Goal: Task Accomplishment & Management: Complete application form

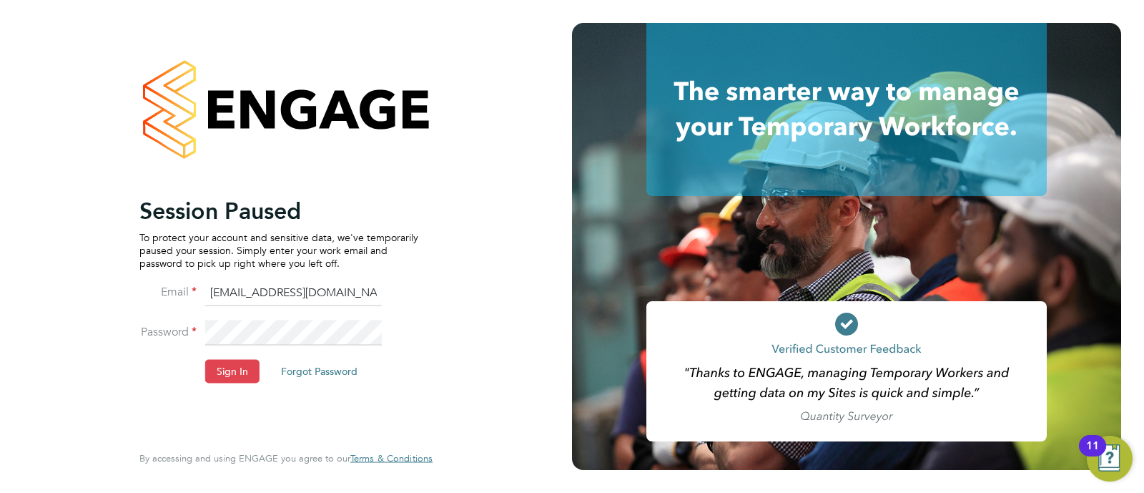
click at [242, 360] on button "Sign In" at bounding box center [232, 371] width 54 height 23
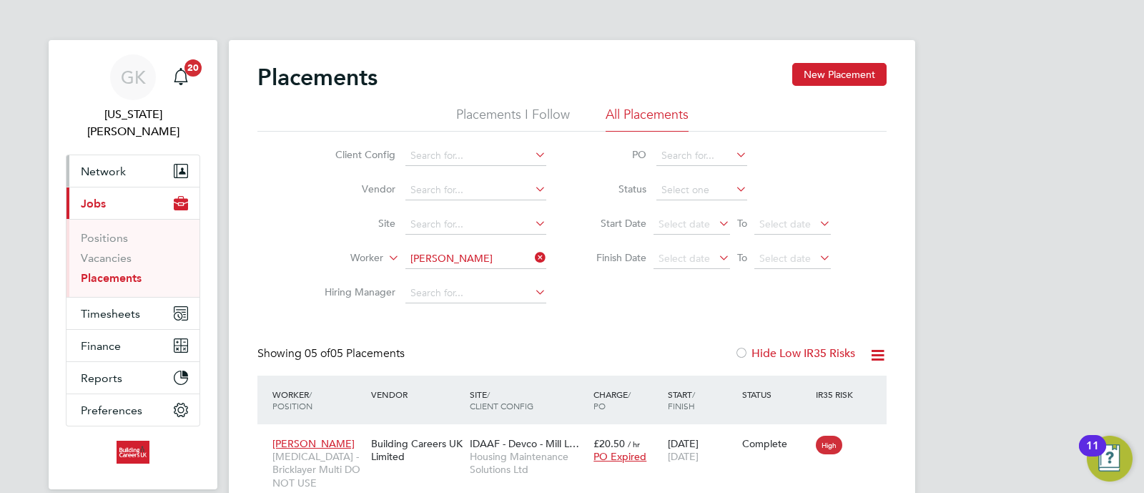
click at [124, 165] on span "Network" at bounding box center [103, 172] width 45 height 14
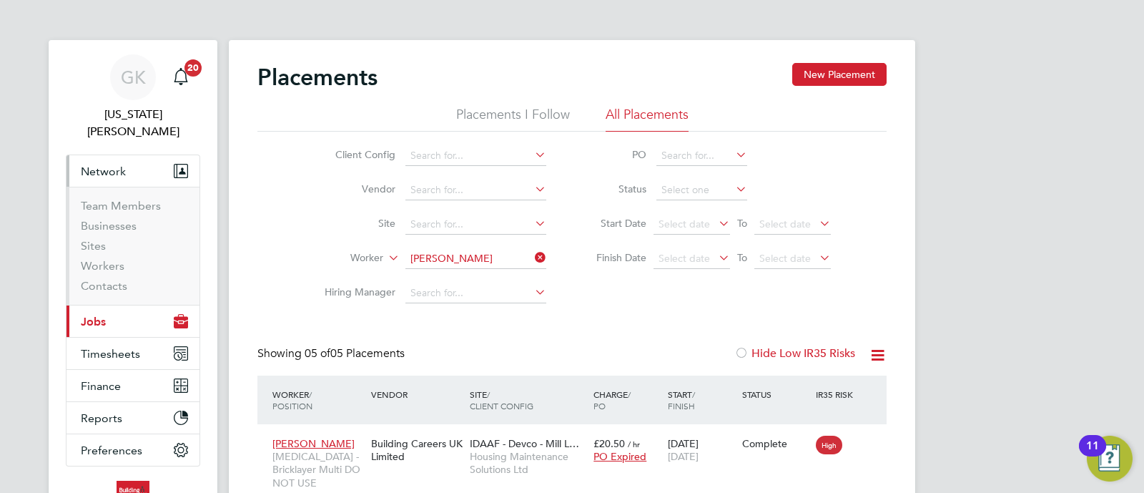
click at [119, 313] on button "Current page: Jobs" at bounding box center [133, 320] width 133 height 31
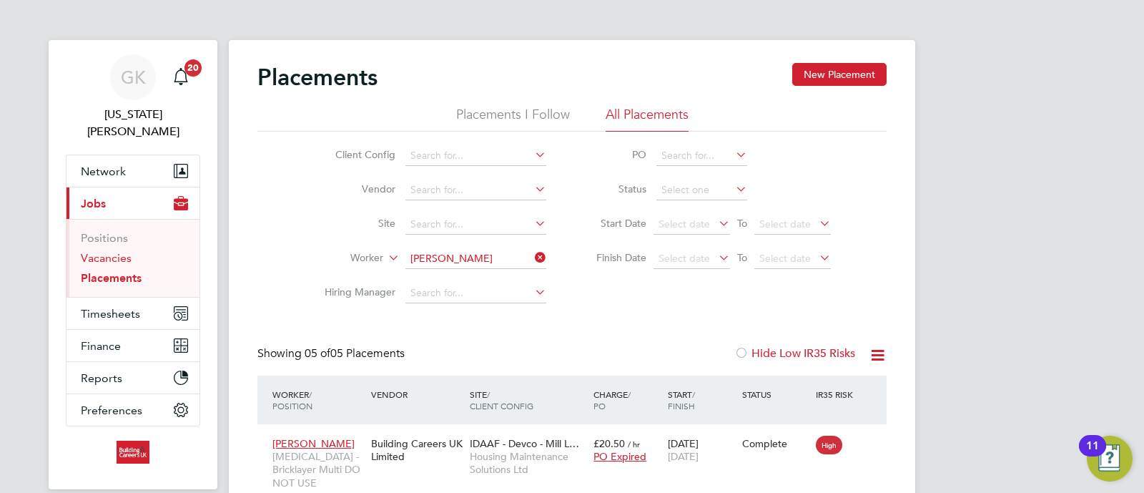
click at [117, 251] on link "Vacancies" at bounding box center [106, 258] width 51 height 14
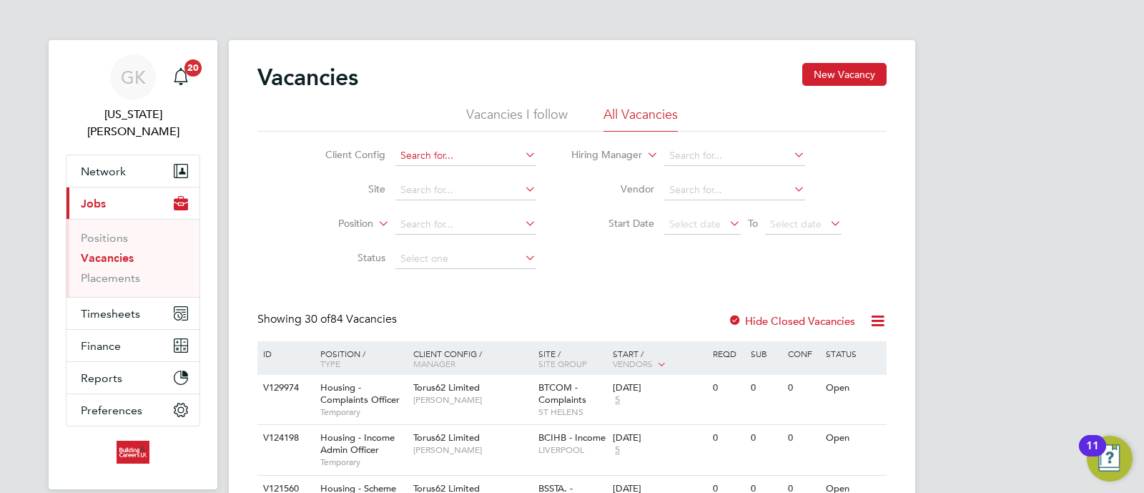
click at [446, 152] on input at bounding box center [466, 156] width 141 height 20
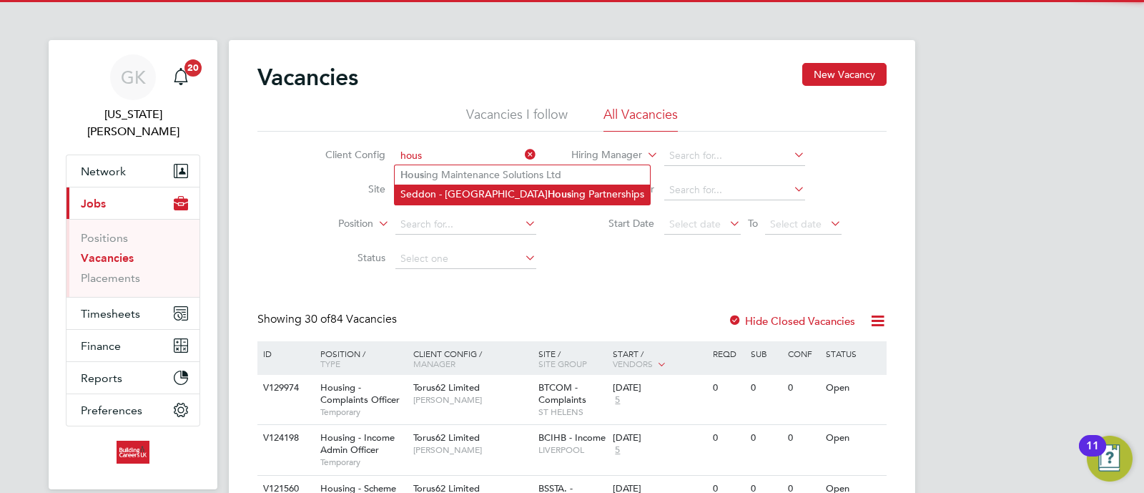
drag, startPoint x: 451, startPoint y: 172, endPoint x: 464, endPoint y: 187, distance: 19.8
click at [451, 170] on li "Hous ing Maintenance Solutions Ltd" at bounding box center [522, 174] width 255 height 19
type input "Housing Maintenance Solutions Ltd"
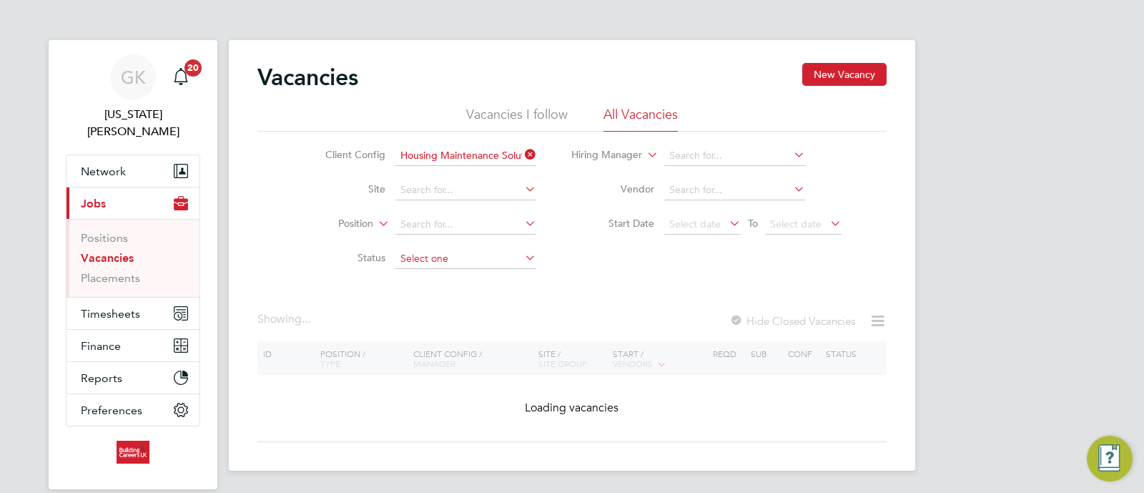
click at [460, 255] on input at bounding box center [466, 259] width 141 height 20
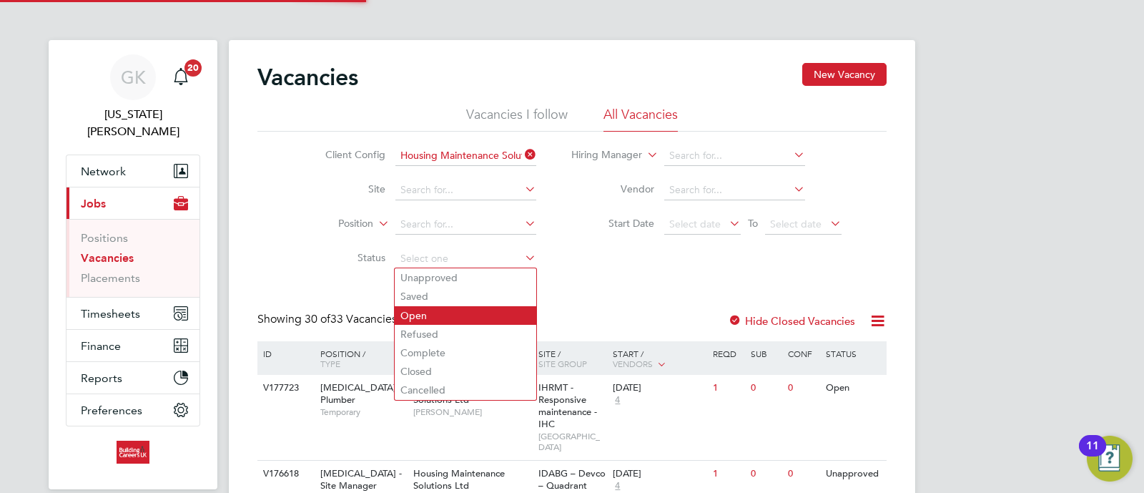
click at [453, 308] on li "Open" at bounding box center [466, 315] width 142 height 19
type input "Open"
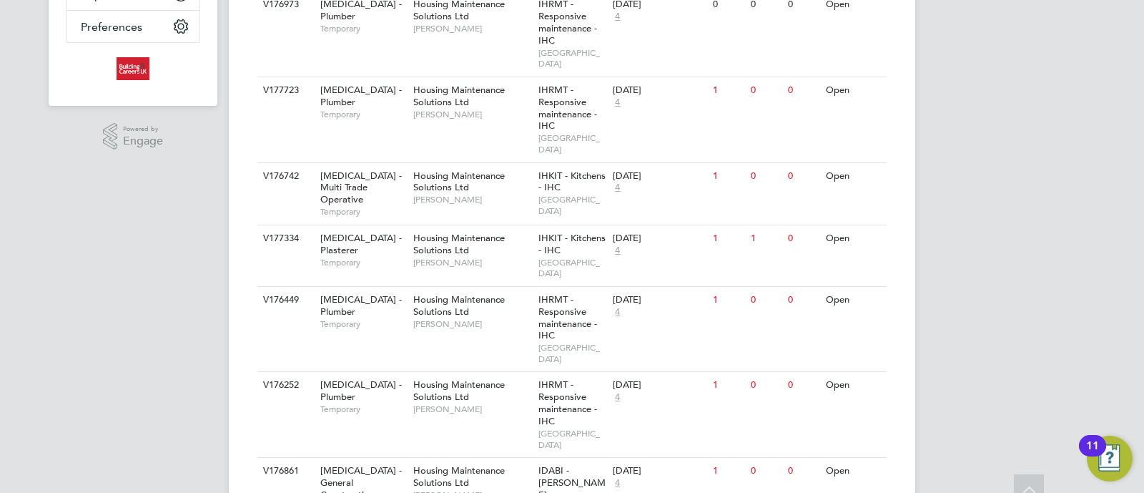
scroll to position [447, 0]
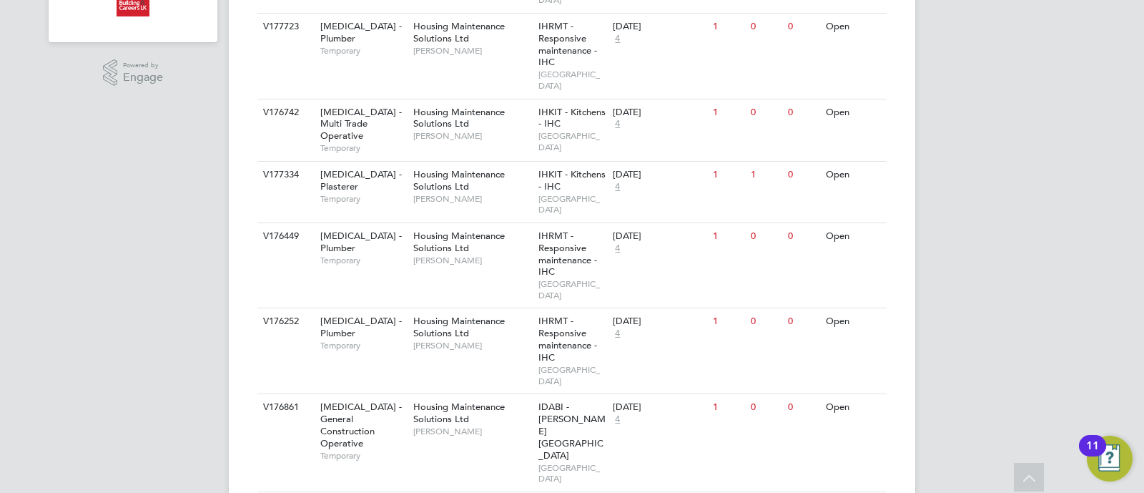
click at [672, 393] on div "V176861 HMS - General Construction Operative Temporary Housing Maintenance Solu…" at bounding box center [572, 442] width 629 height 98
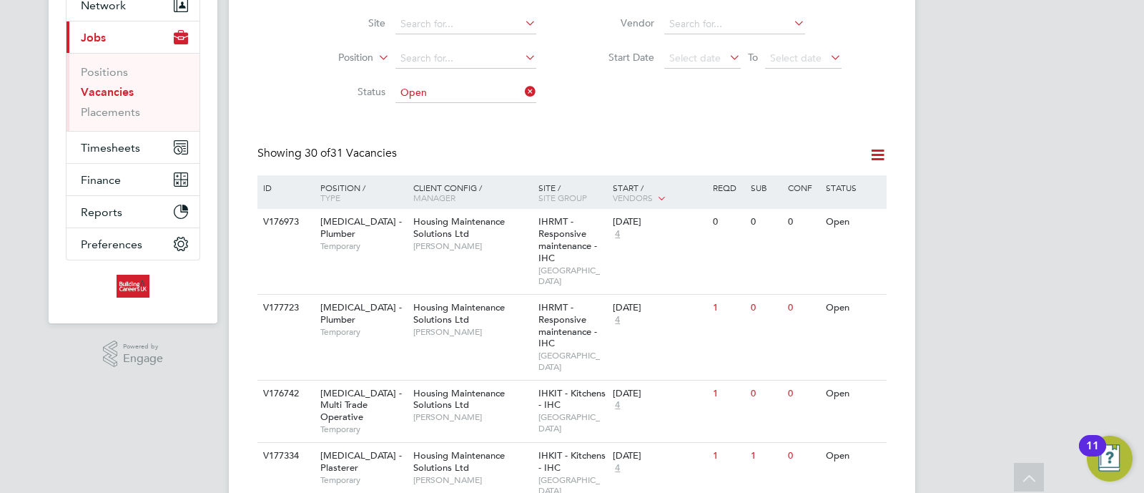
scroll to position [0, 0]
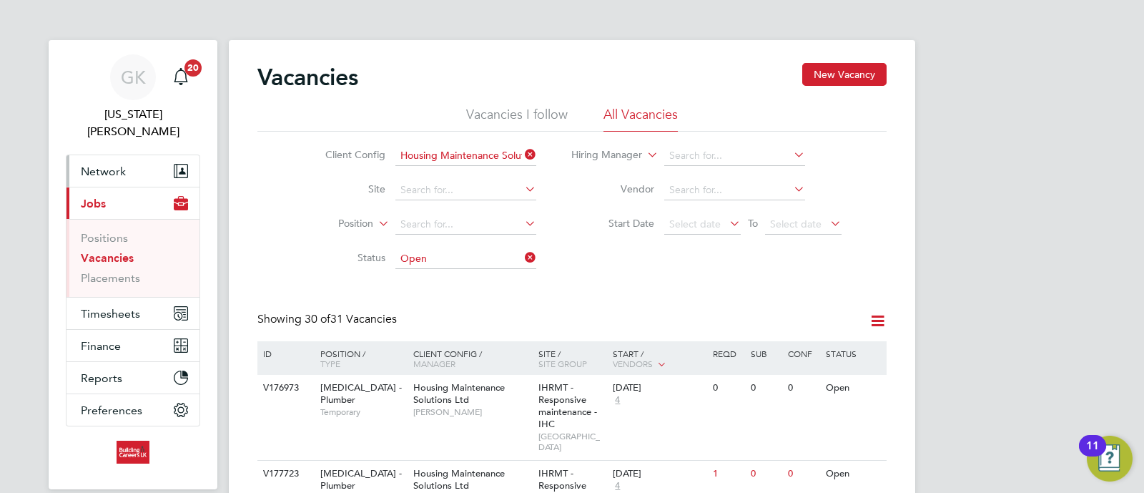
click at [121, 165] on span "Network" at bounding box center [103, 172] width 45 height 14
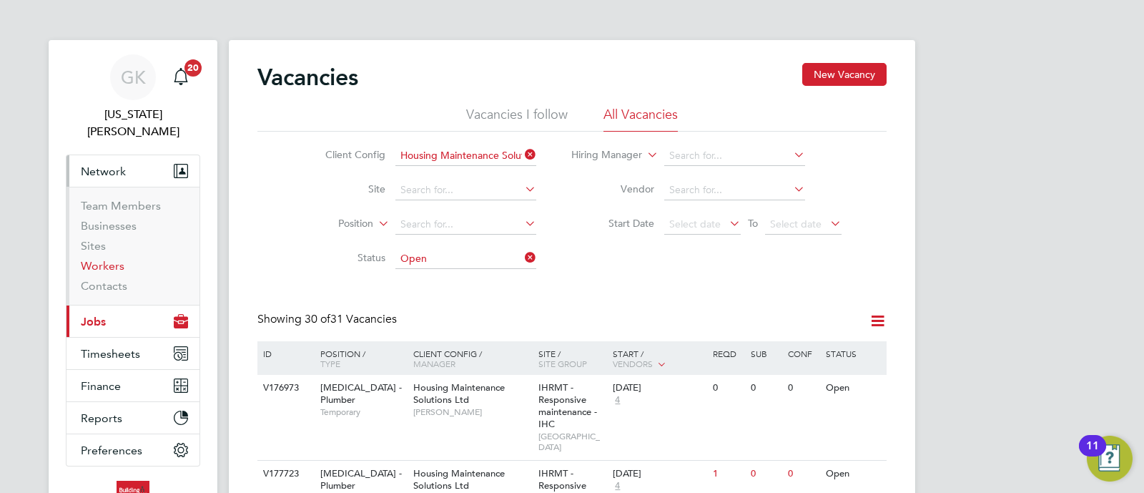
click at [121, 259] on link "Workers" at bounding box center [103, 266] width 44 height 14
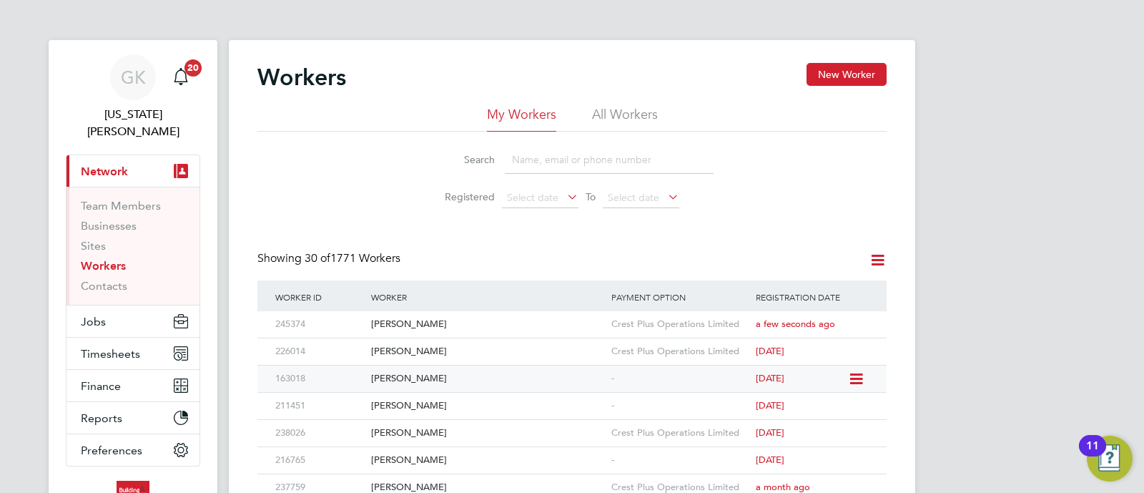
scroll to position [89, 0]
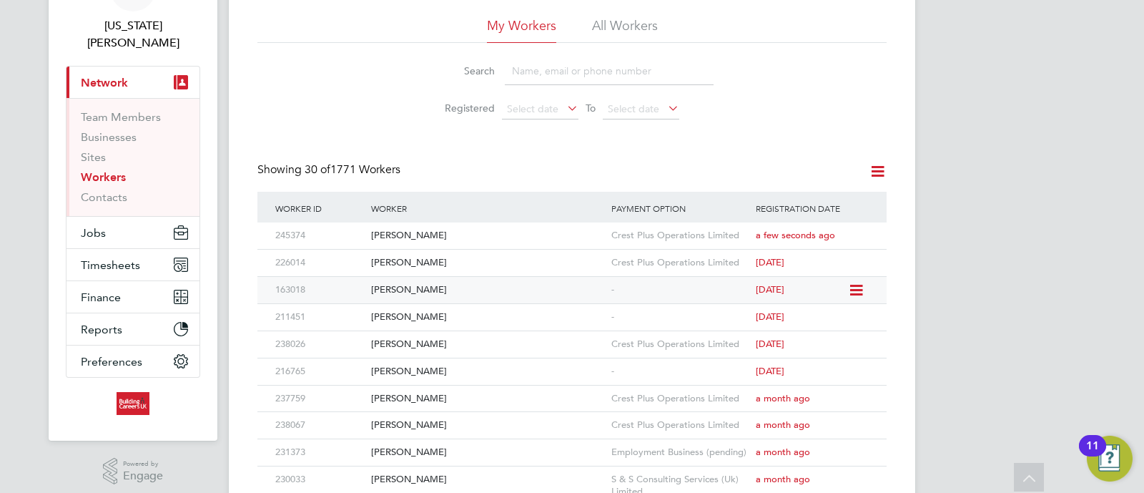
click at [395, 285] on div "[PERSON_NAME]" at bounding box center [488, 290] width 240 height 26
click at [109, 217] on button "Jobs" at bounding box center [133, 232] width 133 height 31
click at [119, 217] on button "Jobs" at bounding box center [133, 232] width 133 height 31
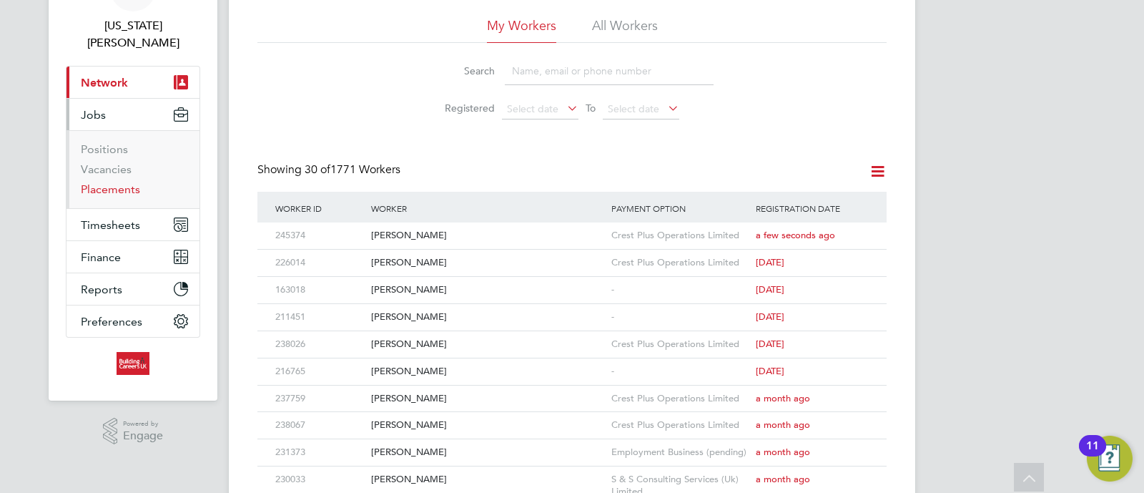
click at [97, 182] on link "Placements" at bounding box center [110, 189] width 59 height 14
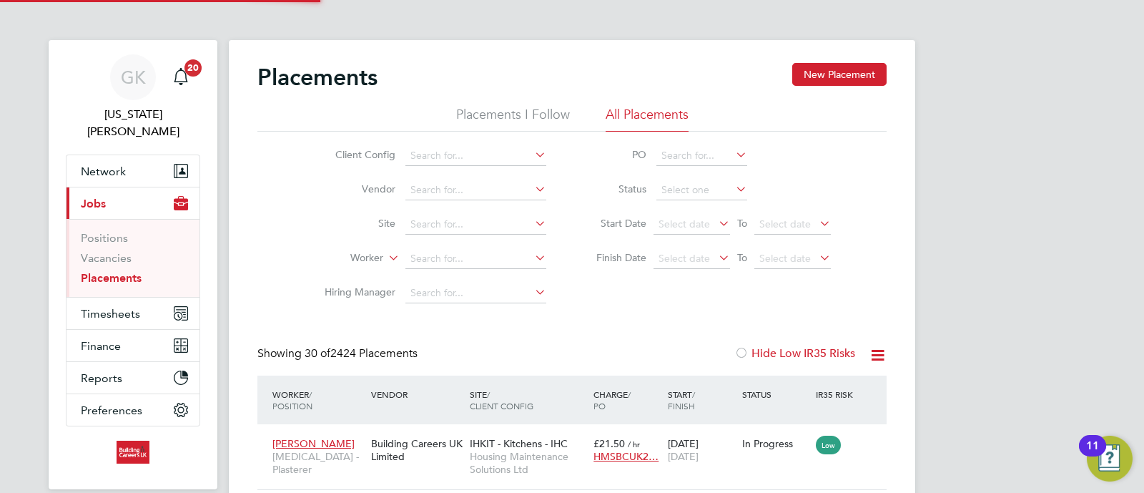
scroll to position [54, 124]
click at [437, 260] on input at bounding box center [476, 259] width 141 height 20
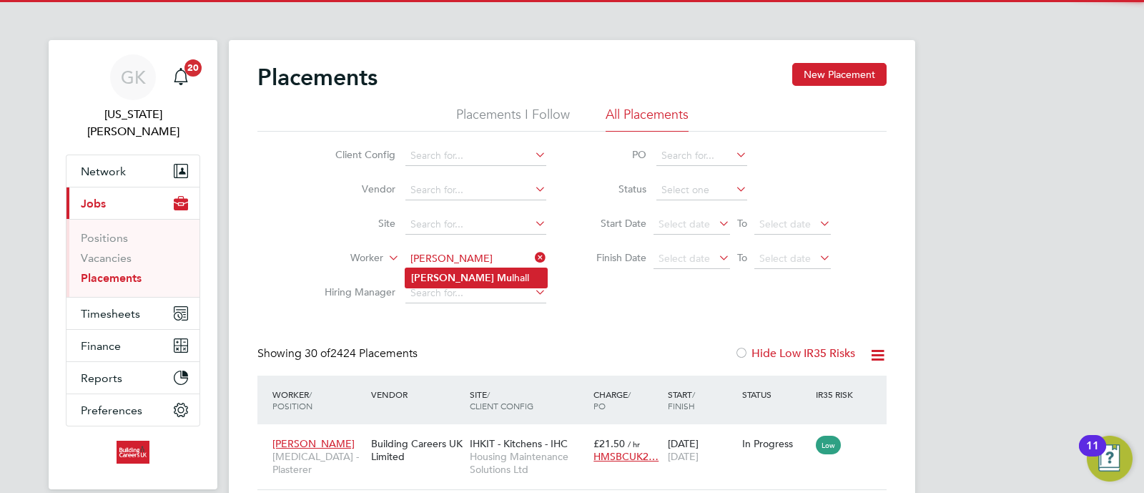
click at [491, 277] on li "Alan Mu lhall" at bounding box center [477, 277] width 142 height 19
type input "[PERSON_NAME]"
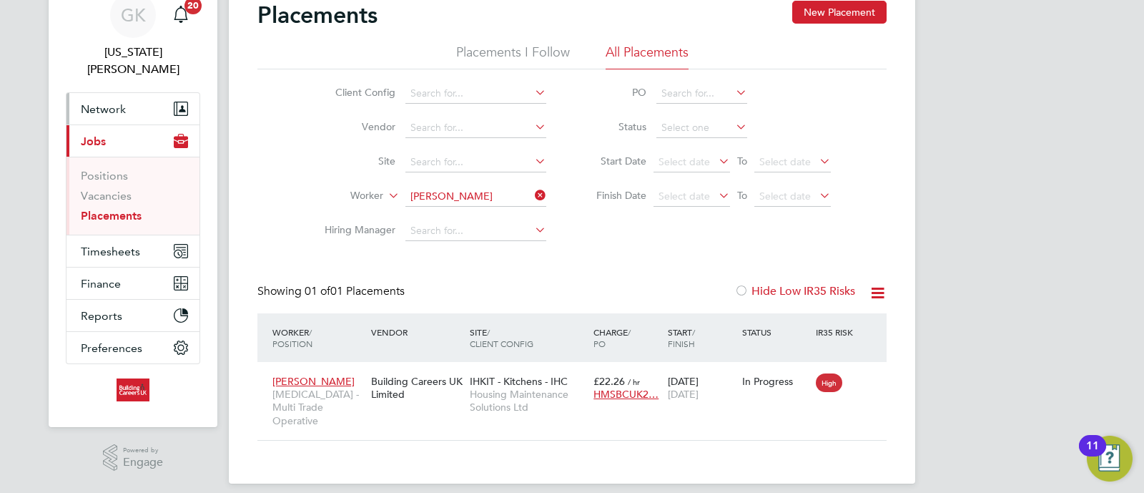
click at [139, 97] on button "Network" at bounding box center [133, 108] width 133 height 31
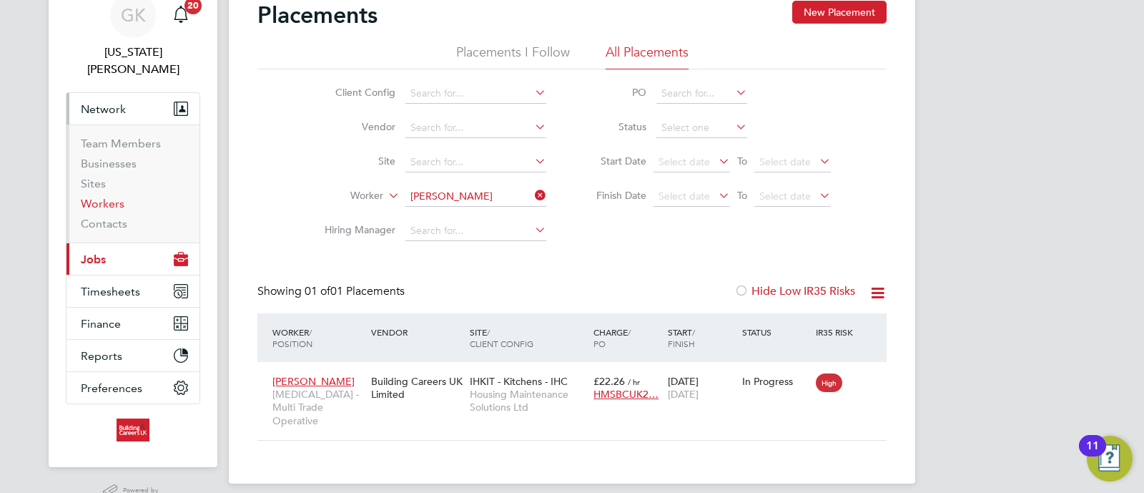
drag, startPoint x: 107, startPoint y: 184, endPoint x: 114, endPoint y: 197, distance: 15.4
click at [104, 197] on link "Workers" at bounding box center [103, 204] width 44 height 14
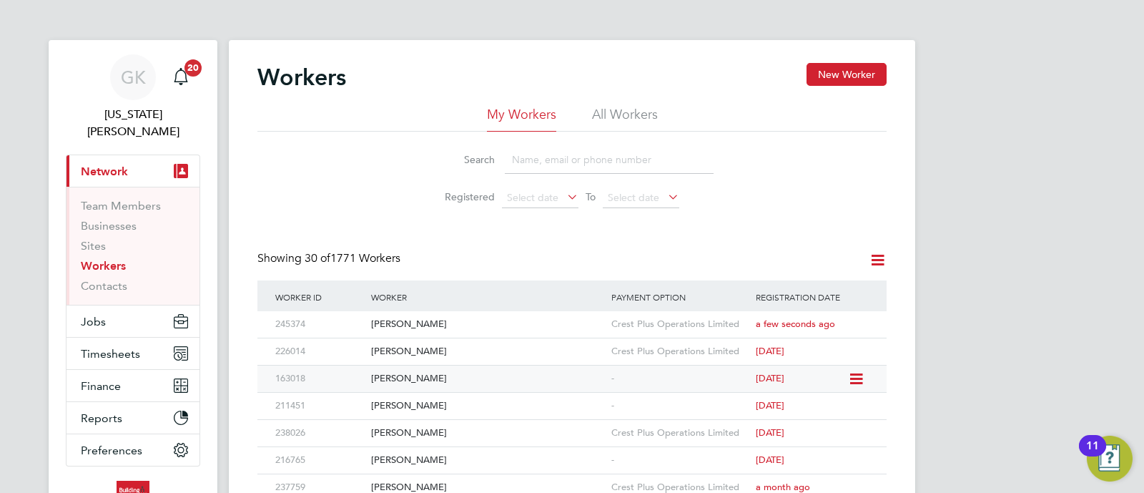
click at [404, 381] on div "[PERSON_NAME]" at bounding box center [488, 379] width 240 height 26
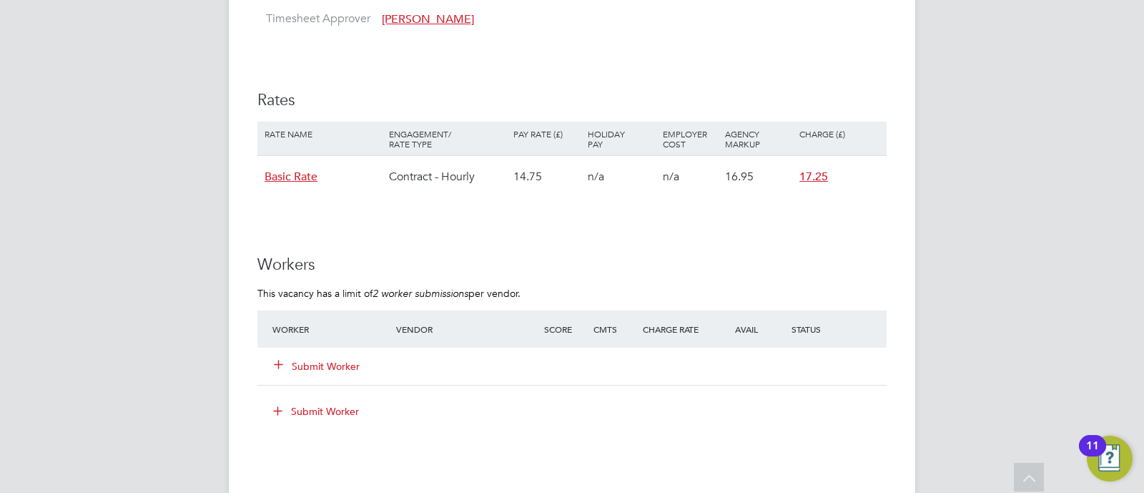
scroll to position [715, 0]
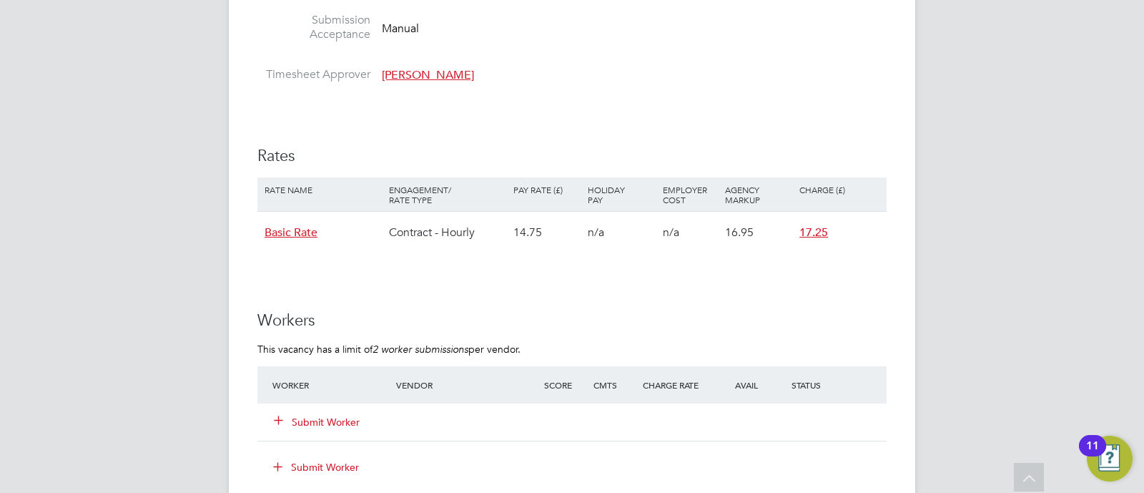
click at [278, 414] on icon at bounding box center [278, 419] width 11 height 11
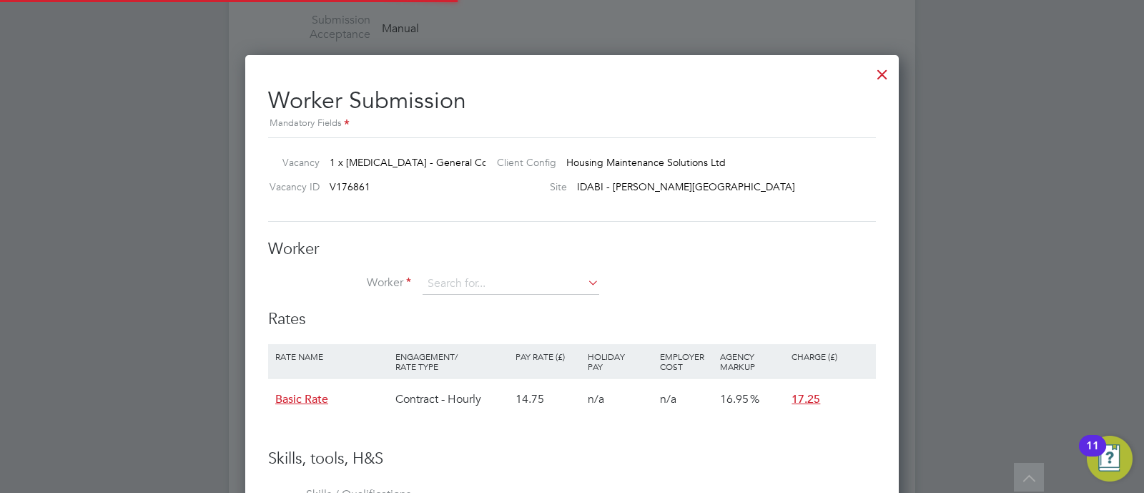
scroll to position [853, 654]
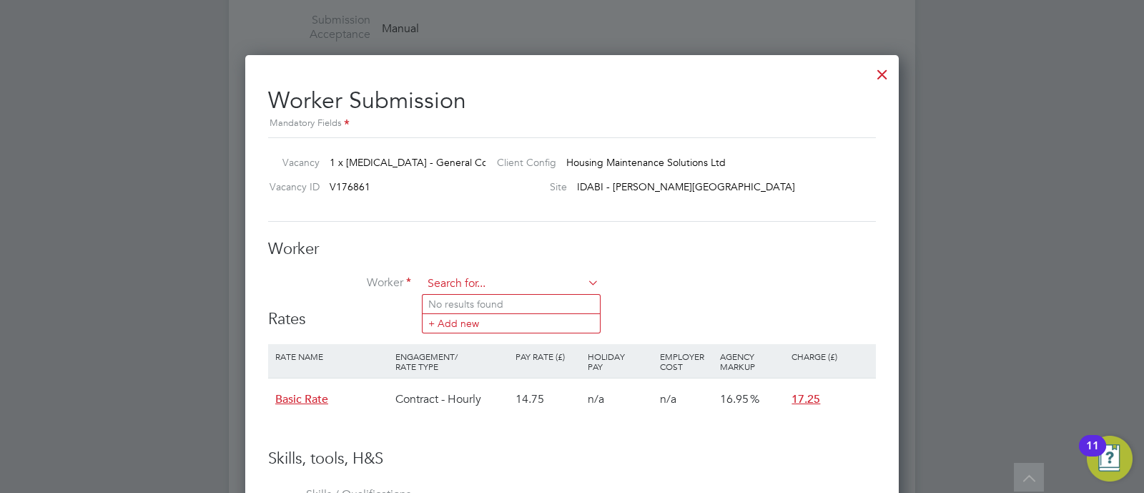
click at [571, 275] on input at bounding box center [511, 283] width 177 height 21
click at [462, 280] on input at bounding box center [511, 283] width 177 height 21
click at [464, 280] on input at bounding box center [511, 283] width 177 height 21
click at [472, 283] on input at bounding box center [511, 283] width 177 height 21
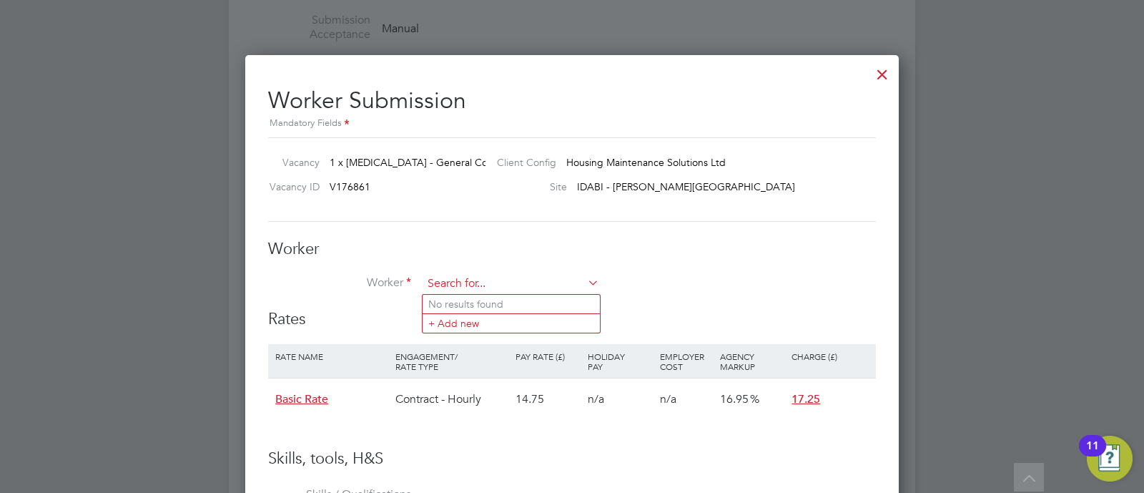
click at [472, 273] on input at bounding box center [511, 283] width 177 height 21
click at [579, 242] on h3 "Worker" at bounding box center [572, 249] width 608 height 21
click at [654, 273] on li "Worker" at bounding box center [572, 291] width 608 height 36
click at [436, 268] on div "Worker Worker Worker Engagement Type" at bounding box center [572, 274] width 608 height 71
click at [442, 273] on input at bounding box center [511, 283] width 177 height 21
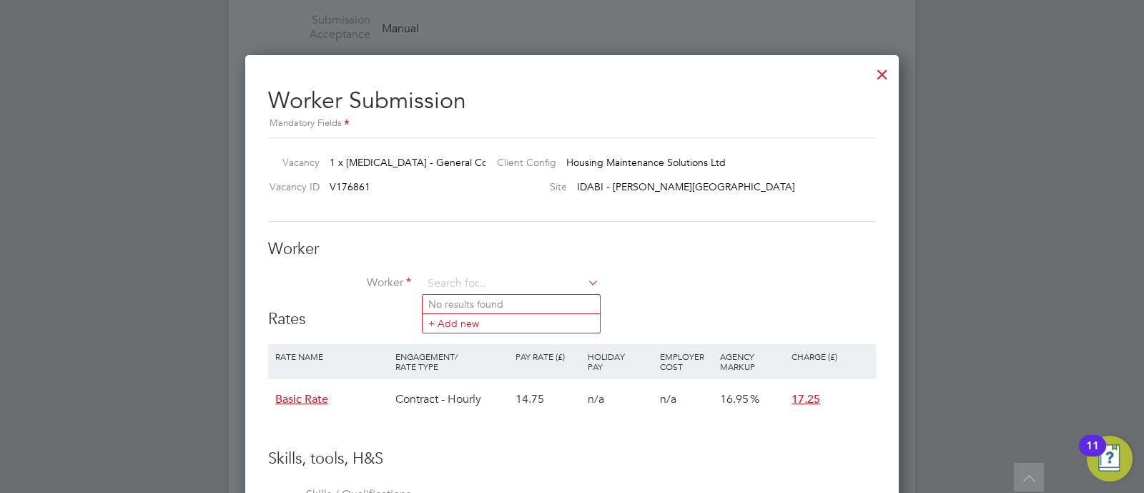
click at [590, 266] on div "Worker Worker Worker Engagement Type" at bounding box center [572, 274] width 608 height 71
click at [536, 279] on input at bounding box center [511, 283] width 177 height 21
click at [883, 73] on div at bounding box center [883, 71] width 26 height 26
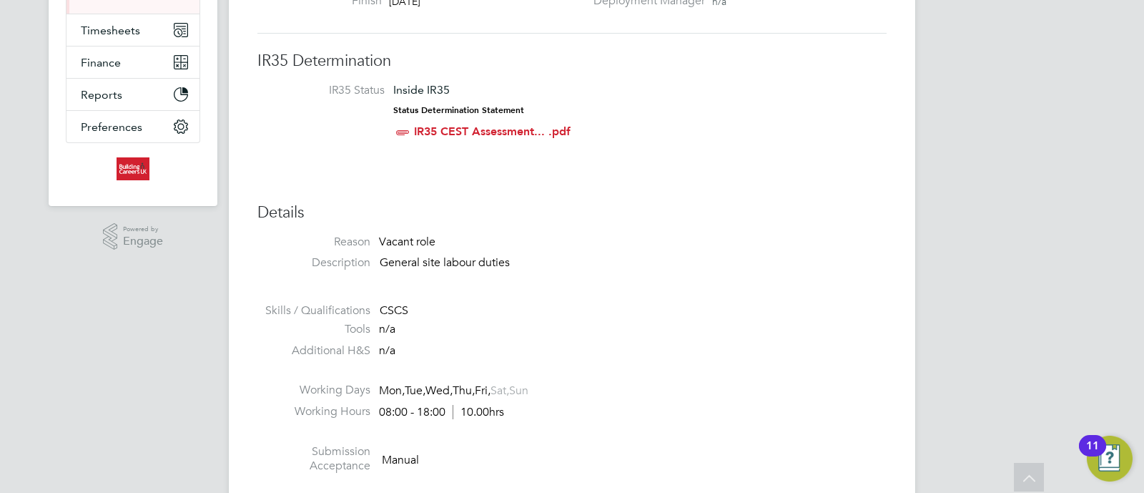
scroll to position [0, 0]
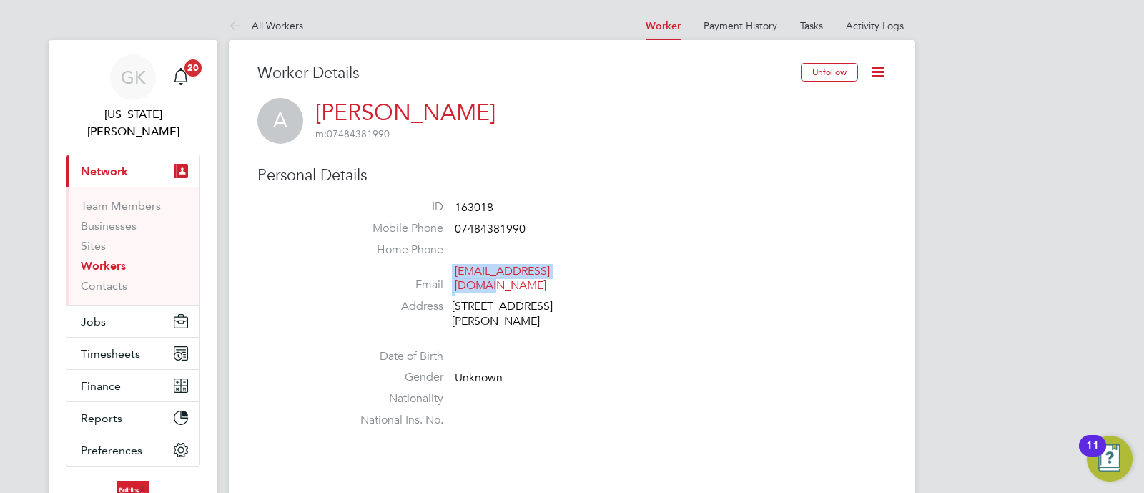
drag, startPoint x: 590, startPoint y: 275, endPoint x: 525, endPoint y: 263, distance: 66.4
click at [525, 263] on ul "ID 163018 Mobile Phone 07484381990 Home Phone Email alanmulhall@ymail.com Addre…" at bounding box center [615, 317] width 544 height 235
click at [627, 241] on ul "ID 163018 Mobile Phone 07484381990 Home Phone Email alanmulhall@ymail.com Addre…" at bounding box center [615, 317] width 544 height 235
click at [876, 72] on icon at bounding box center [878, 72] width 18 height 18
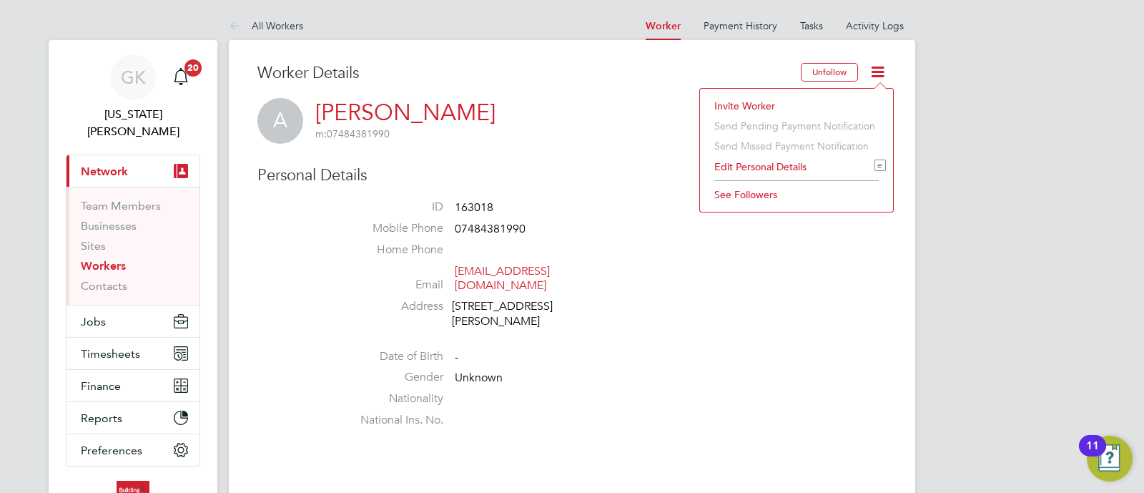
drag, startPoint x: 753, startPoint y: 104, endPoint x: 825, endPoint y: 152, distance: 87.7
click at [753, 103] on li "Invite Worker" at bounding box center [796, 106] width 179 height 20
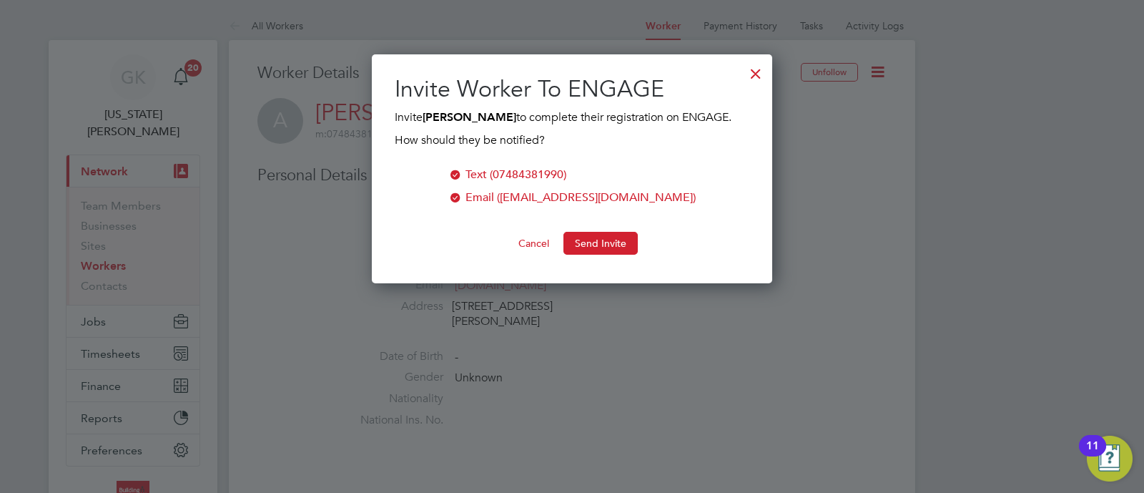
scroll to position [229, 401]
click at [617, 253] on button "Send Invite" at bounding box center [601, 243] width 74 height 23
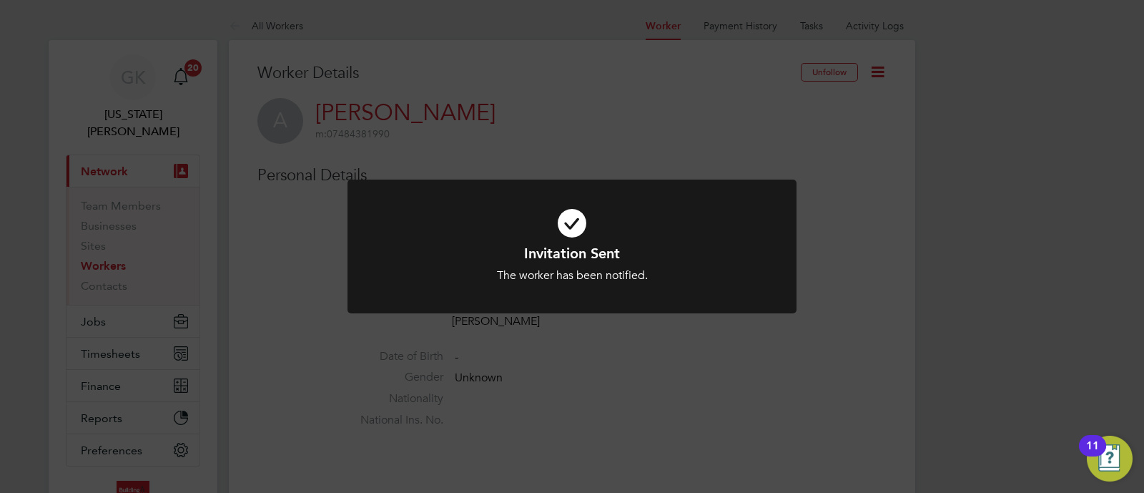
click at [815, 293] on div "Invitation Sent The worker has been notified. Cancel Okay" at bounding box center [572, 246] width 1144 height 493
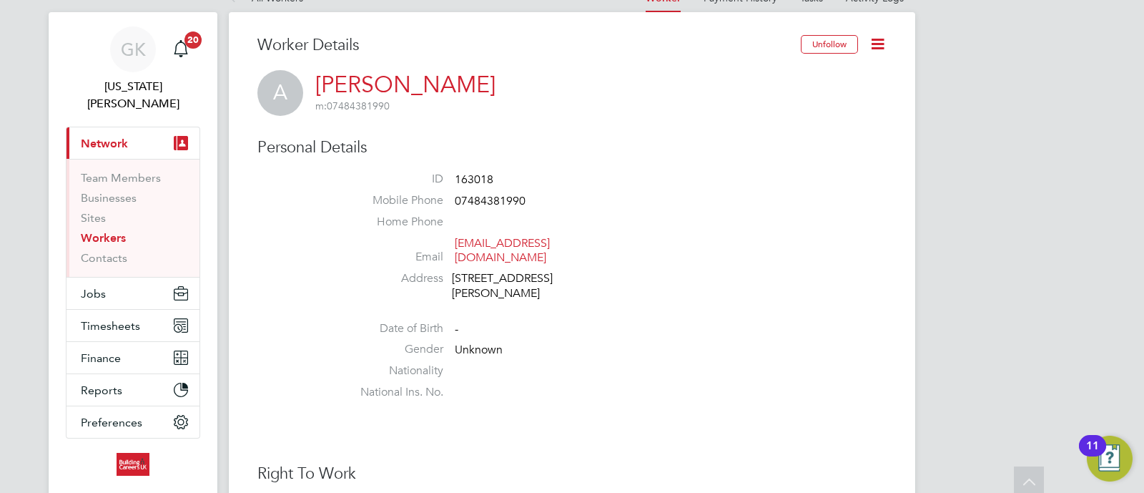
scroll to position [0, 0]
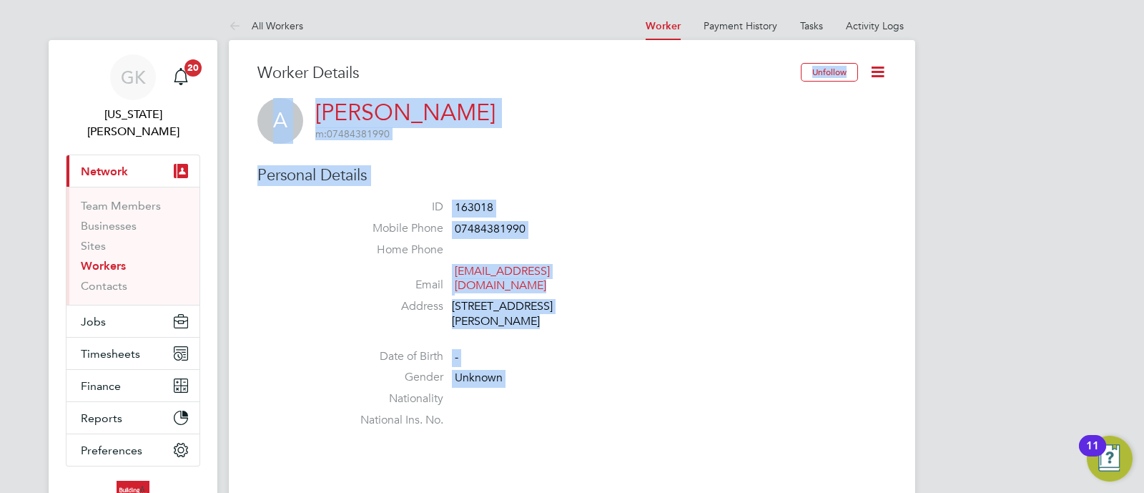
drag, startPoint x: 907, startPoint y: 391, endPoint x: 523, endPoint y: 85, distance: 490.8
click at [161, 305] on button "Jobs" at bounding box center [133, 320] width 133 height 31
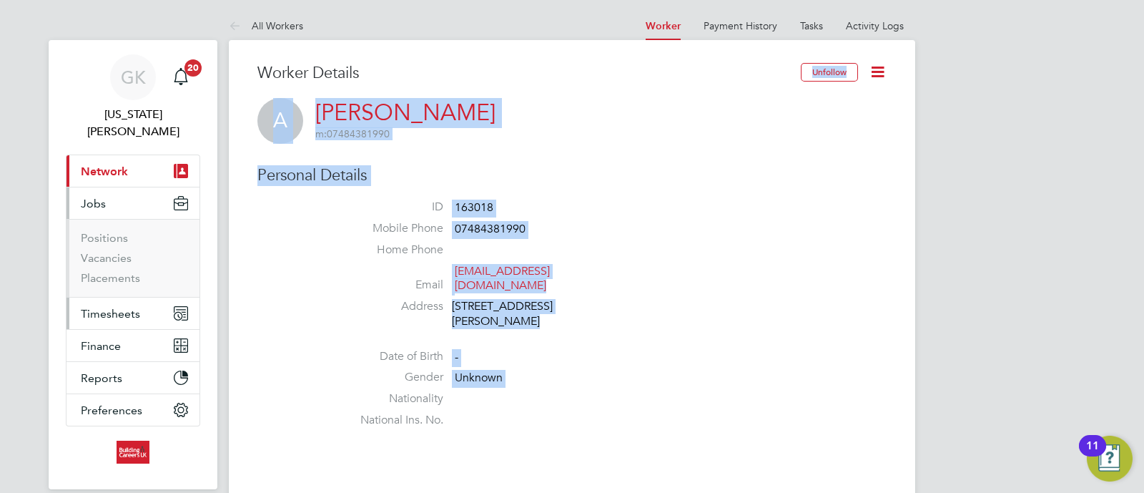
click at [138, 307] on span "Timesheets" at bounding box center [110, 314] width 59 height 14
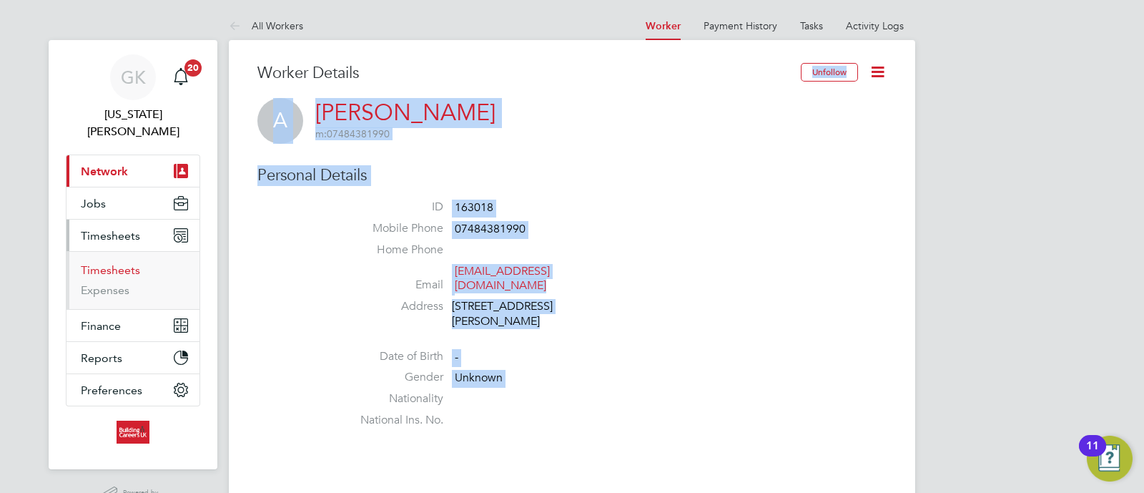
click at [132, 263] on link "Timesheets" at bounding box center [110, 270] width 59 height 14
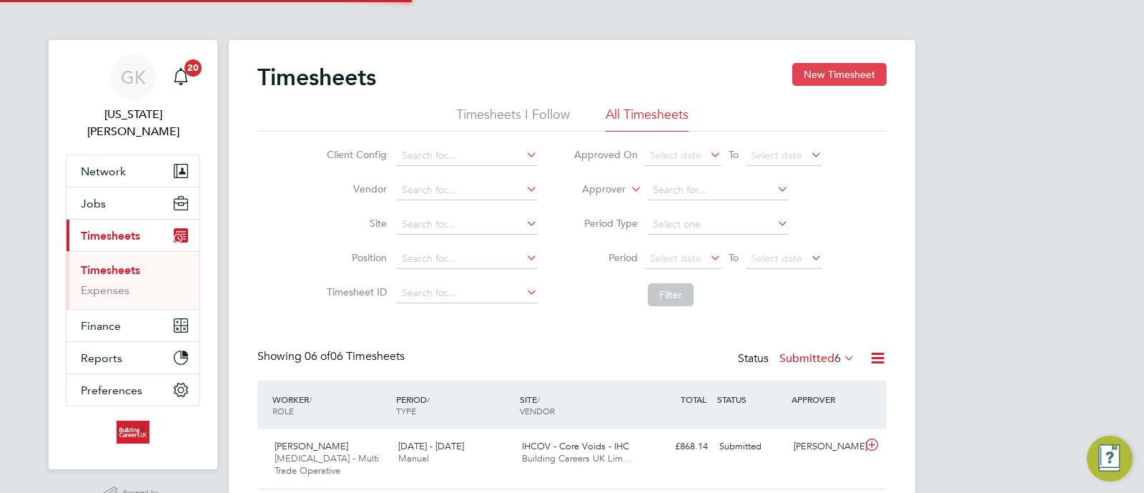
click at [830, 80] on button "New Timesheet" at bounding box center [840, 74] width 94 height 23
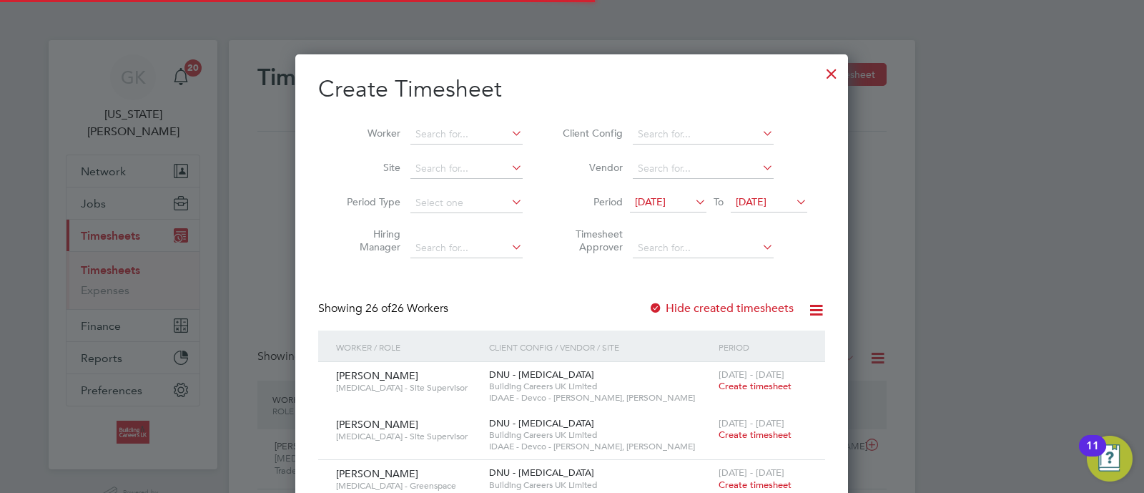
click at [484, 118] on li "Worker" at bounding box center [429, 134] width 222 height 34
drag, startPoint x: 484, startPoint y: 132, endPoint x: 484, endPoint y: 123, distance: 9.3
click at [484, 127] on input at bounding box center [467, 134] width 112 height 20
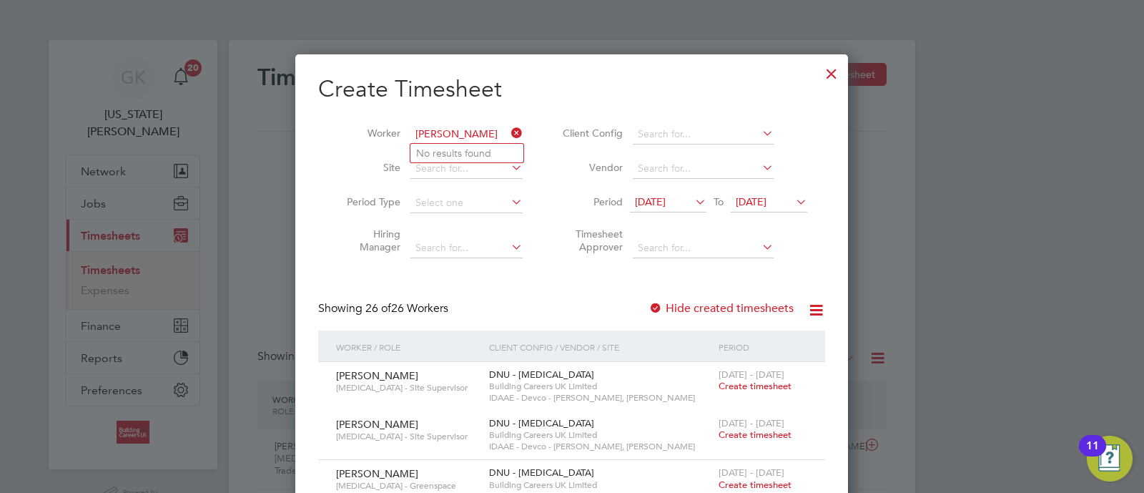
type input "alan mu"
click at [676, 209] on span "28 Jul 2025" at bounding box center [668, 202] width 77 height 19
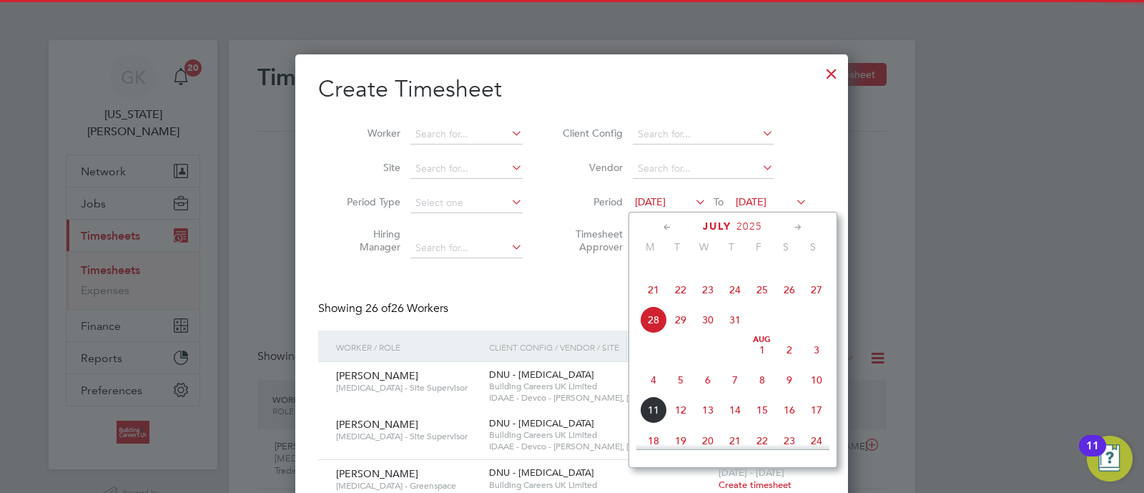
click at [655, 393] on span "4" at bounding box center [653, 379] width 27 height 27
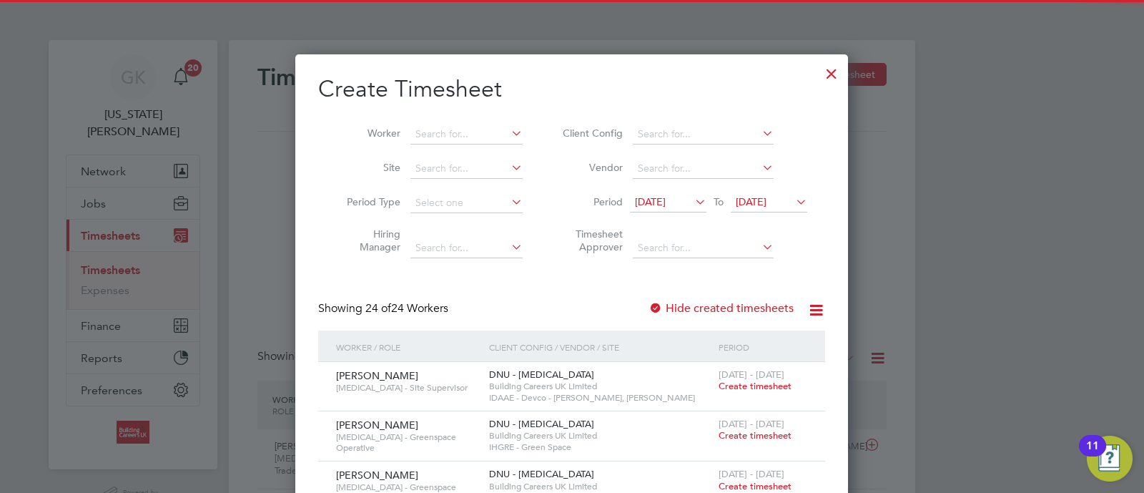
click at [748, 198] on span "[DATE]" at bounding box center [751, 201] width 31 height 13
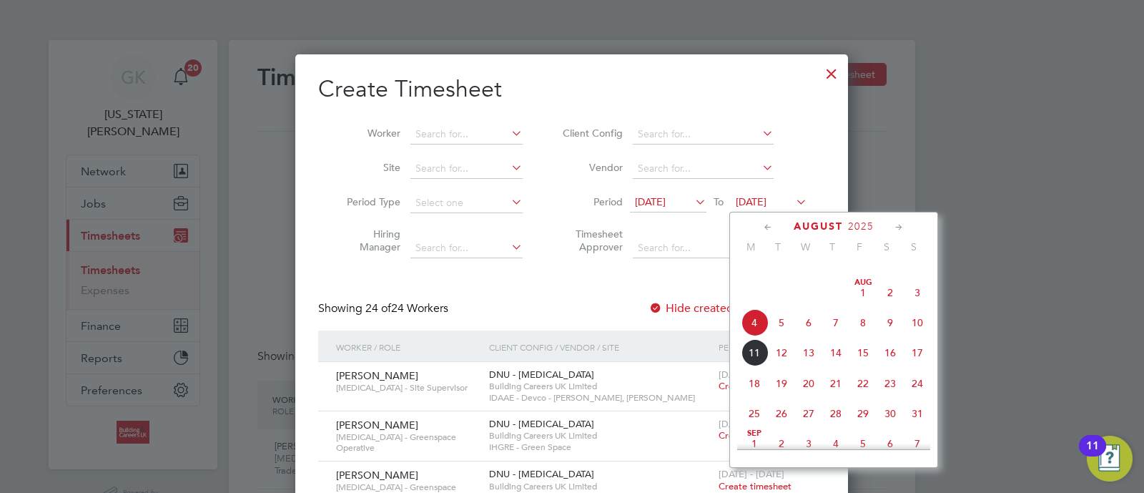
click at [913, 335] on span "10" at bounding box center [917, 322] width 27 height 27
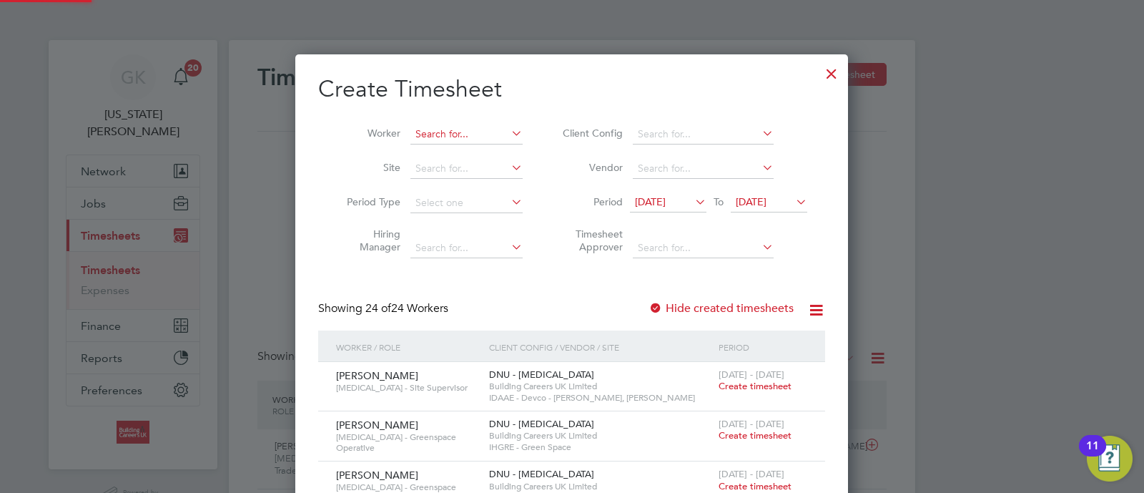
click at [426, 124] on input at bounding box center [467, 134] width 112 height 20
type input "alan m"
click at [736, 301] on label "Hide created timesheets" at bounding box center [721, 308] width 145 height 14
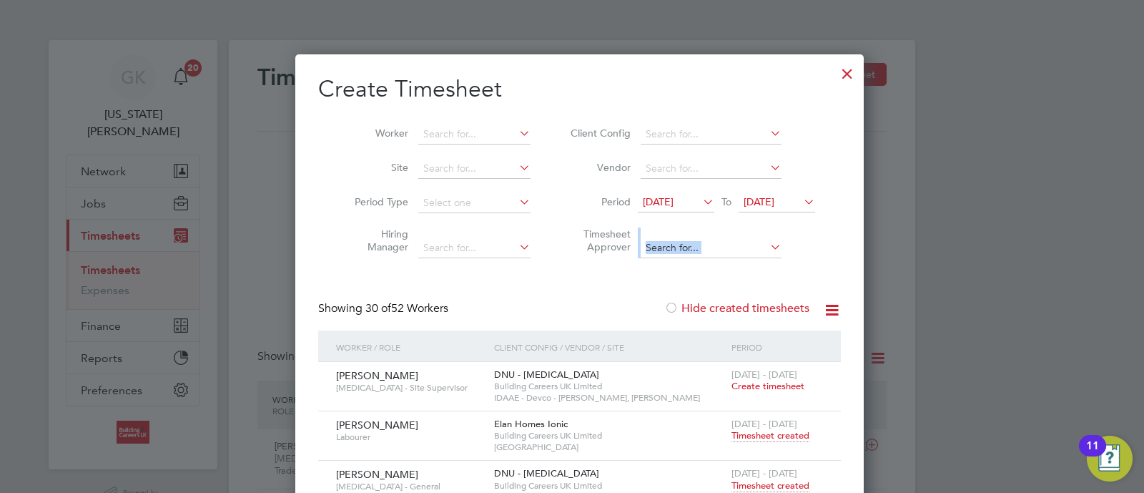
drag, startPoint x: 790, startPoint y: 265, endPoint x: 575, endPoint y: 228, distance: 218.4
click at [452, 132] on input at bounding box center [474, 134] width 112 height 20
type input "a"
click at [835, 82] on div at bounding box center [848, 70] width 26 height 26
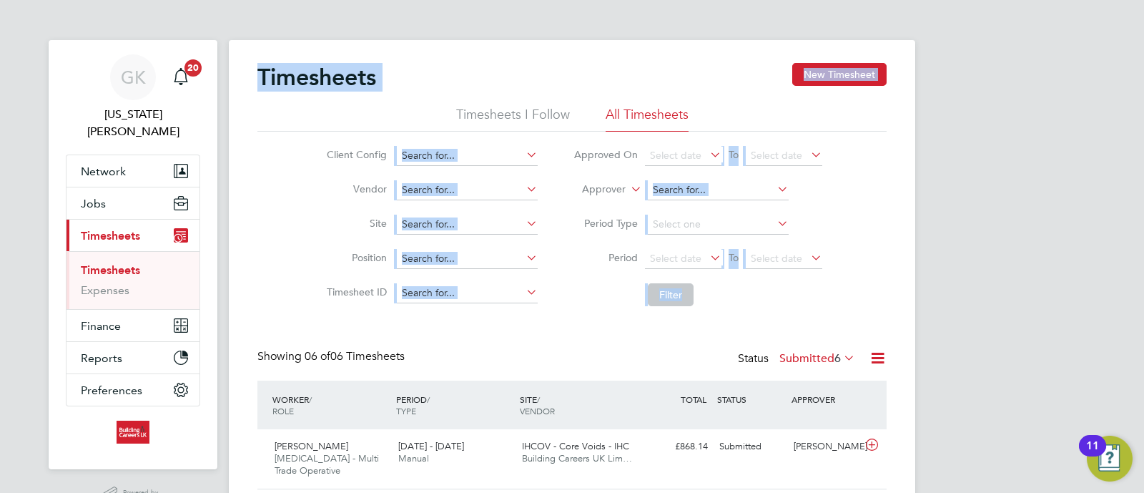
drag, startPoint x: 969, startPoint y: 346, endPoint x: 340, endPoint y: 57, distance: 692.3
click at [258, 37] on div "GK Georgia King Notifications 20 Applications: Network Team Members Businesses …" at bounding box center [572, 407] width 1144 height 815
click at [347, 61] on div "Timesheets New Timesheet Timesheets I Follow All Timesheets Client Config Vendo…" at bounding box center [572, 416] width 687 height 753
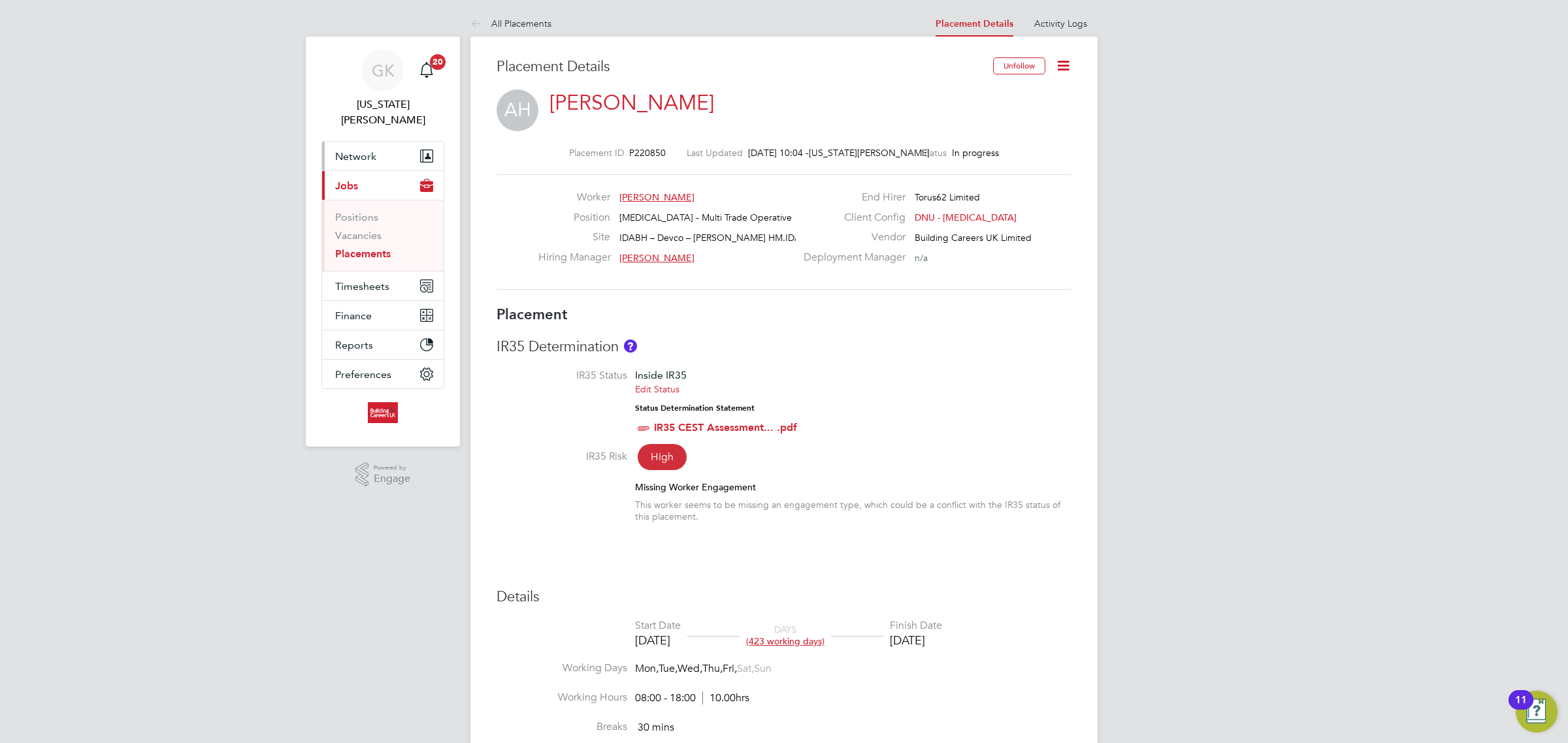
click at [374, 148] on button "Network" at bounding box center [383, 155] width 121 height 28
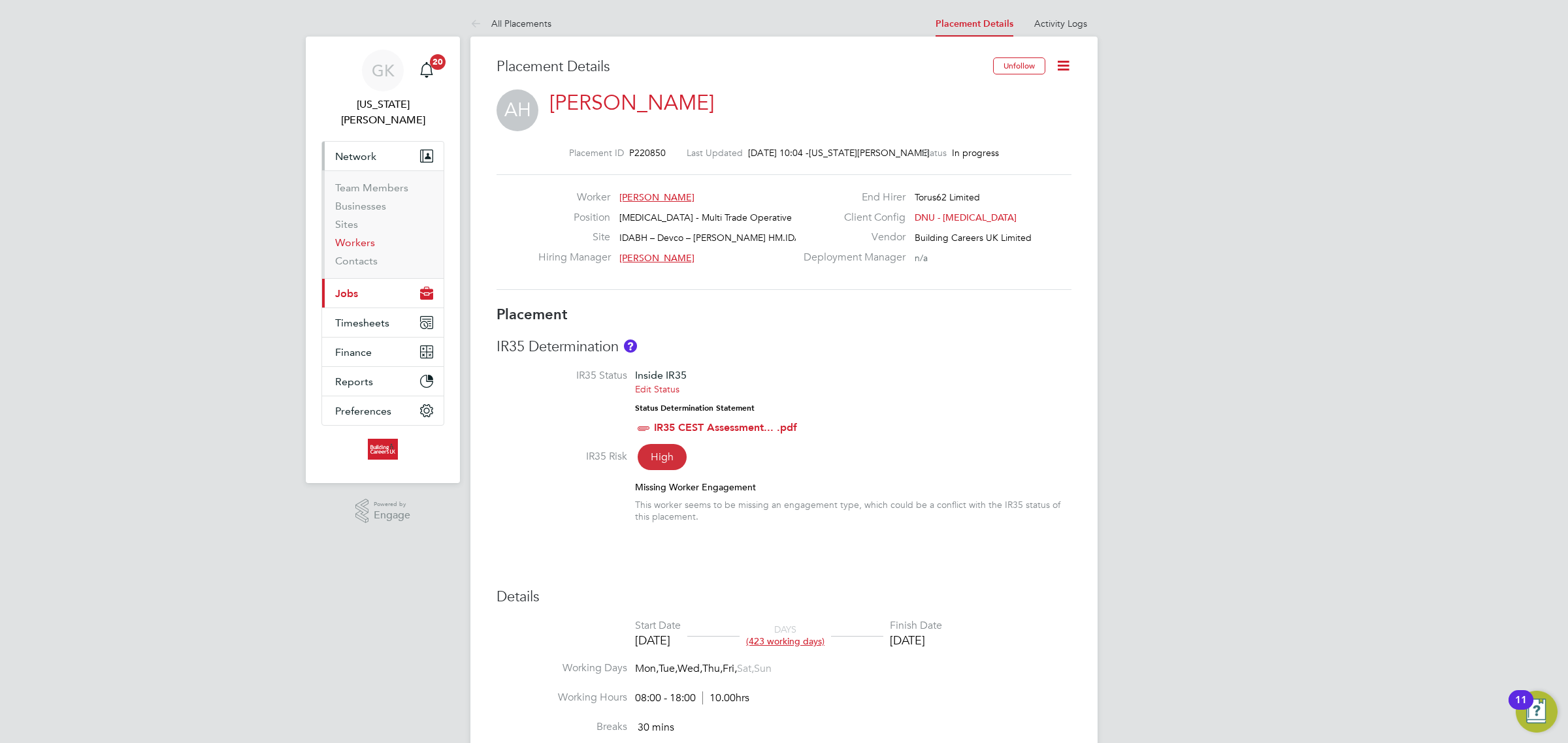
click at [371, 236] on link "Workers" at bounding box center [355, 243] width 40 height 13
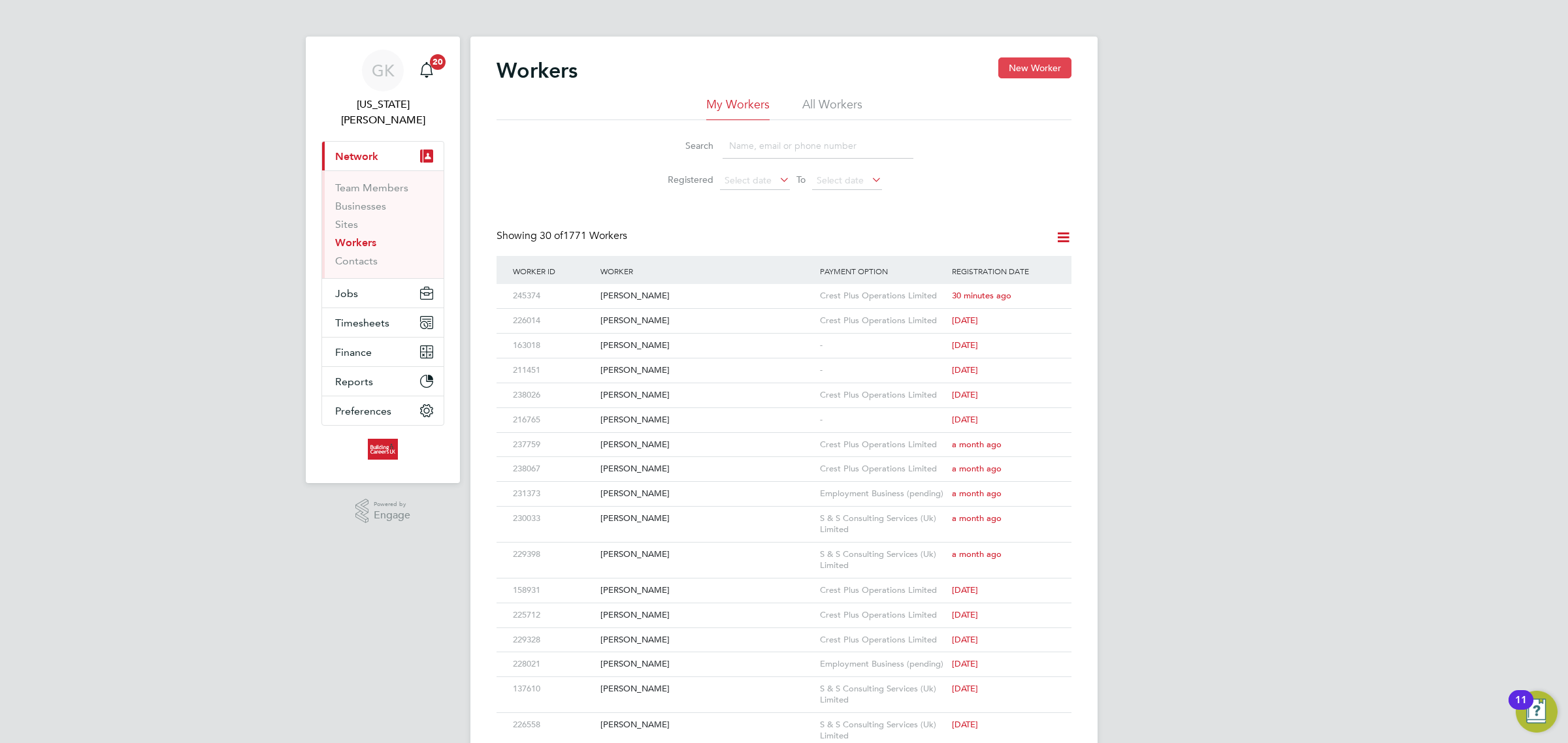
click at [1043, 63] on button "New Worker" at bounding box center [1035, 68] width 73 height 21
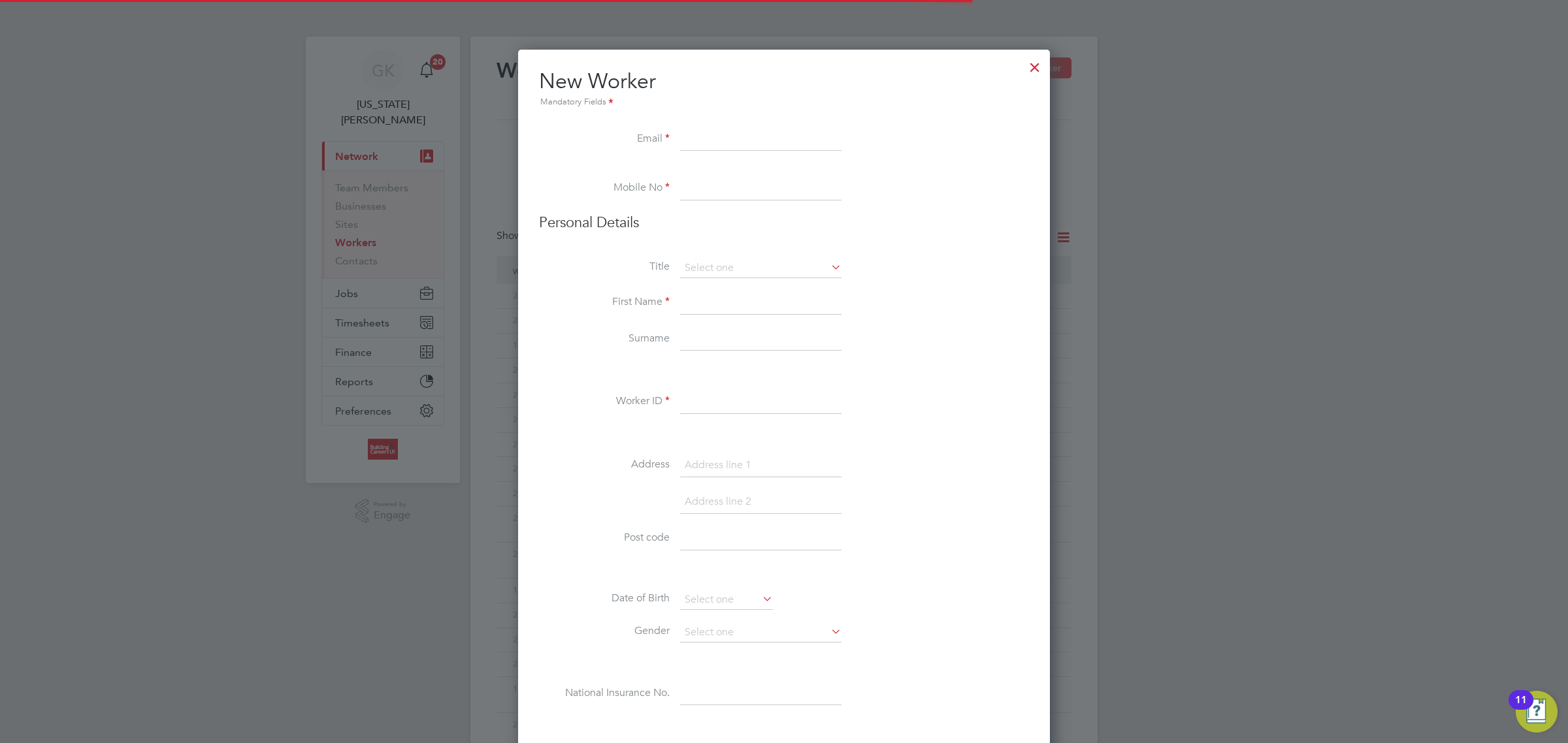
scroll to position [1467, 532]
click at [1037, 63] on div at bounding box center [1035, 64] width 24 height 24
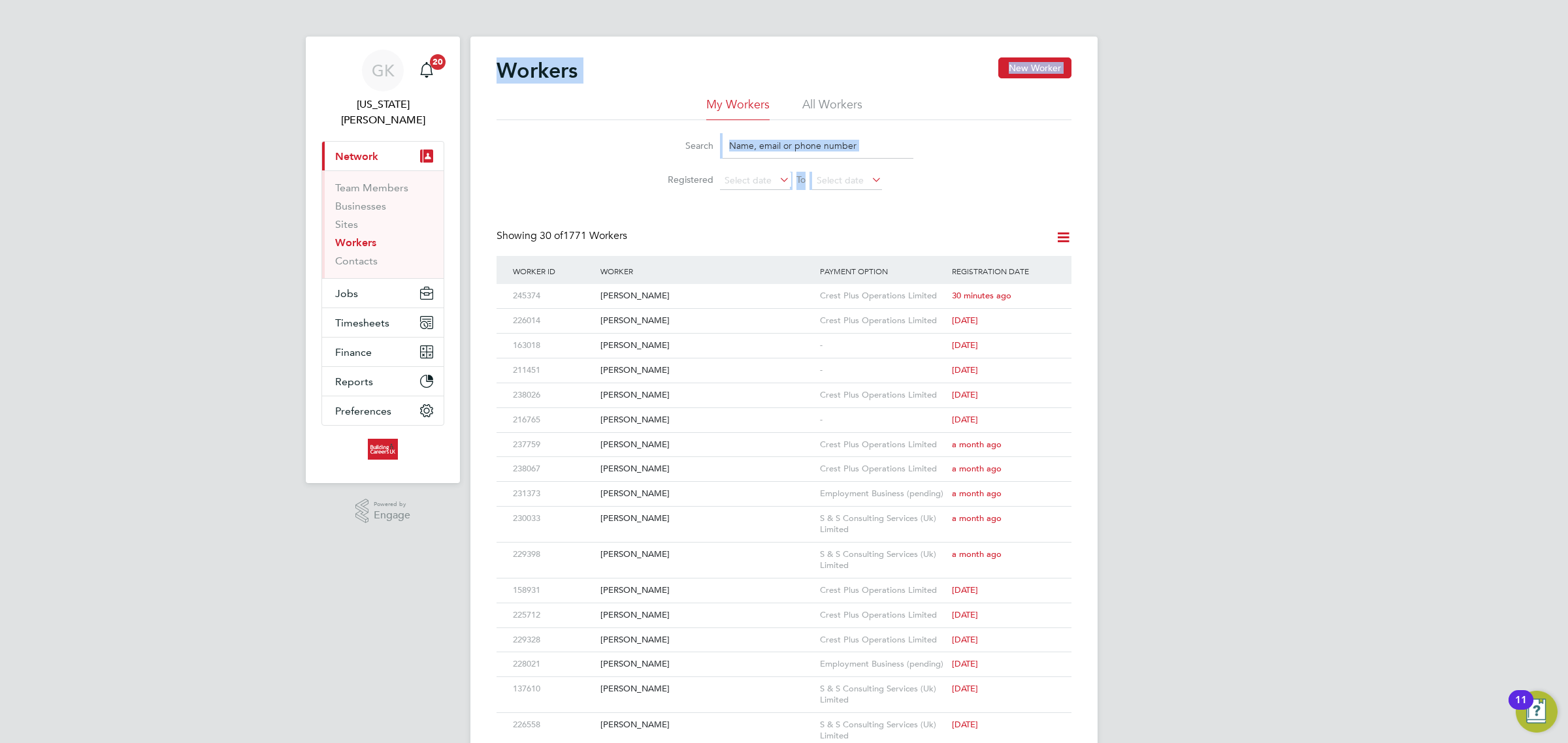
drag, startPoint x: 936, startPoint y: 157, endPoint x: 504, endPoint y: 40, distance: 447.6
click at [437, 29] on div "GK Georgia King Notifications 20 Applications: Current page: Network Team Membe…" at bounding box center [784, 578] width 1568 height 1156
click at [547, 45] on div "Workers New Worker My Workers All Workers Search Registered Select date To Sele…" at bounding box center [784, 586] width 627 height 1099
click at [550, 77] on h2 "Workers" at bounding box center [537, 70] width 81 height 26
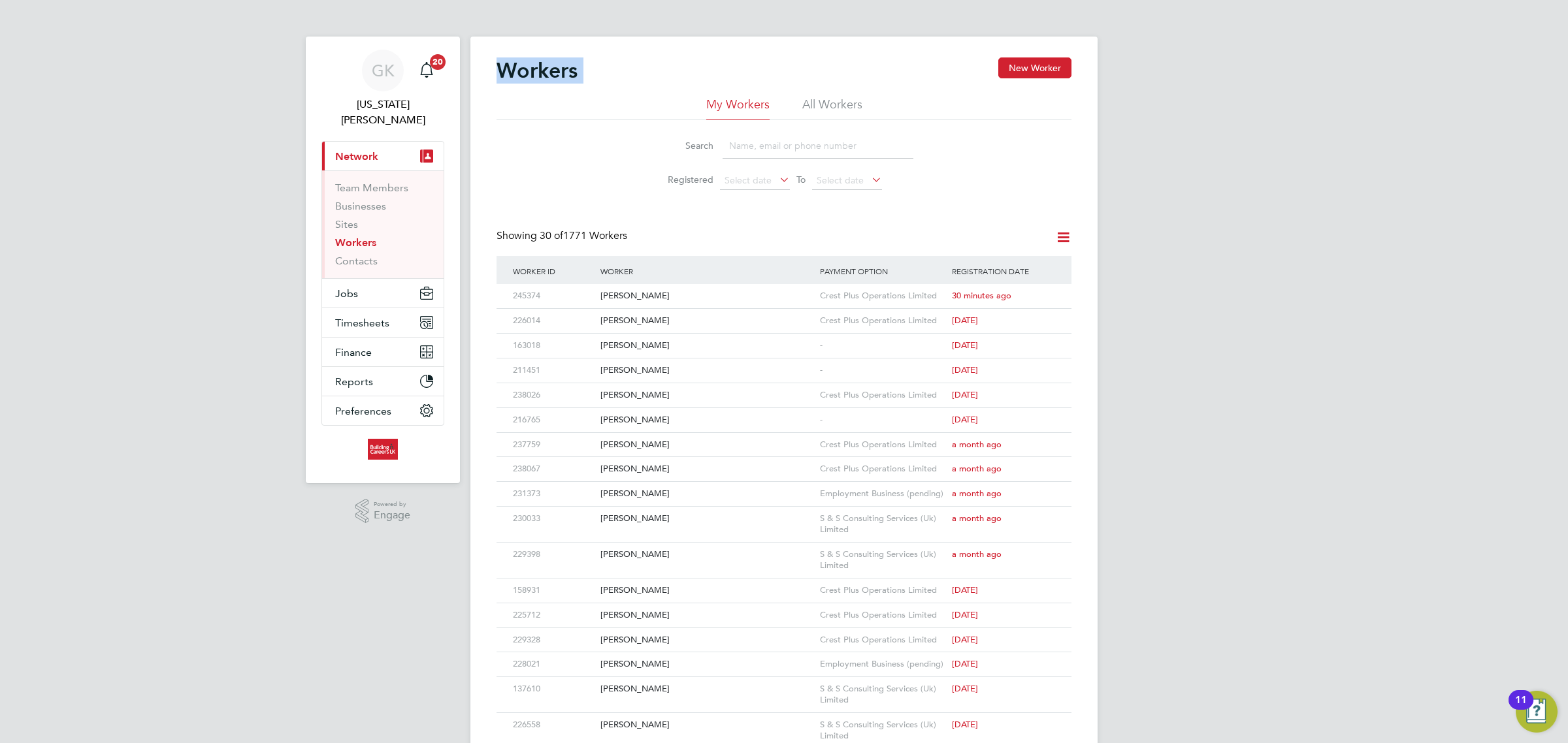
click at [550, 77] on h2 "Workers" at bounding box center [537, 70] width 81 height 26
drag, startPoint x: 552, startPoint y: 77, endPoint x: 557, endPoint y: 66, distance: 12.1
click at [555, 70] on h2 "Workers" at bounding box center [537, 70] width 81 height 26
click at [557, 66] on h2 "Workers" at bounding box center [537, 70] width 81 height 26
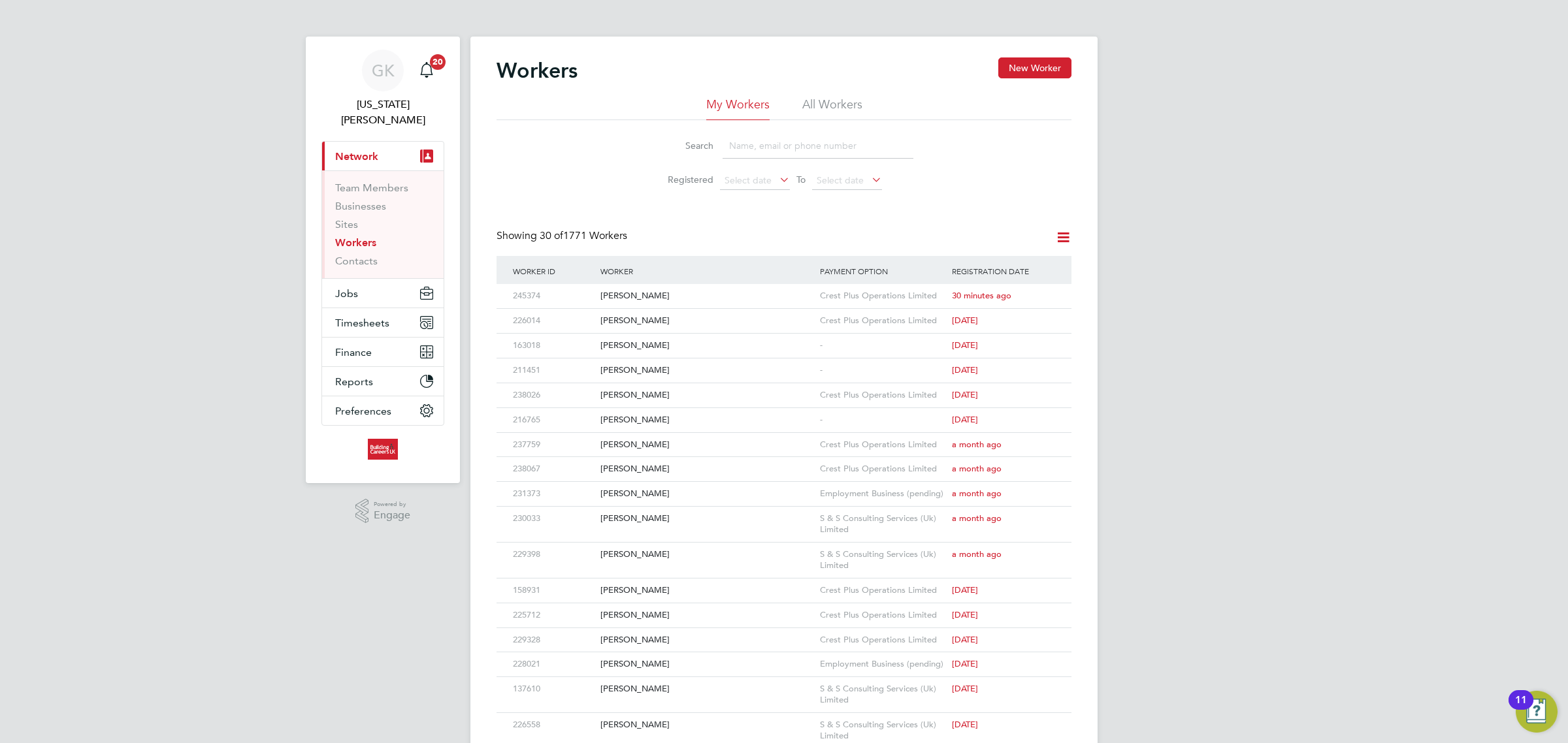
click at [567, 45] on div "Workers New Worker My Workers All Workers Search Registered Select date To Sele…" at bounding box center [784, 586] width 627 height 1099
click at [570, 52] on div "Workers New Worker My Workers All Workers Search Registered Select date To Sele…" at bounding box center [784, 586] width 627 height 1099
click at [570, 58] on div "Workers New Worker My Workers All Workers Search Registered Select date To Sele…" at bounding box center [784, 586] width 627 height 1099
click at [574, 70] on h2 "Workers" at bounding box center [537, 70] width 81 height 26
drag, startPoint x: 574, startPoint y: 70, endPoint x: 621, endPoint y: 89, distance: 50.7
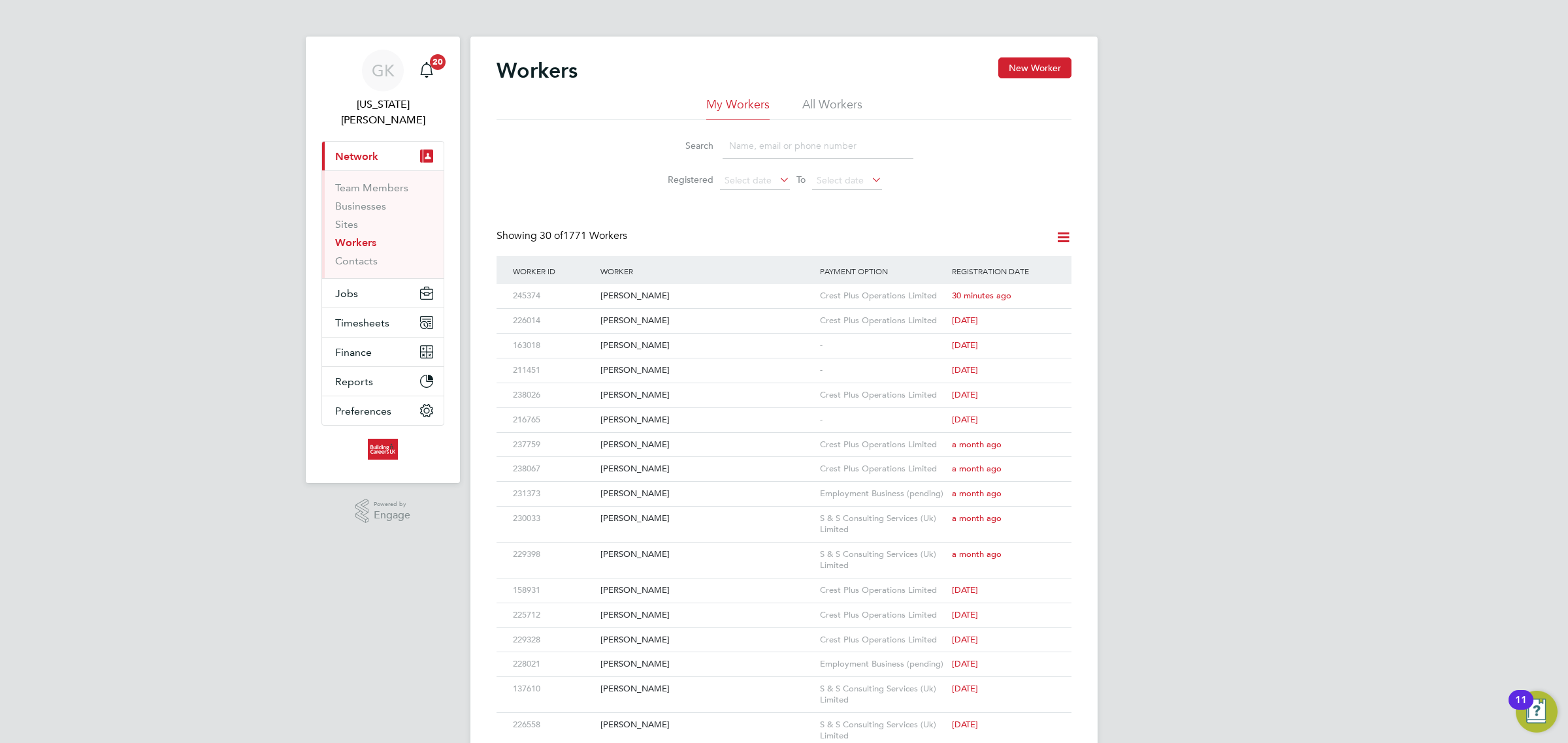
click at [582, 76] on div "Workers New Worker" at bounding box center [784, 77] width 574 height 39
click at [527, 72] on h2 "Workers" at bounding box center [537, 70] width 81 height 26
click at [596, 79] on div "Workers New Worker" at bounding box center [784, 77] width 574 height 39
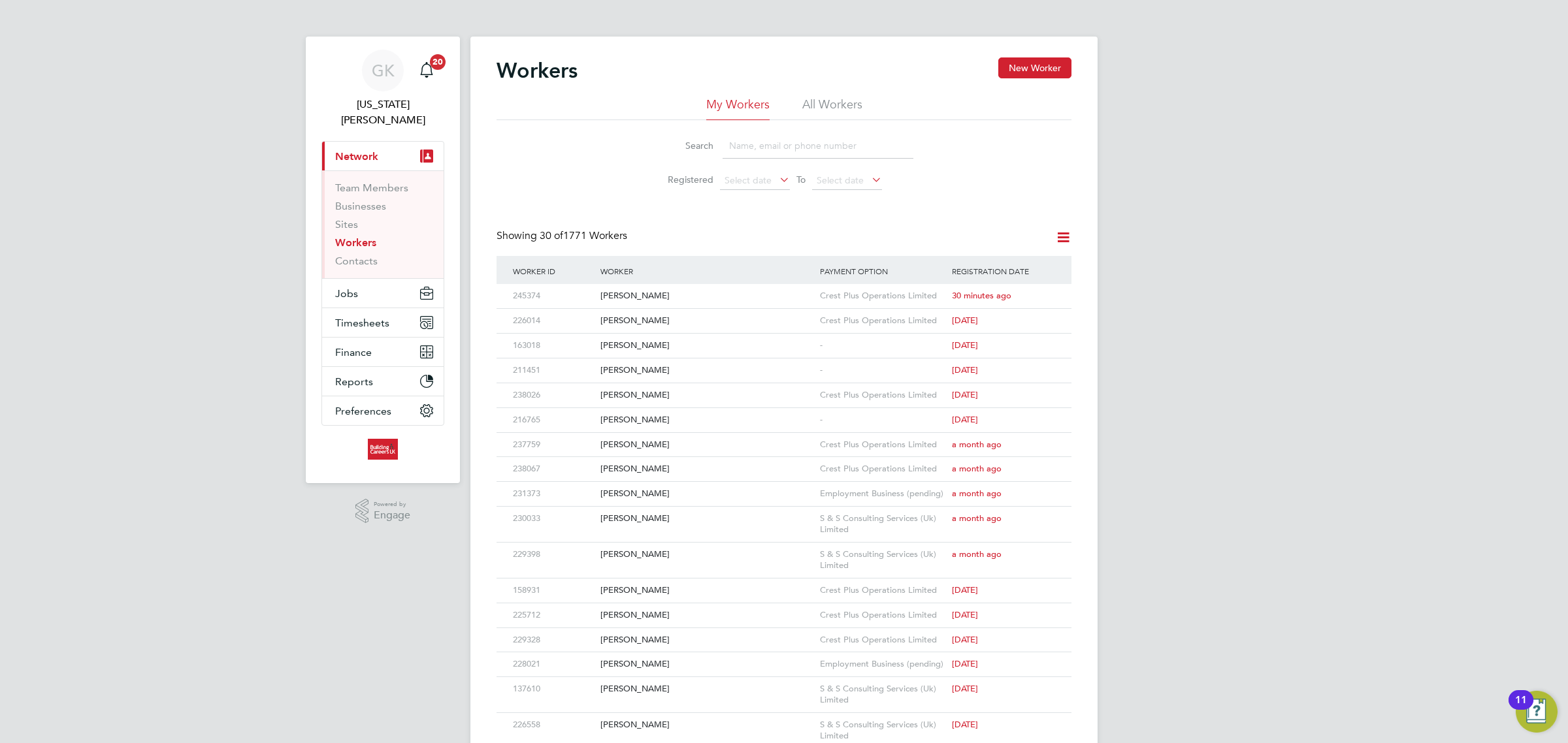
click at [563, 70] on h2 "Workers" at bounding box center [537, 70] width 81 height 26
drag, startPoint x: 563, startPoint y: 69, endPoint x: 563, endPoint y: 77, distance: 8.0
click at [563, 77] on h2 "Workers" at bounding box center [537, 70] width 81 height 26
click at [567, 61] on h2 "Workers" at bounding box center [537, 70] width 81 height 26
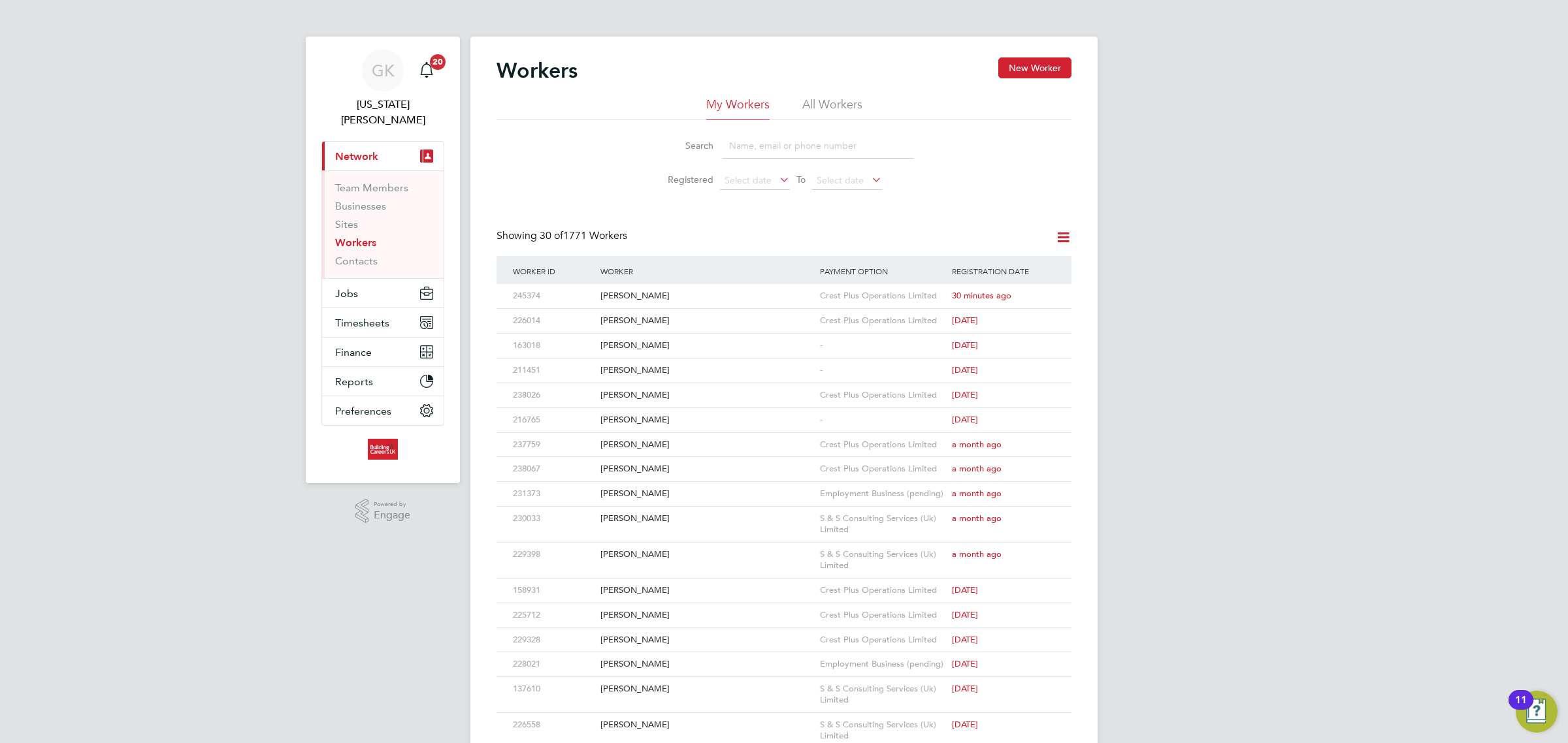
click at [568, 58] on h2 "Workers" at bounding box center [537, 70] width 81 height 26
click at [567, 70] on h2 "Workers" at bounding box center [537, 70] width 81 height 26
click at [542, 42] on div "Workers New Worker My Workers All Workers Search Registered Select date To Sele…" at bounding box center [784, 586] width 627 height 1099
click at [560, 77] on h2 "Workers" at bounding box center [537, 70] width 81 height 26
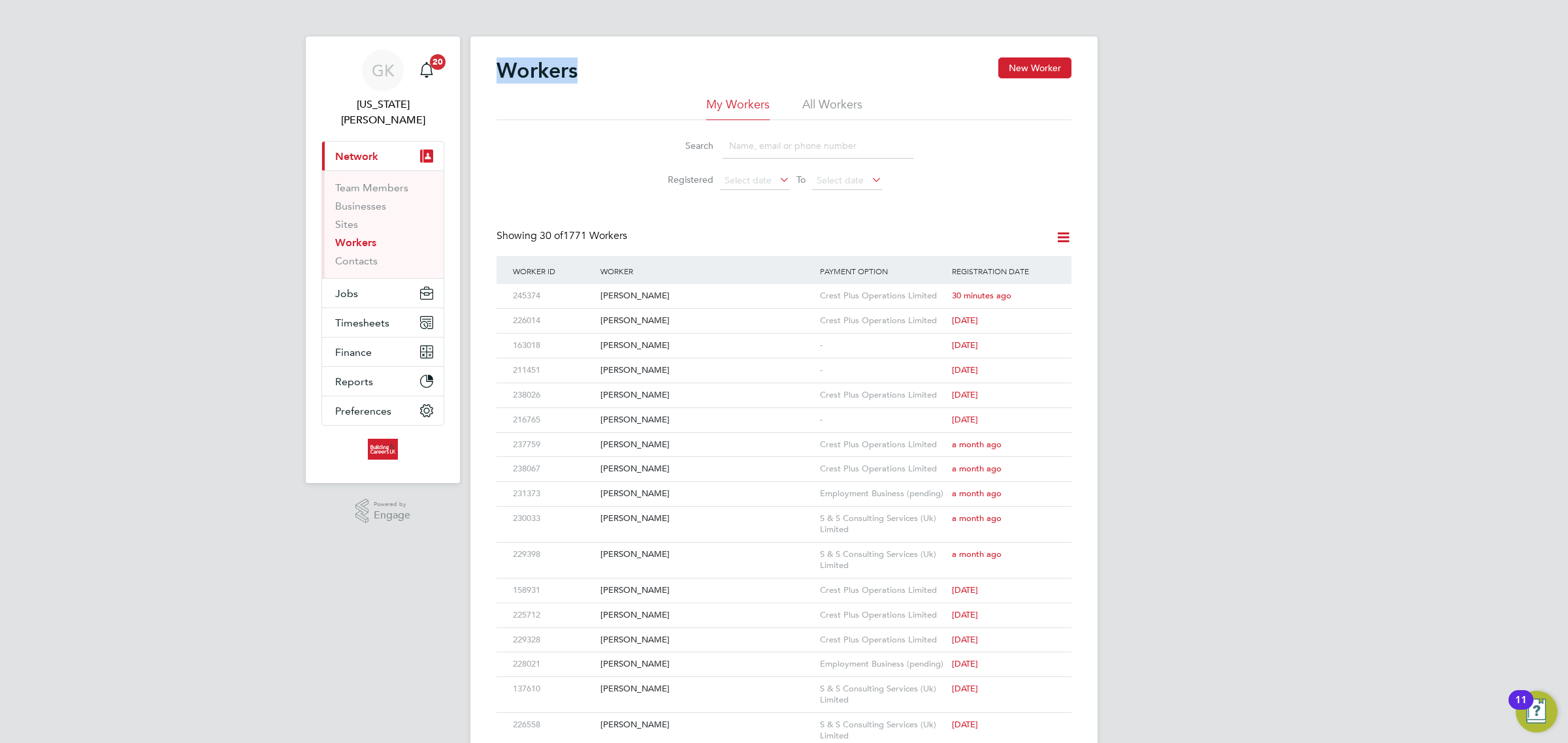
click at [560, 77] on h2 "Workers" at bounding box center [537, 70] width 81 height 26
click at [559, 62] on h2 "Workers" at bounding box center [537, 70] width 81 height 26
drag, startPoint x: 562, startPoint y: 63, endPoint x: 584, endPoint y: 67, distance: 22.4
click at [584, 67] on div "Workers New Worker" at bounding box center [784, 77] width 574 height 39
click at [584, 67] on div "Workers New Worker" at bounding box center [784, 77] width 574 height 39
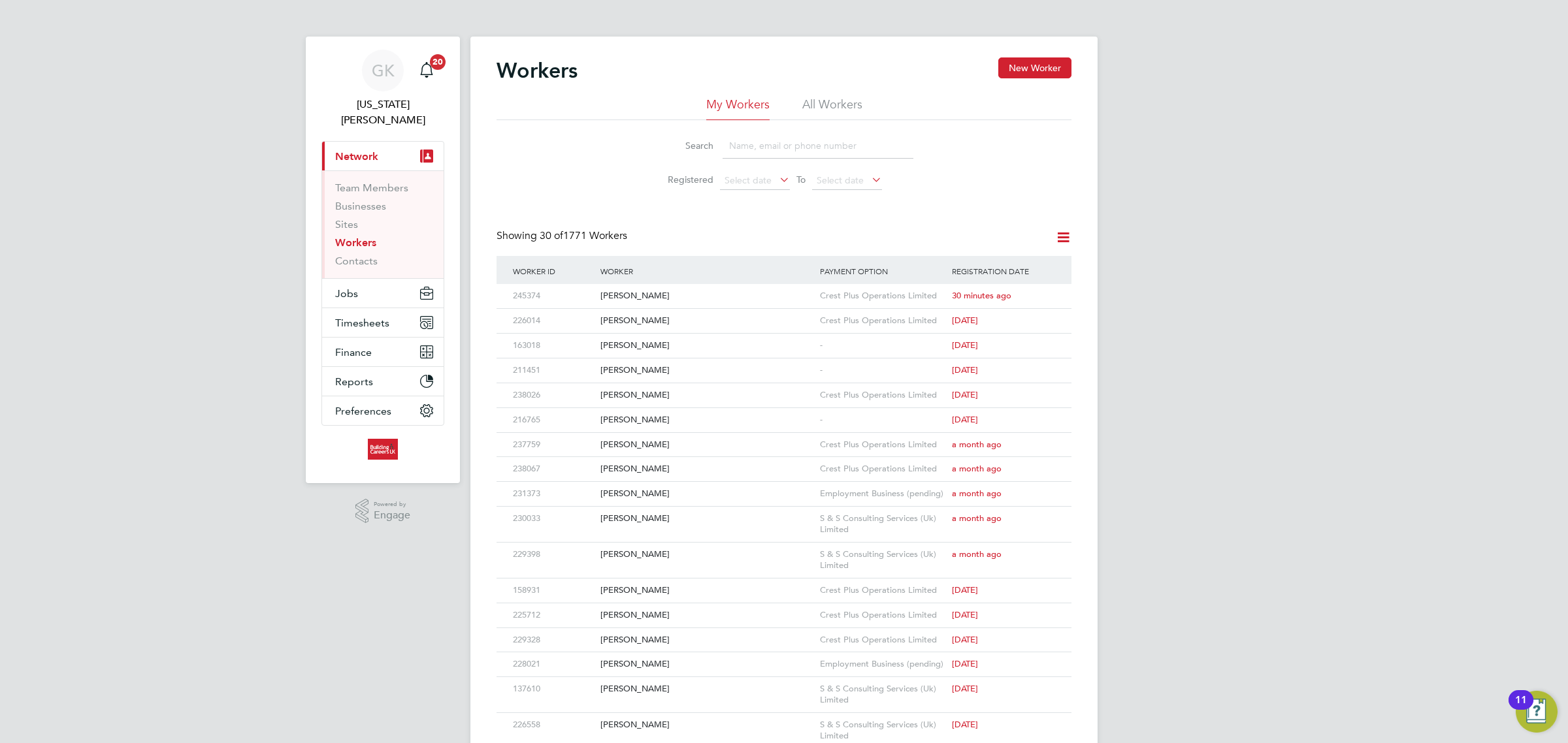
click at [573, 69] on h2 "Workers" at bounding box center [537, 70] width 81 height 26
click at [573, 72] on h2 "Workers" at bounding box center [537, 70] width 81 height 26
click at [585, 70] on div "Workers New Worker" at bounding box center [784, 77] width 574 height 39
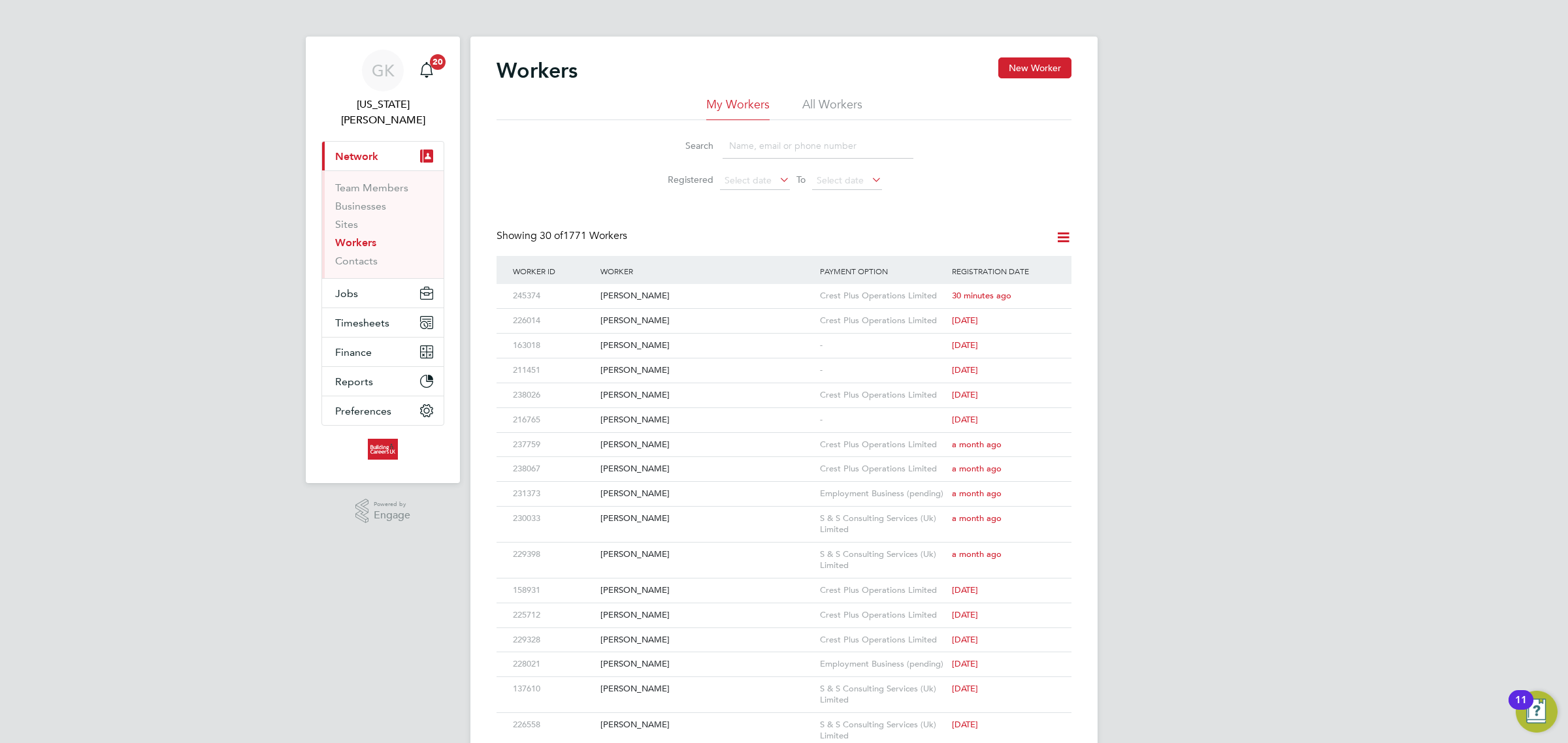
click at [694, 77] on div "Workers New Worker" at bounding box center [784, 77] width 574 height 39
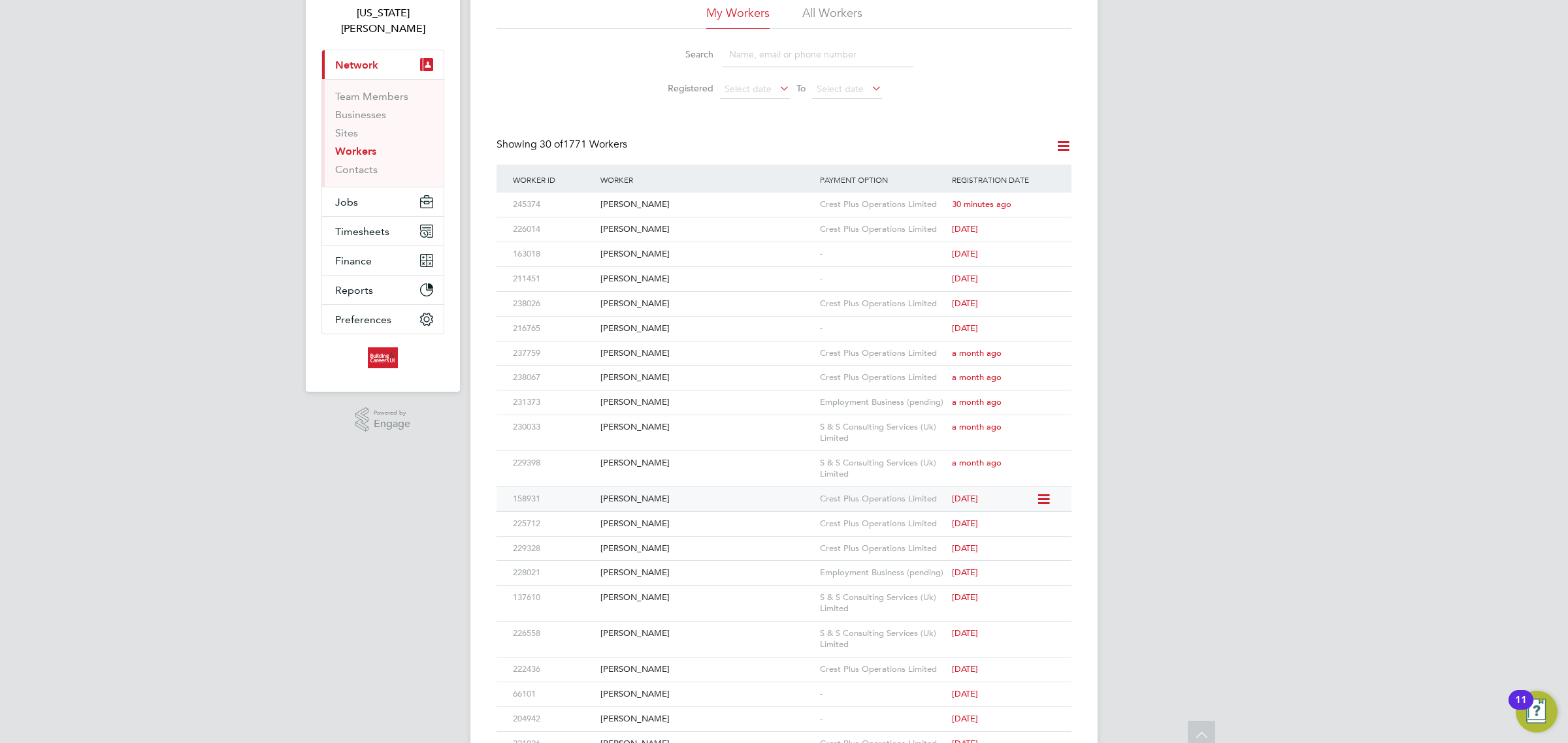
scroll to position [0, 0]
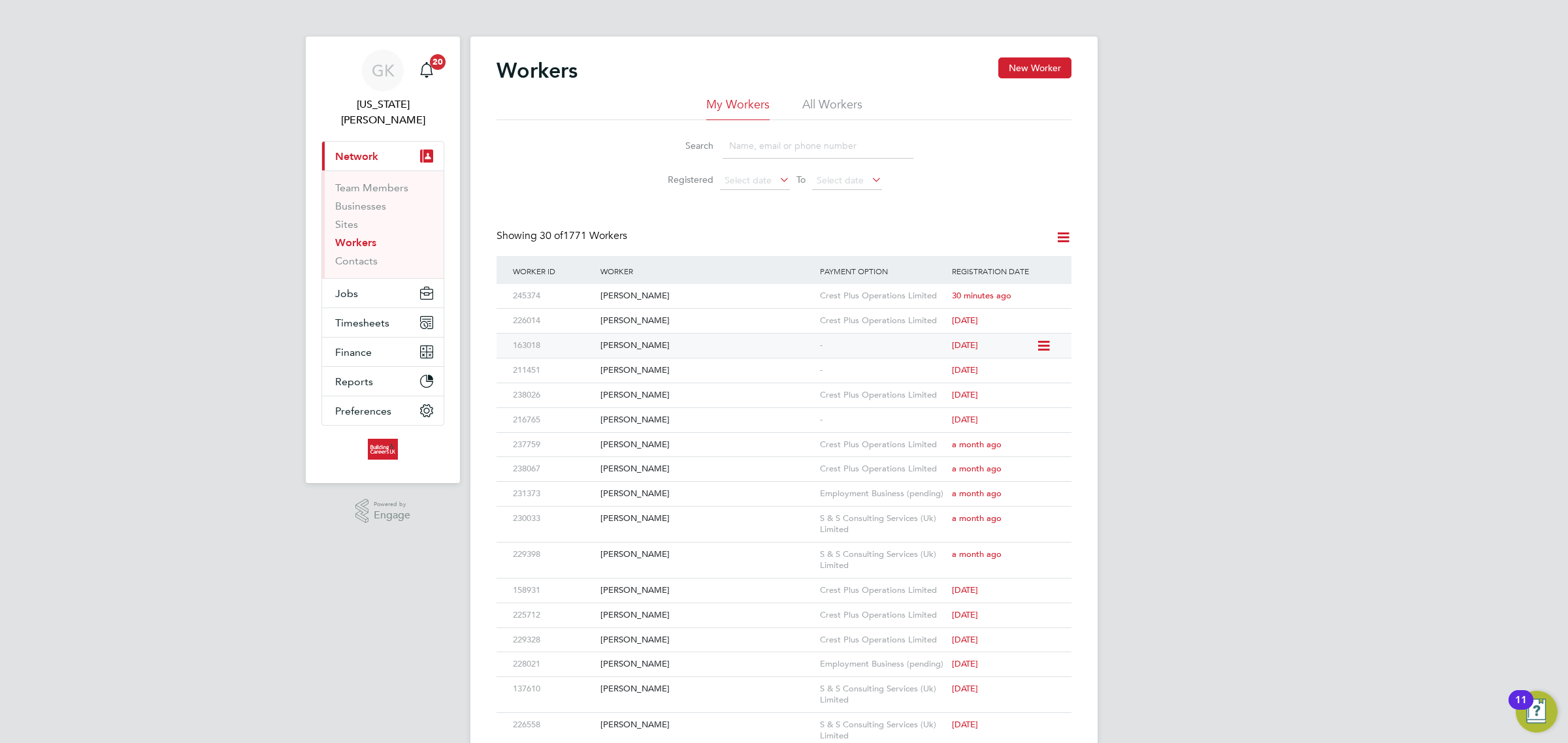
click at [641, 348] on div "[PERSON_NAME]" at bounding box center [707, 346] width 219 height 24
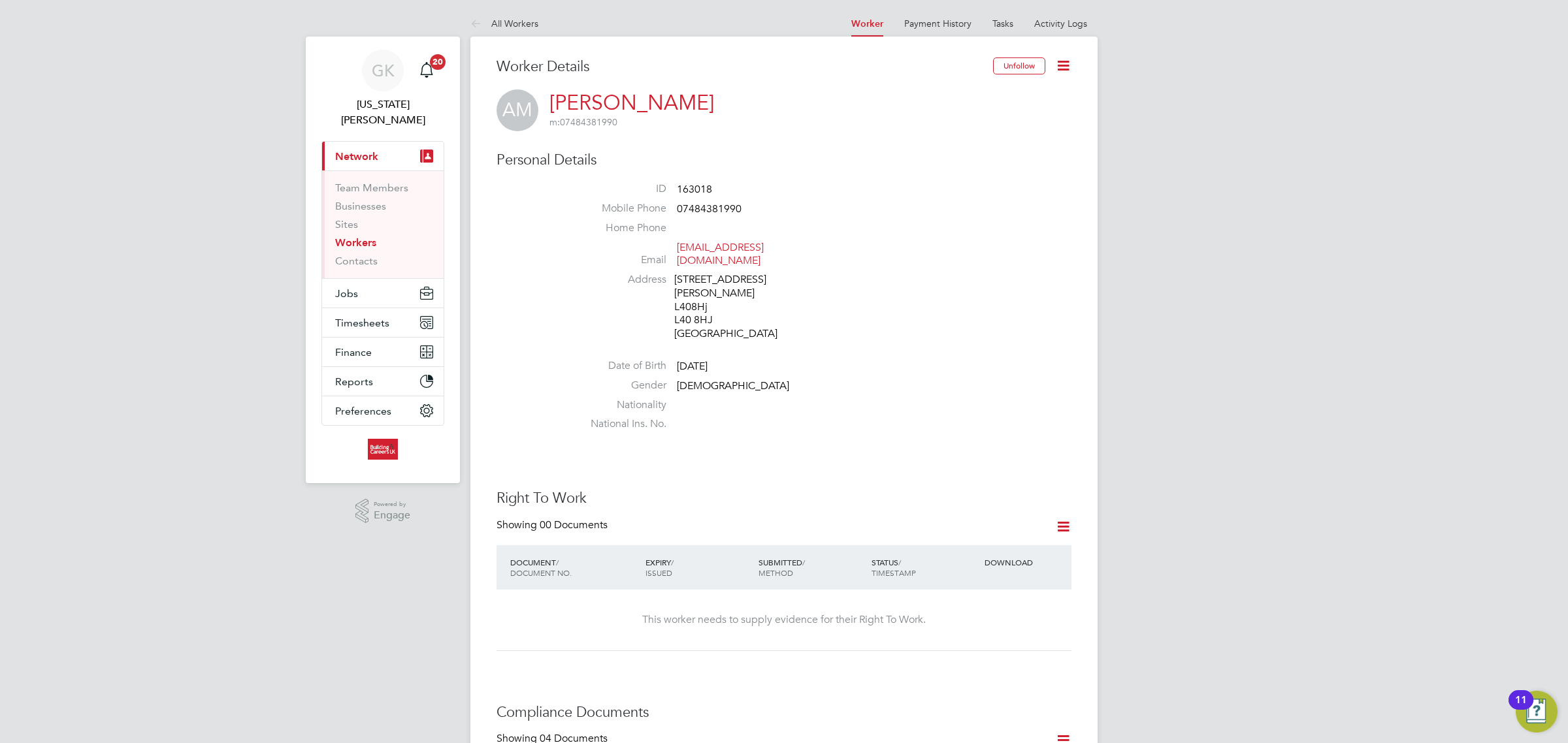
click at [1059, 58] on icon at bounding box center [1063, 66] width 16 height 16
click at [963, 155] on li "Edit Personal Details e" at bounding box center [988, 152] width 163 height 18
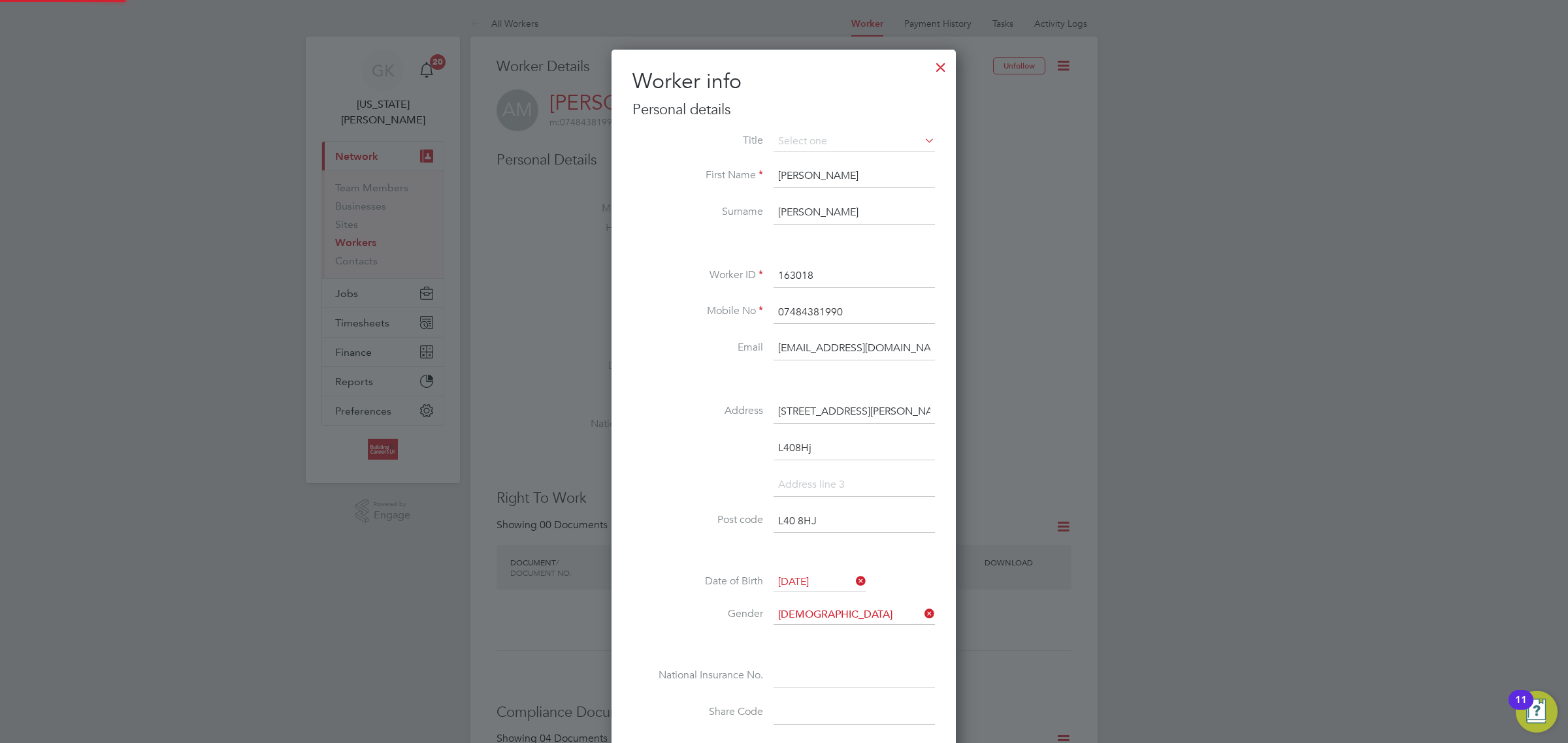
scroll to position [779, 344]
click at [866, 95] on h2 "Worker info" at bounding box center [783, 81] width 302 height 27
click at [944, 60] on div at bounding box center [941, 64] width 24 height 24
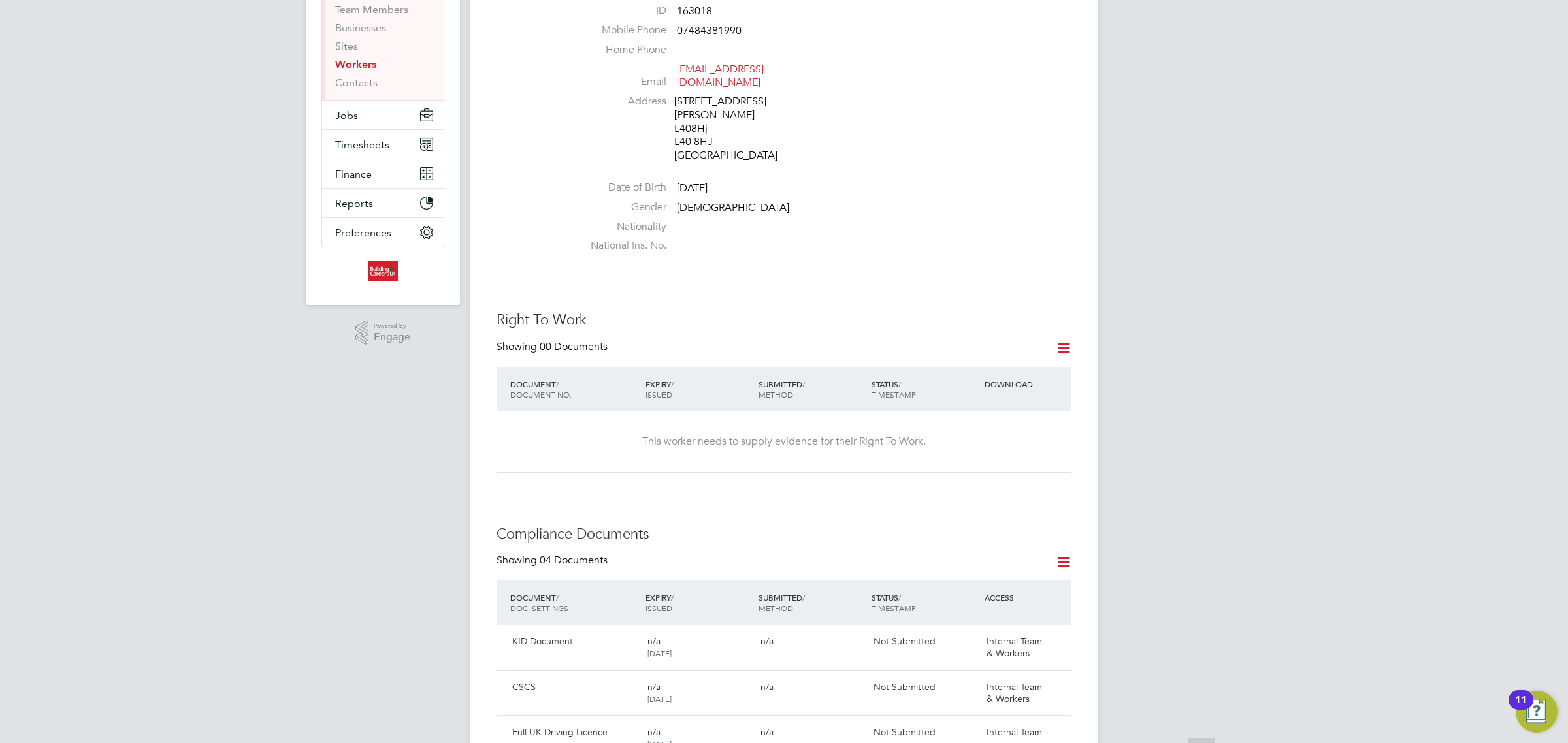
scroll to position [327, 0]
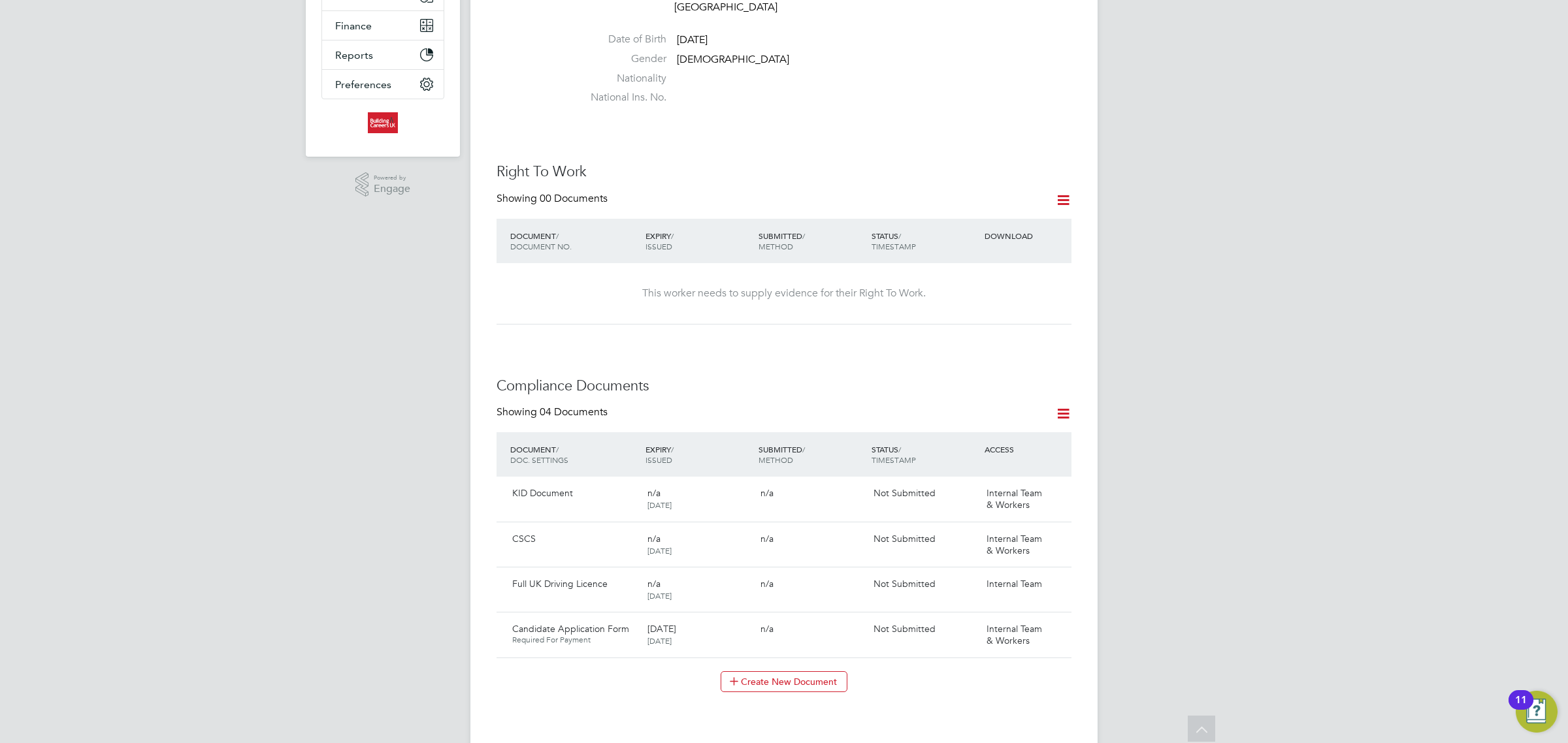
click at [1059, 192] on icon at bounding box center [1063, 200] width 16 height 16
click at [1009, 213] on li "Add Right To Work Document" at bounding box center [990, 218] width 157 height 18
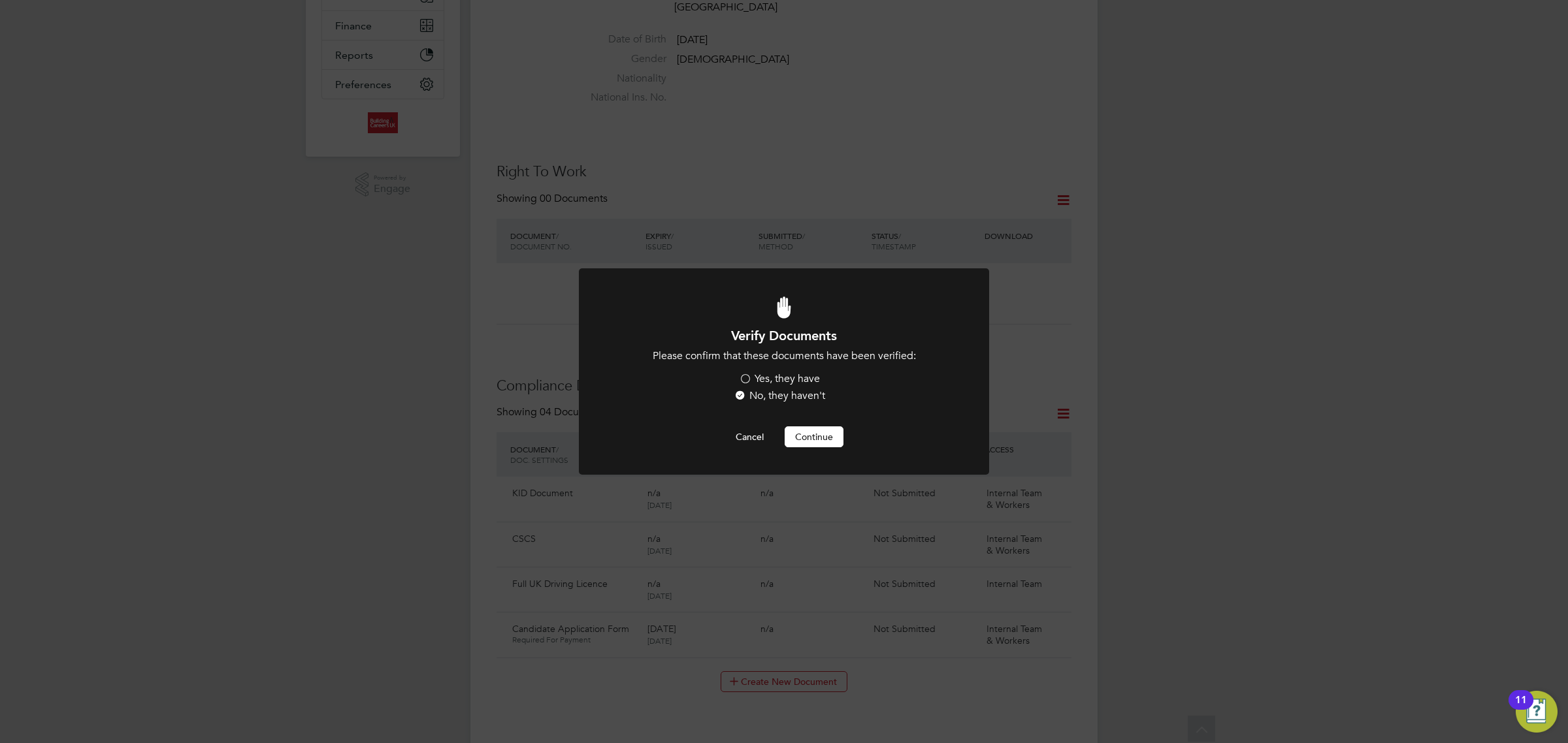
scroll to position [0, 0]
click at [782, 379] on label "Yes, they have" at bounding box center [779, 379] width 81 height 14
click at [0, 0] on input "Yes, they have" at bounding box center [0, 0] width 0 height 0
click at [799, 426] on button "Continue" at bounding box center [814, 436] width 58 height 21
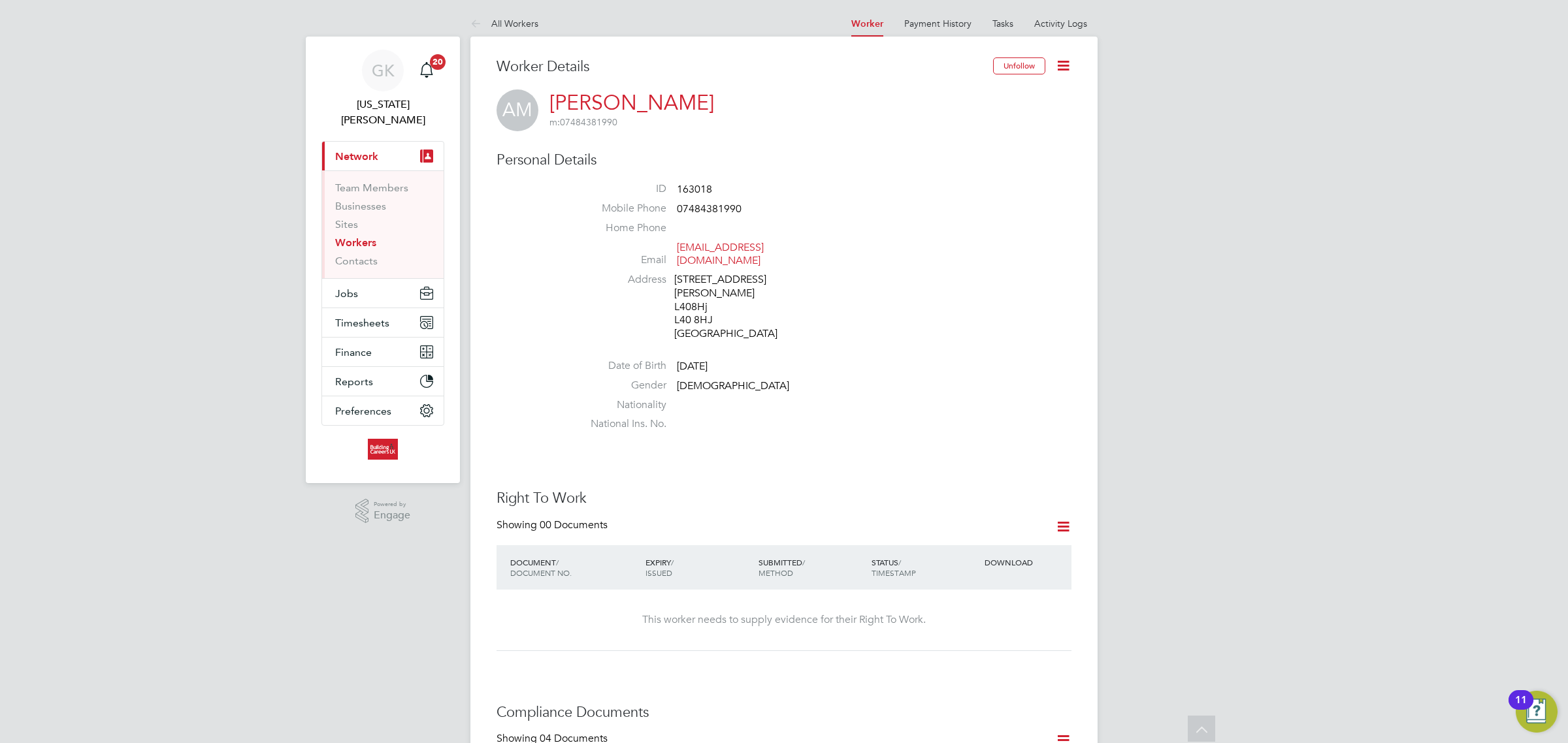
scroll to position [327, 0]
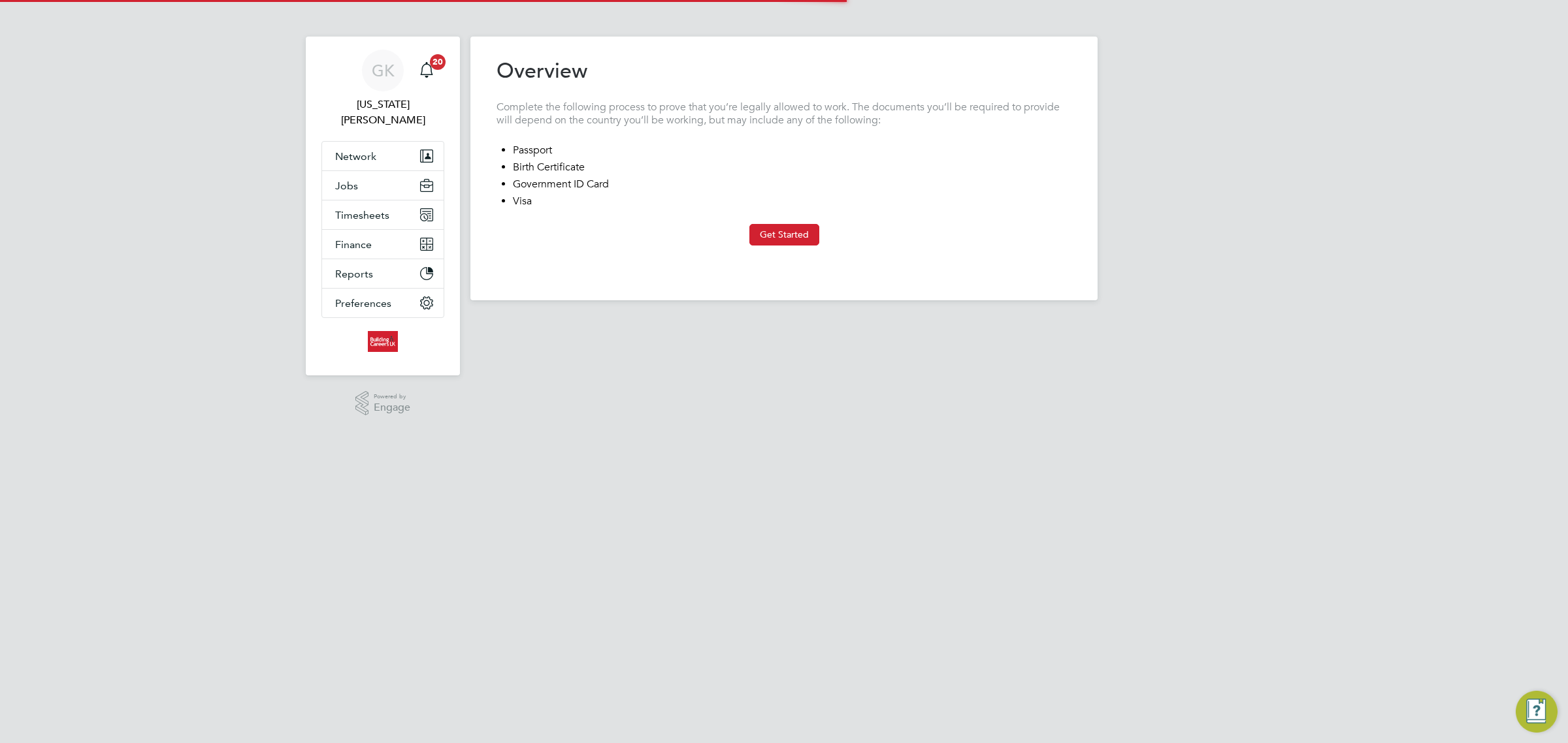
click at [808, 246] on div "Previous Step Next Step" at bounding box center [784, 259] width 574 height 28
click at [808, 244] on at-sequence "Overview Complete the following process to prove that you’re legally allowed to…" at bounding box center [784, 165] width 574 height 216
click at [808, 244] on button "Get Started" at bounding box center [784, 234] width 70 height 21
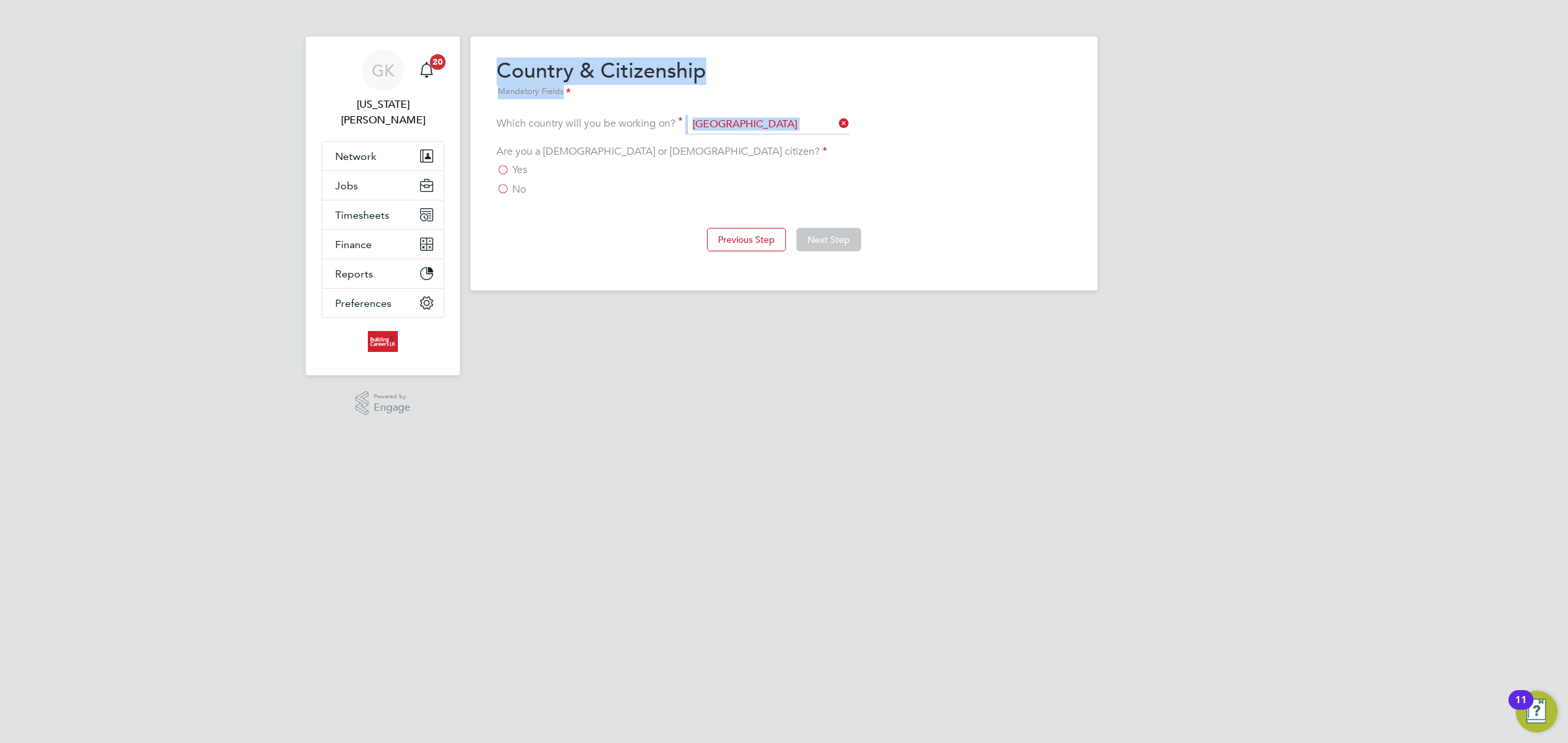
click at [522, 161] on div "Are you a [DEMOGRAPHIC_DATA] or [DEMOGRAPHIC_DATA] citizen? Yes No" at bounding box center [784, 171] width 574 height 52
click at [521, 170] on span "Yes" at bounding box center [520, 170] width 15 height 13
click at [0, 0] on input "Yes" at bounding box center [0, 0] width 0 height 0
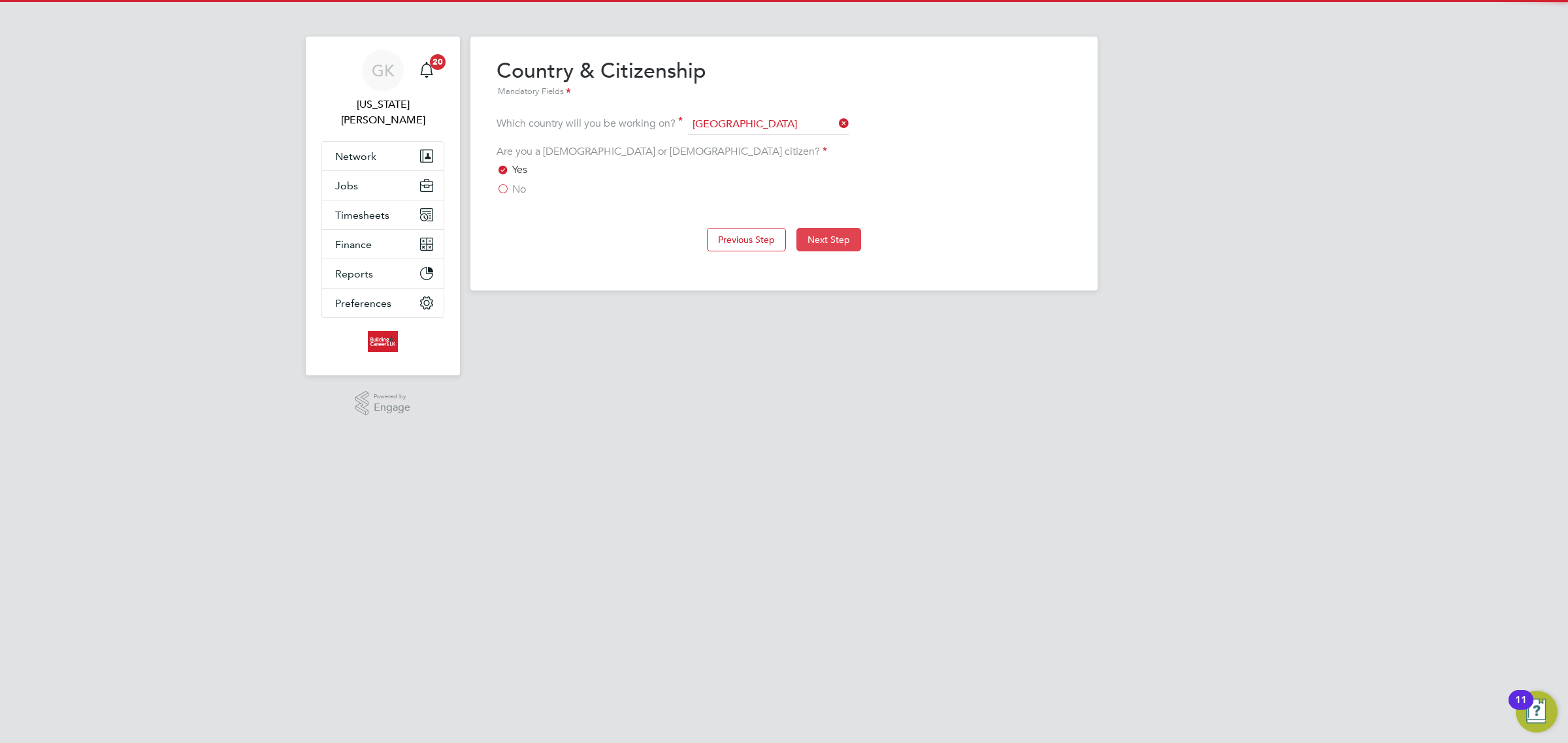
click at [837, 246] on button "Next Step" at bounding box center [828, 240] width 65 height 24
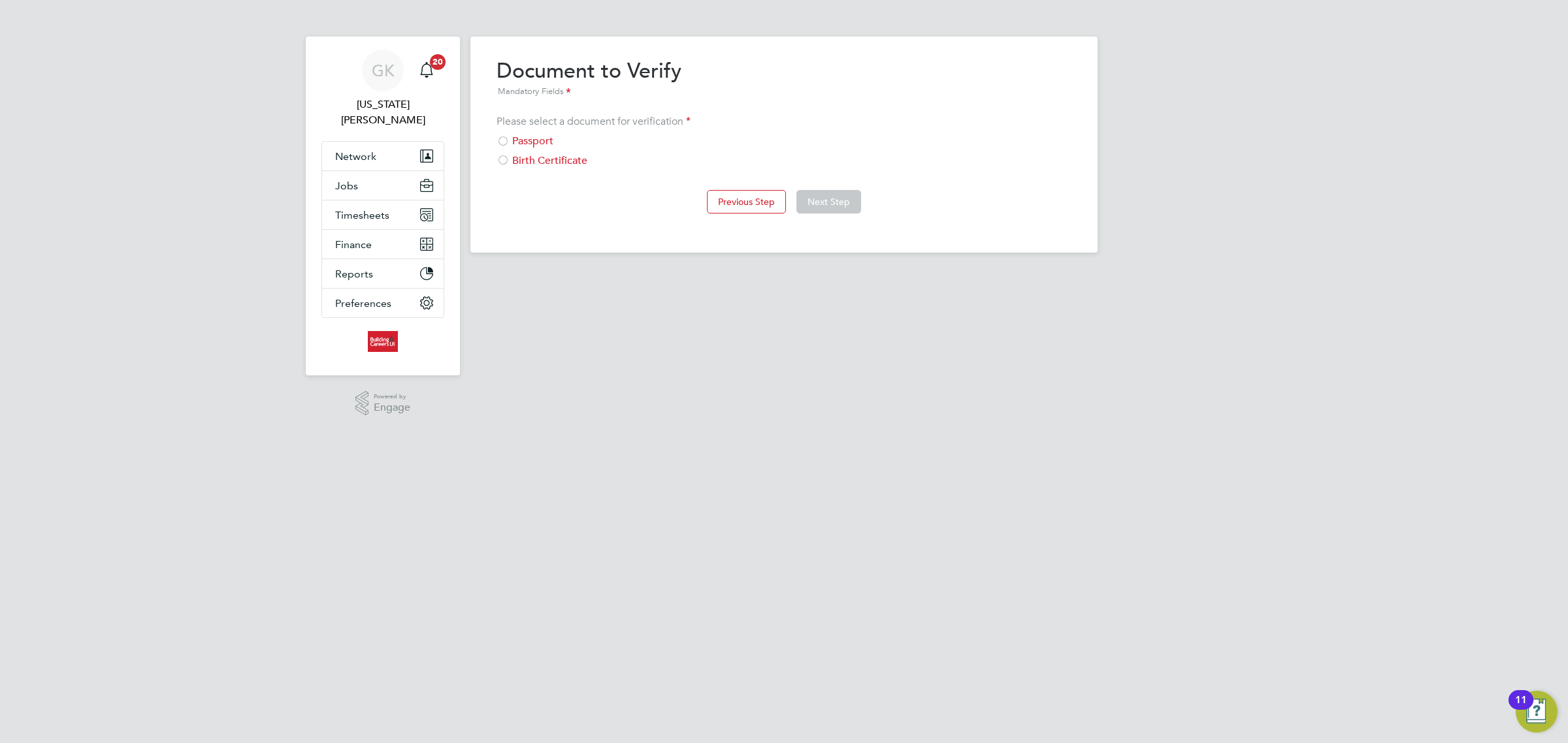
click at [504, 141] on div at bounding box center [503, 142] width 13 height 13
click at [849, 196] on button "Next Step" at bounding box center [828, 202] width 65 height 24
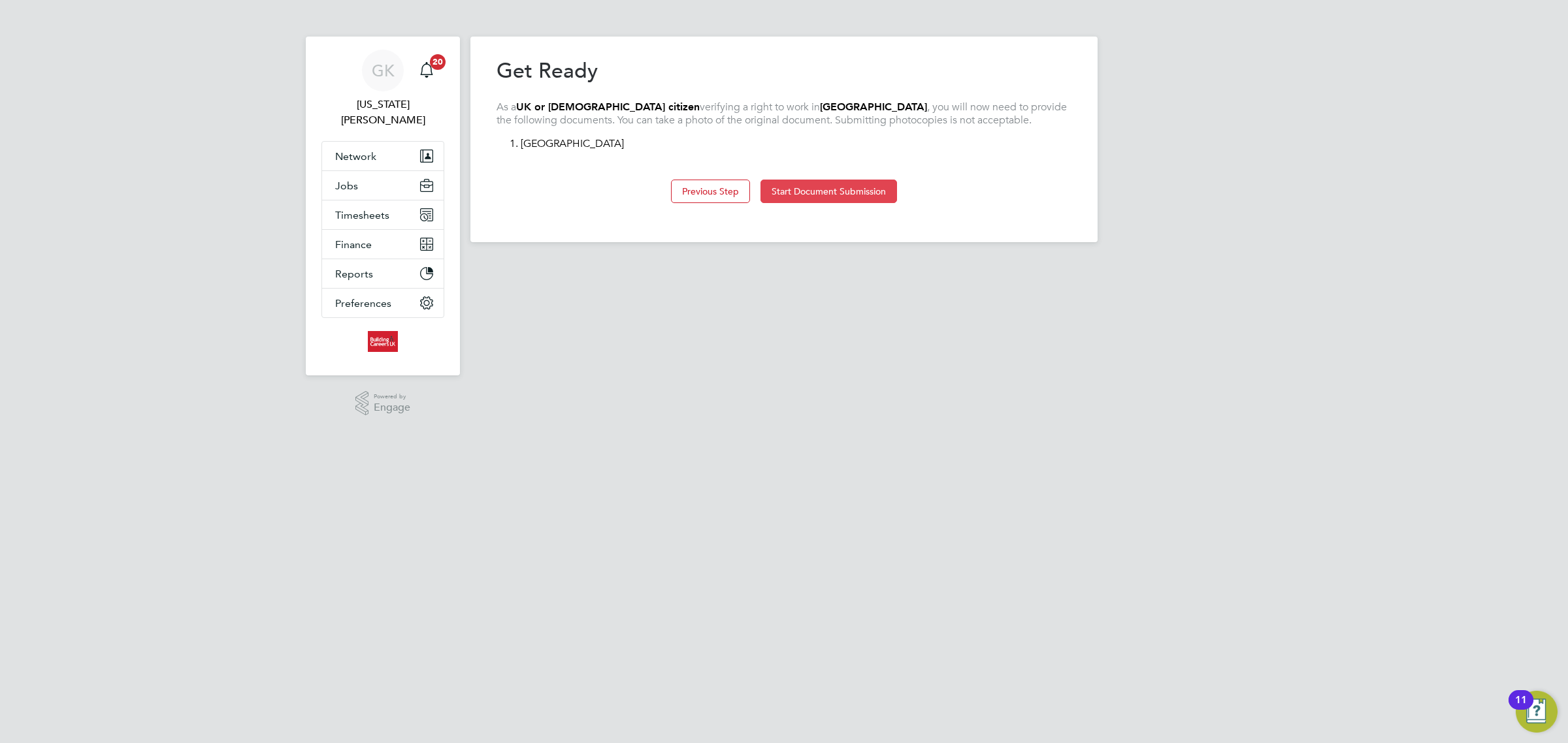
click at [879, 191] on button "Start Document Submission" at bounding box center [828, 192] width 136 height 24
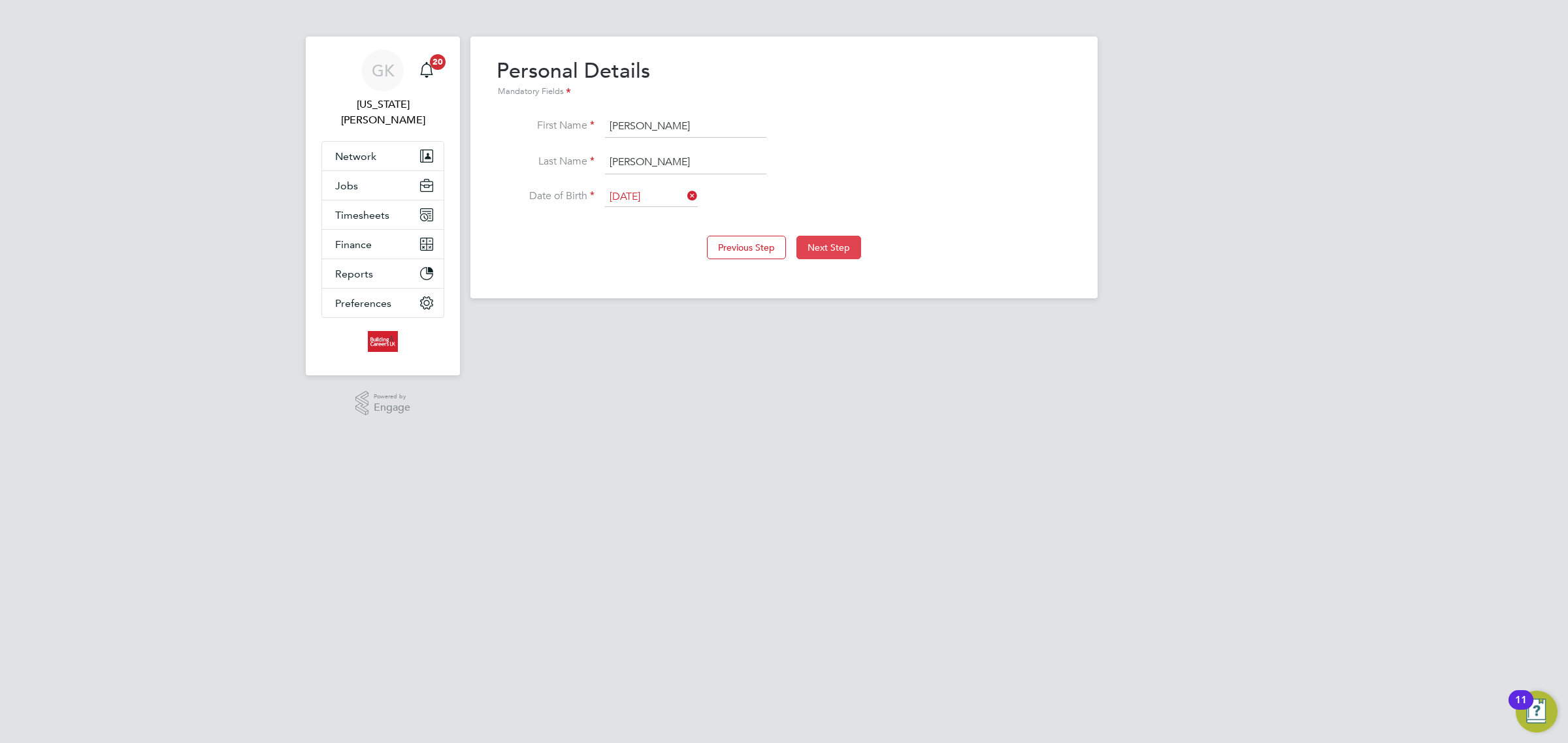
click at [845, 240] on button "Next Step" at bounding box center [828, 247] width 65 height 24
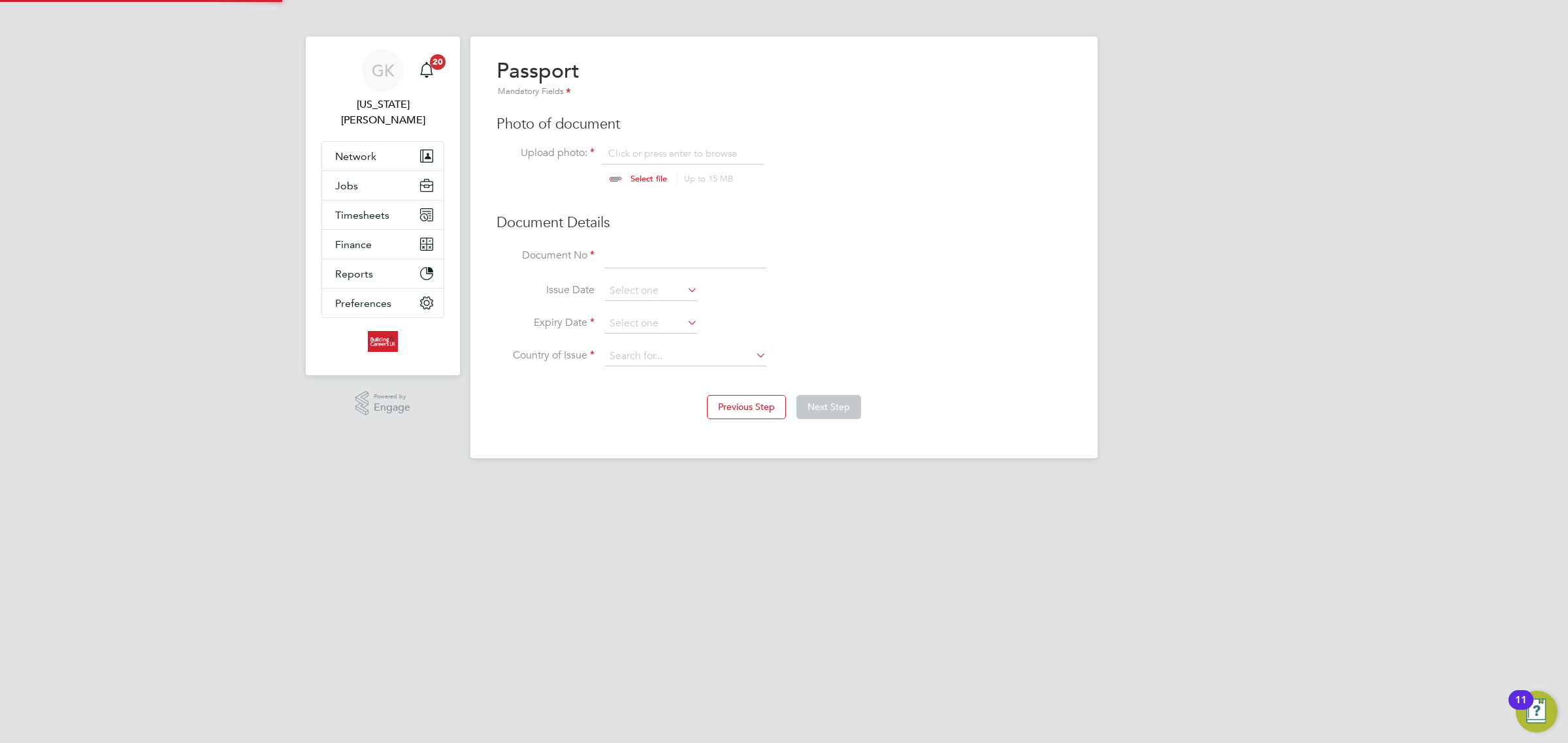
scroll to position [17, 162]
click at [700, 265] on input at bounding box center [685, 257] width 162 height 24
click at [657, 178] on input "file" at bounding box center [661, 166] width 205 height 39
type input "C:\fakepath\Alan Mulhall Passport.jpg"
click at [658, 254] on input at bounding box center [685, 257] width 162 height 24
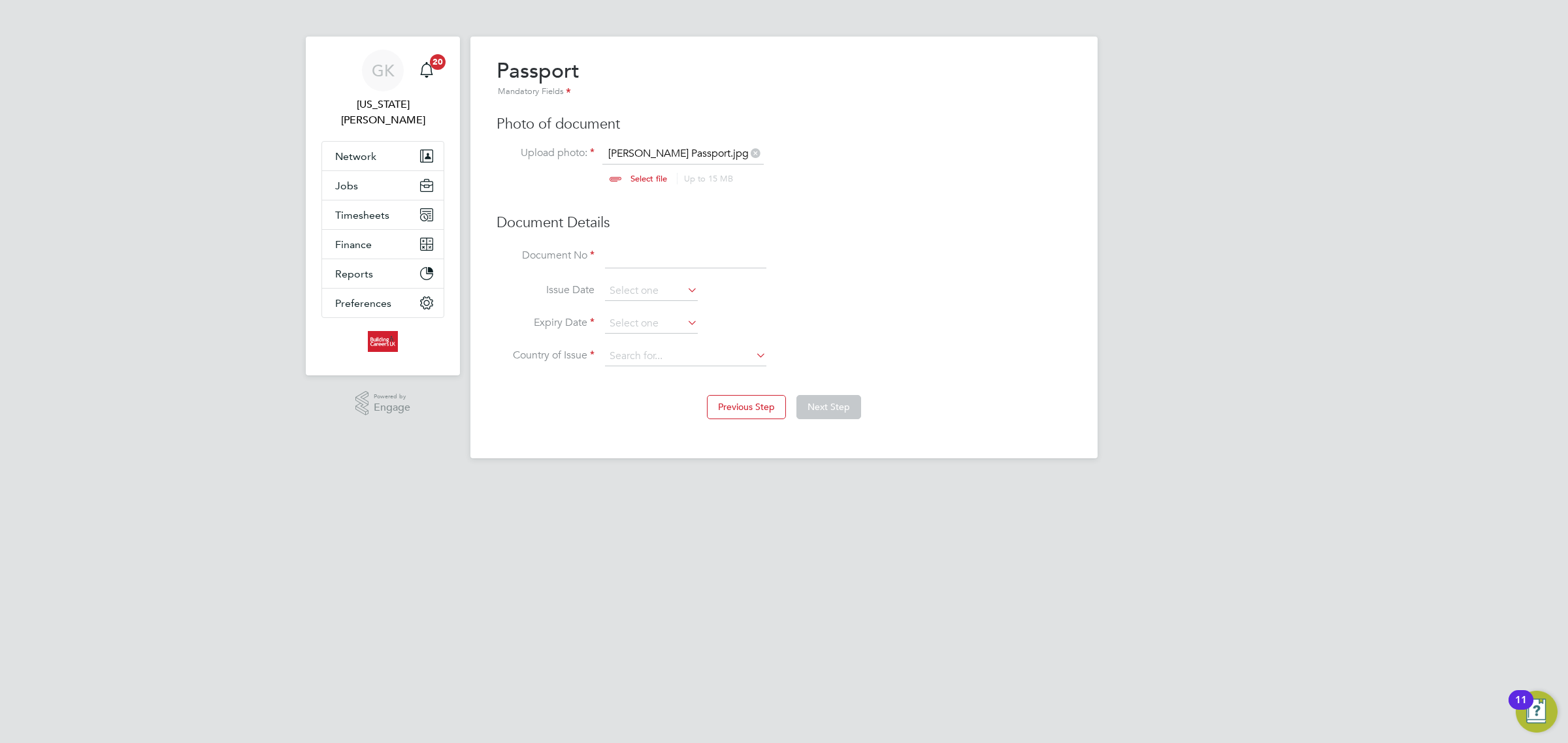
click at [700, 258] on input at bounding box center [685, 257] width 162 height 24
type input "525158887"
click at [636, 327] on input at bounding box center [651, 323] width 93 height 19
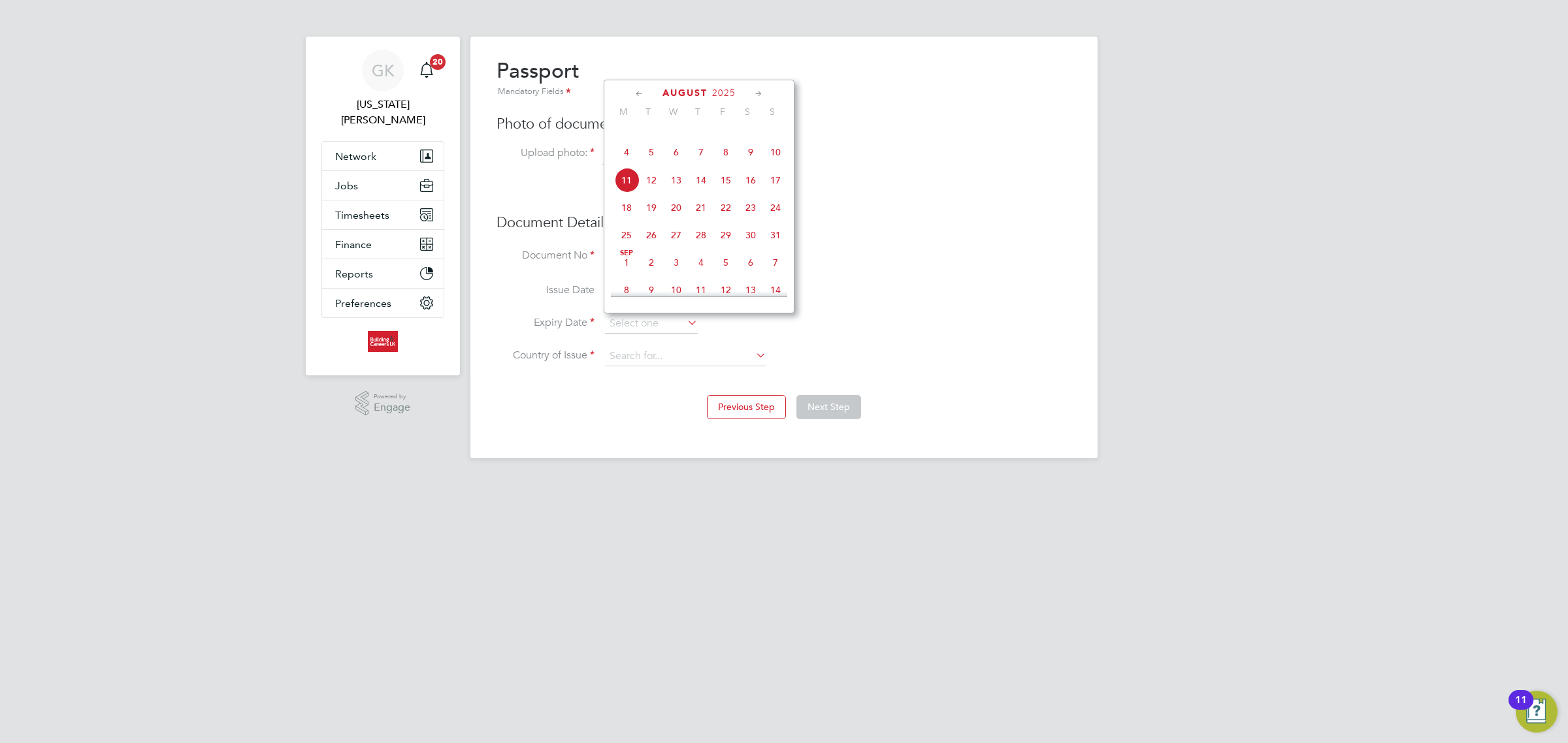
click at [722, 91] on span "2025" at bounding box center [724, 93] width 24 height 11
click at [644, 215] on span "2026" at bounding box center [651, 202] width 25 height 25
click at [727, 235] on span "19" at bounding box center [725, 222] width 25 height 25
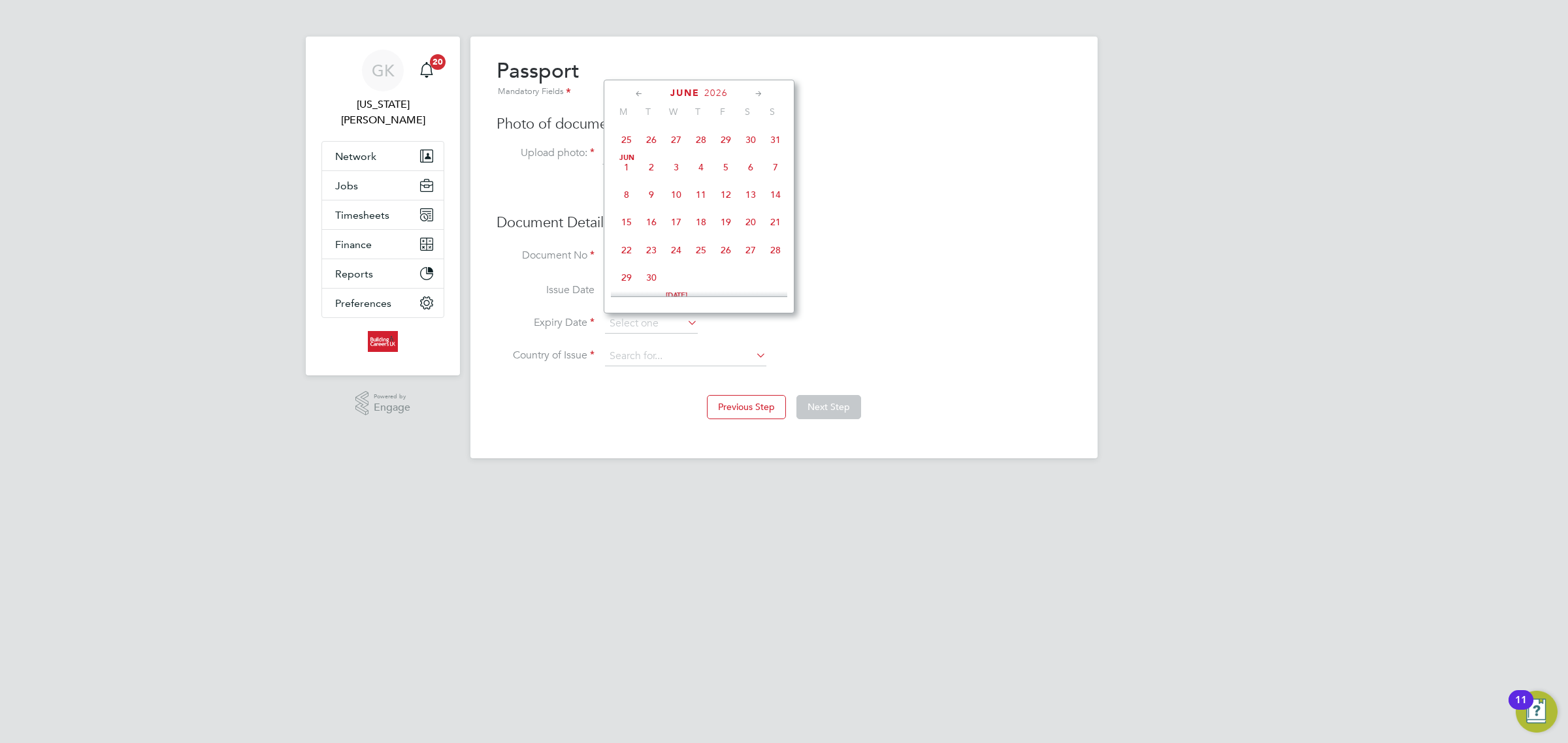
type input "[DATE]"
click at [662, 363] on input at bounding box center [685, 356] width 162 height 19
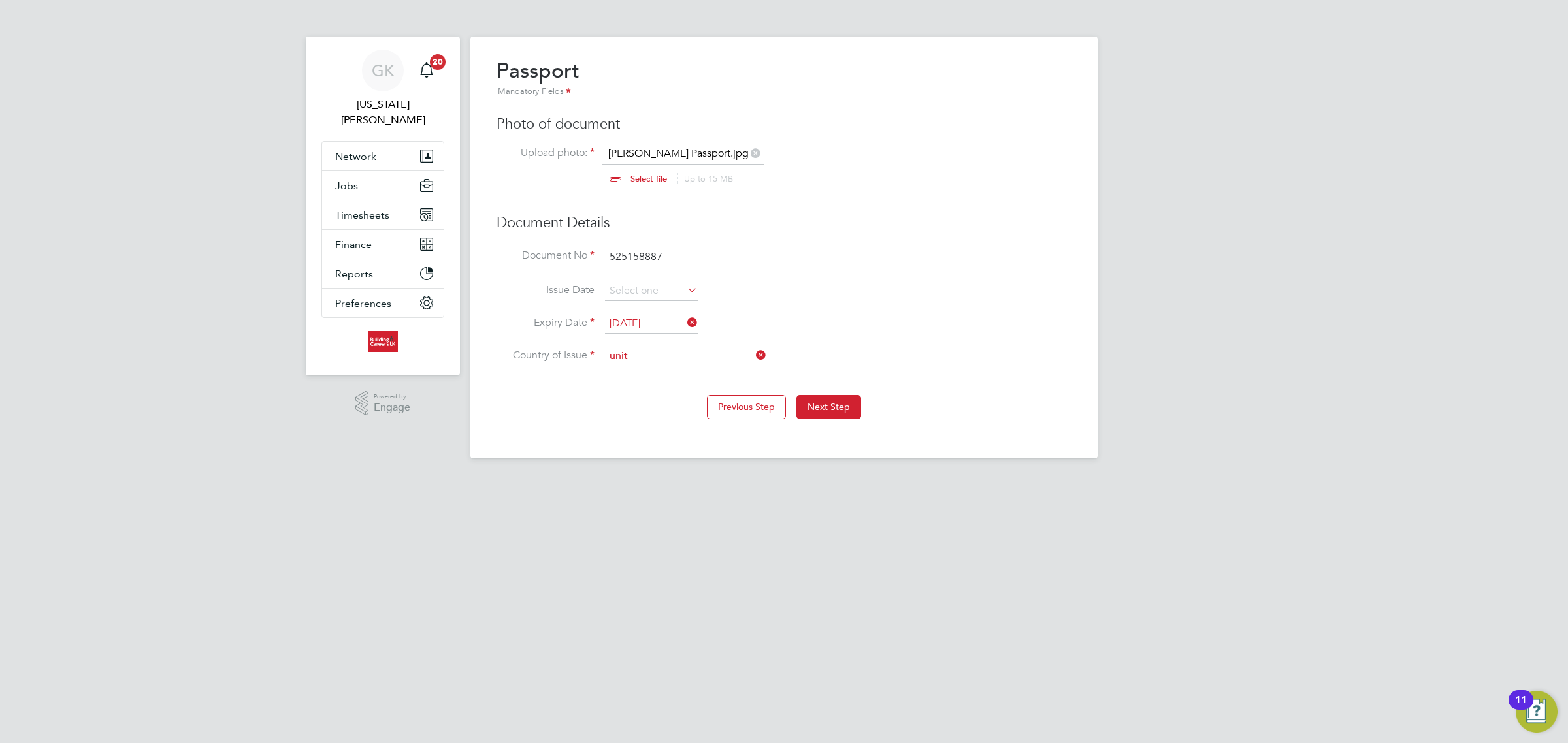
click at [667, 416] on li "Unit ed Kingdom" at bounding box center [698, 411] width 186 height 17
type input "United Kingdom"
click at [820, 409] on button "Next Step" at bounding box center [828, 407] width 65 height 24
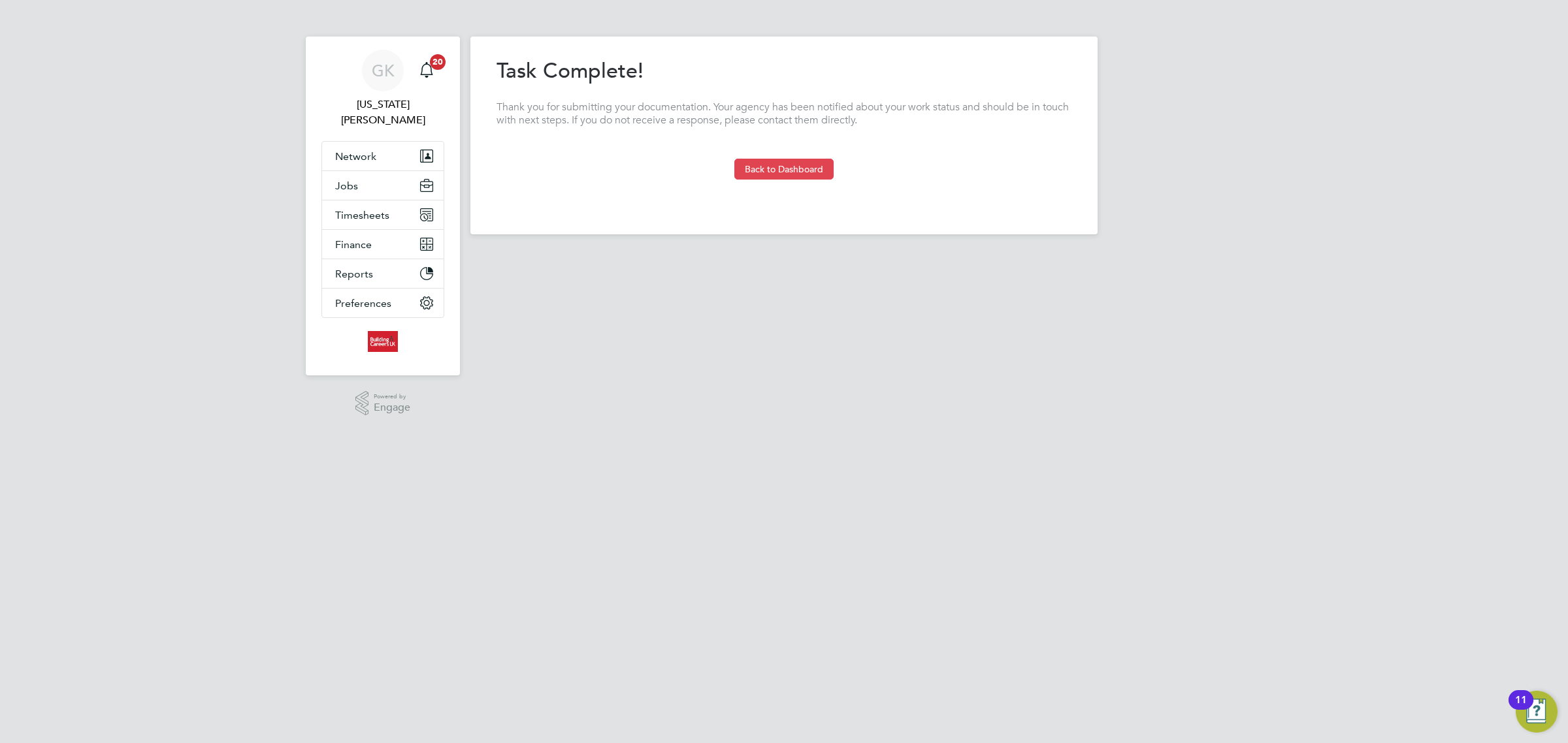
click at [805, 162] on button "Back to Dashboard" at bounding box center [784, 169] width 100 height 21
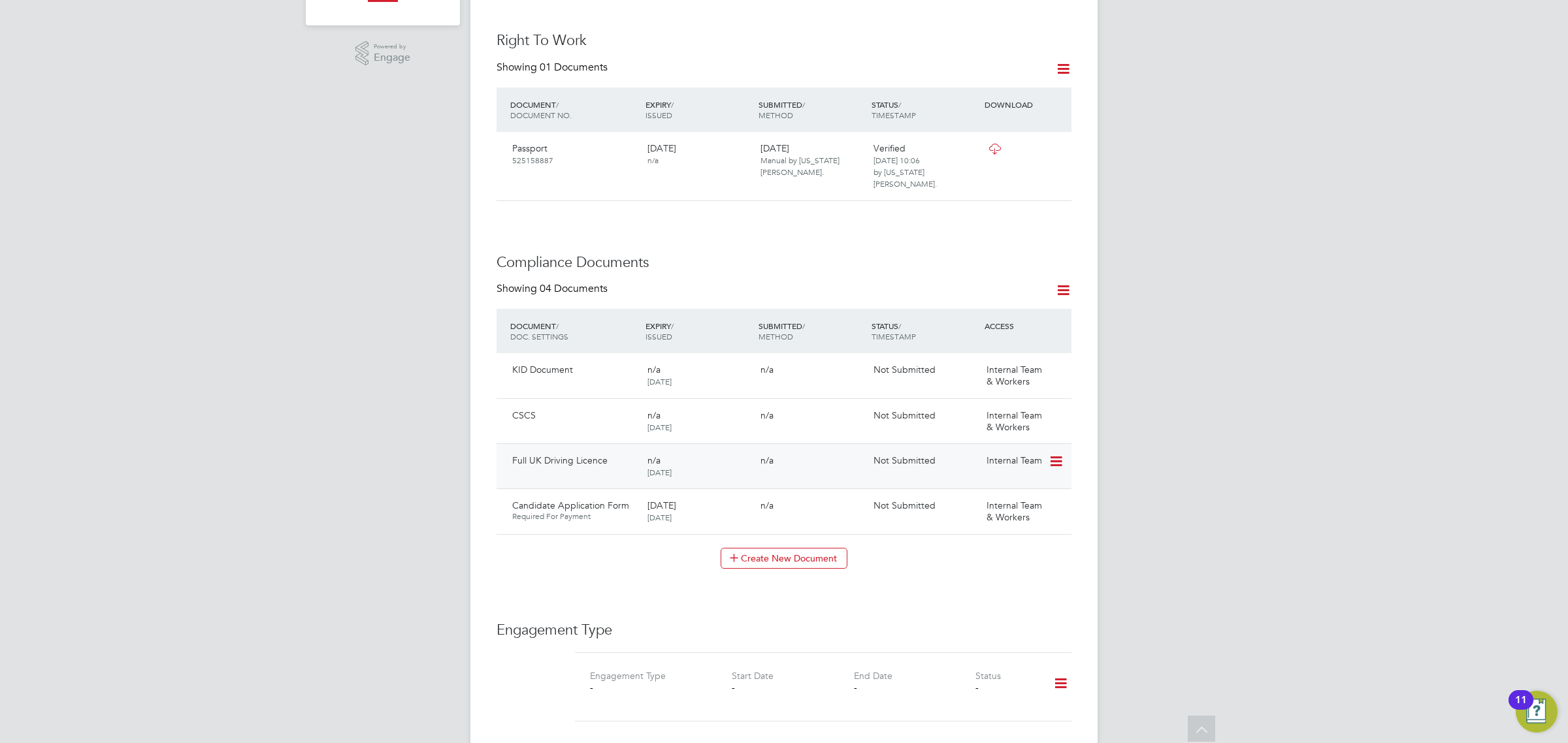
scroll to position [489, 0]
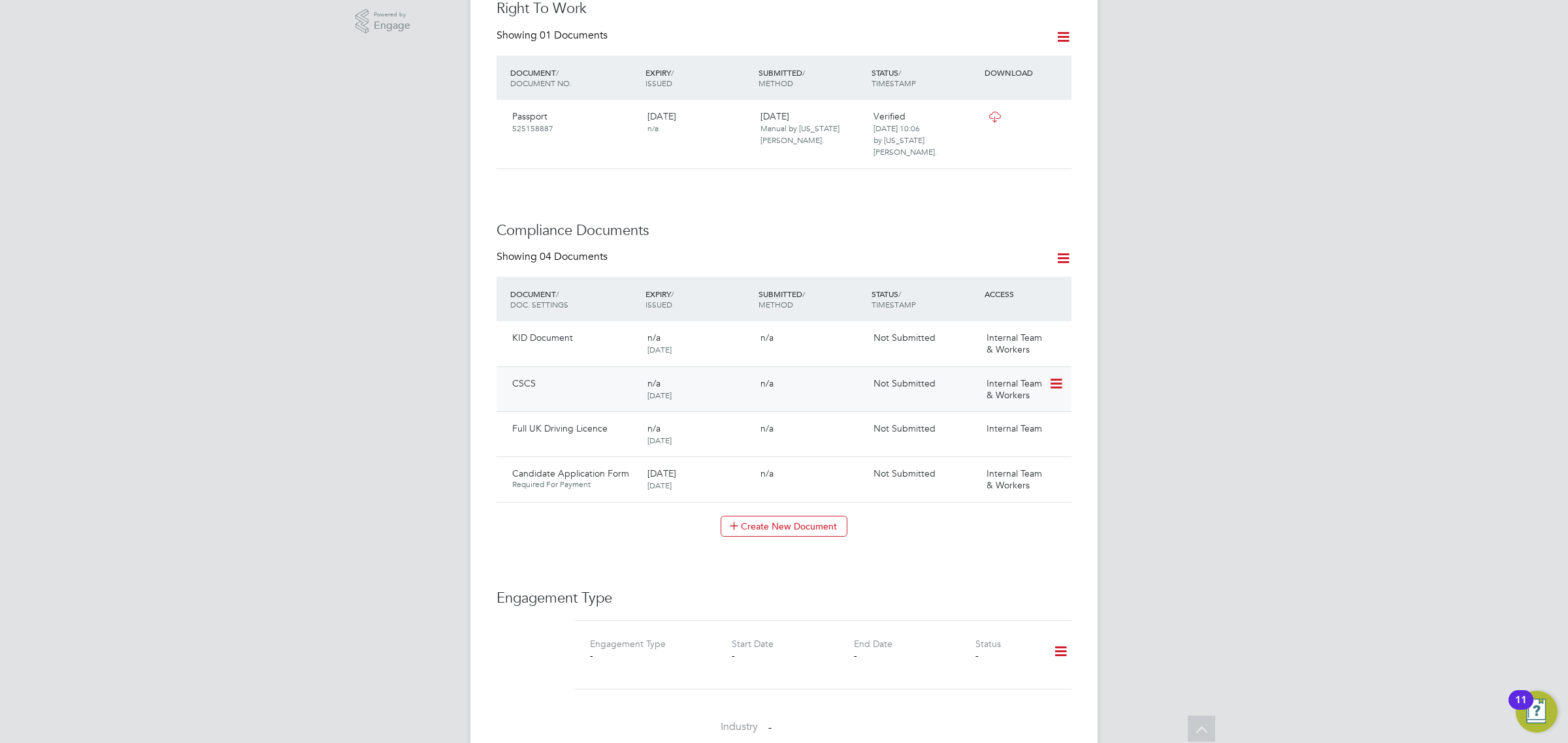
click at [1052, 376] on icon at bounding box center [1055, 383] width 13 height 16
click at [1010, 403] on li "Submit Document" at bounding box center [1014, 408] width 97 height 18
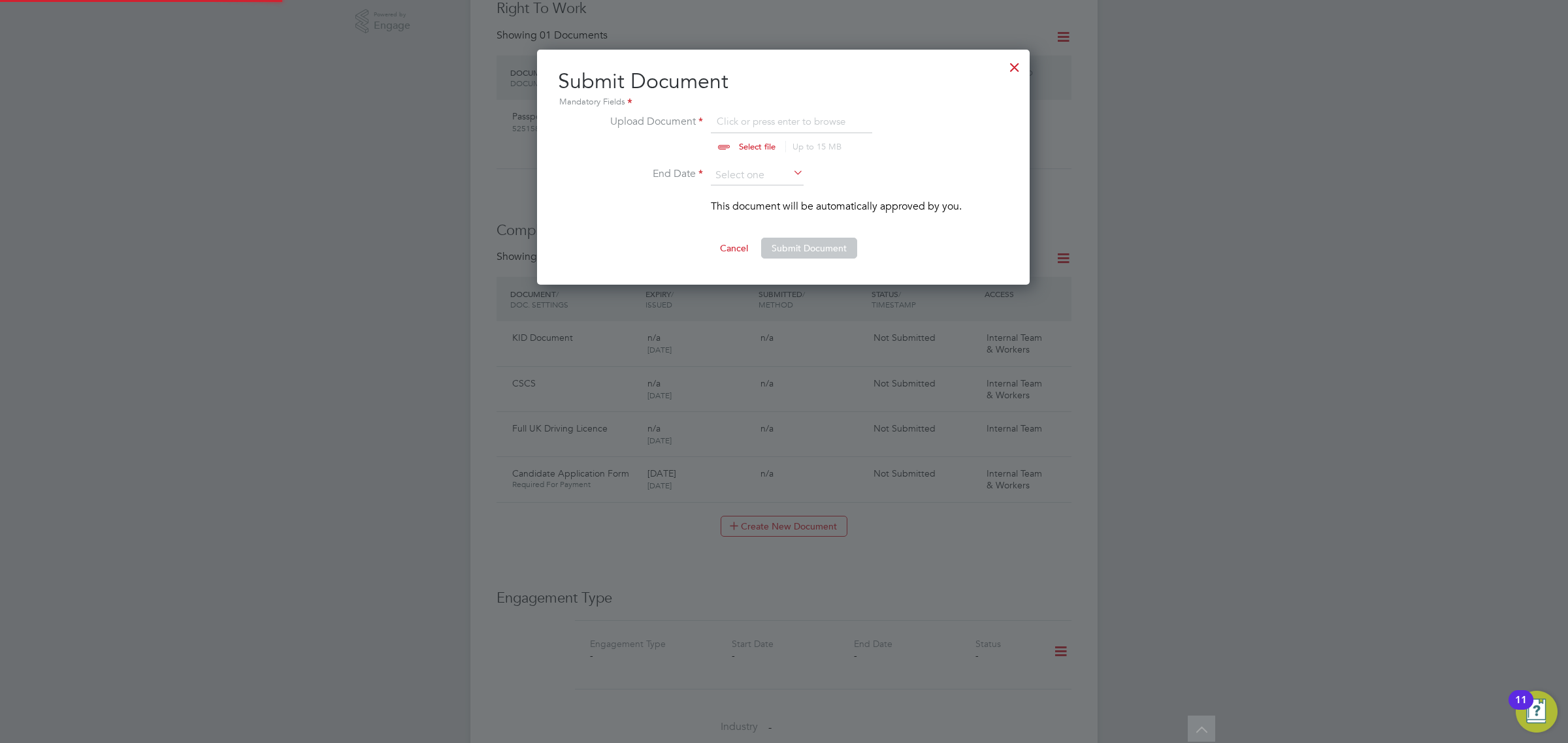
scroll to position [236, 494]
click at [748, 131] on input "file" at bounding box center [769, 132] width 205 height 39
type input "C:\fakepath\[PERSON_NAME] Gold CSCS.jpg"
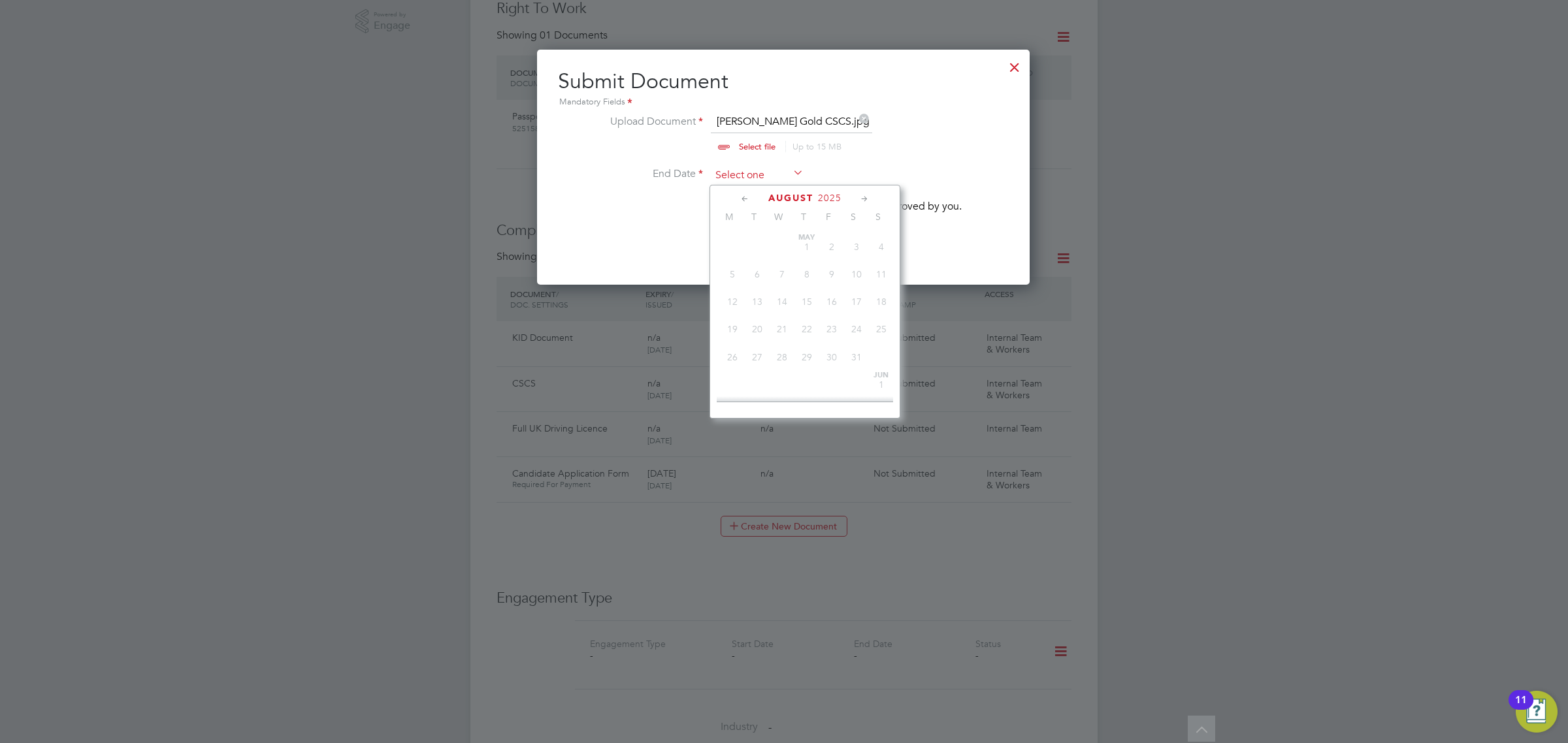
scroll to position [457, 0]
click at [783, 174] on input at bounding box center [757, 175] width 93 height 19
click at [1011, 63] on div at bounding box center [1015, 64] width 24 height 24
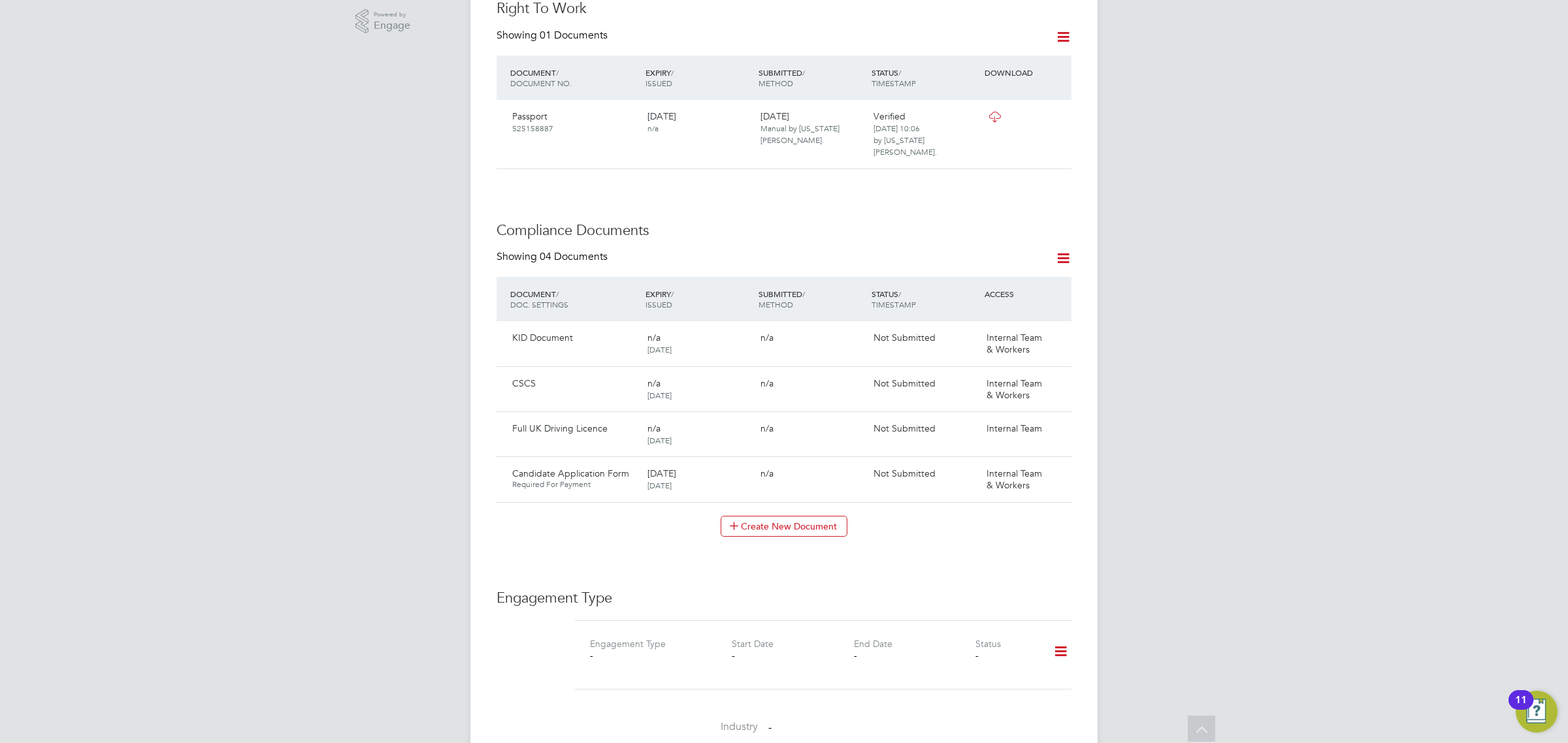
click at [1215, 190] on div "GK Georgia King Notifications 20 Applications: Current page: Network Team Membe…" at bounding box center [784, 400] width 1568 height 1779
click at [1057, 422] on icon at bounding box center [1055, 429] width 13 height 16
click at [1020, 453] on li "Submit Document" at bounding box center [1016, 453] width 91 height 18
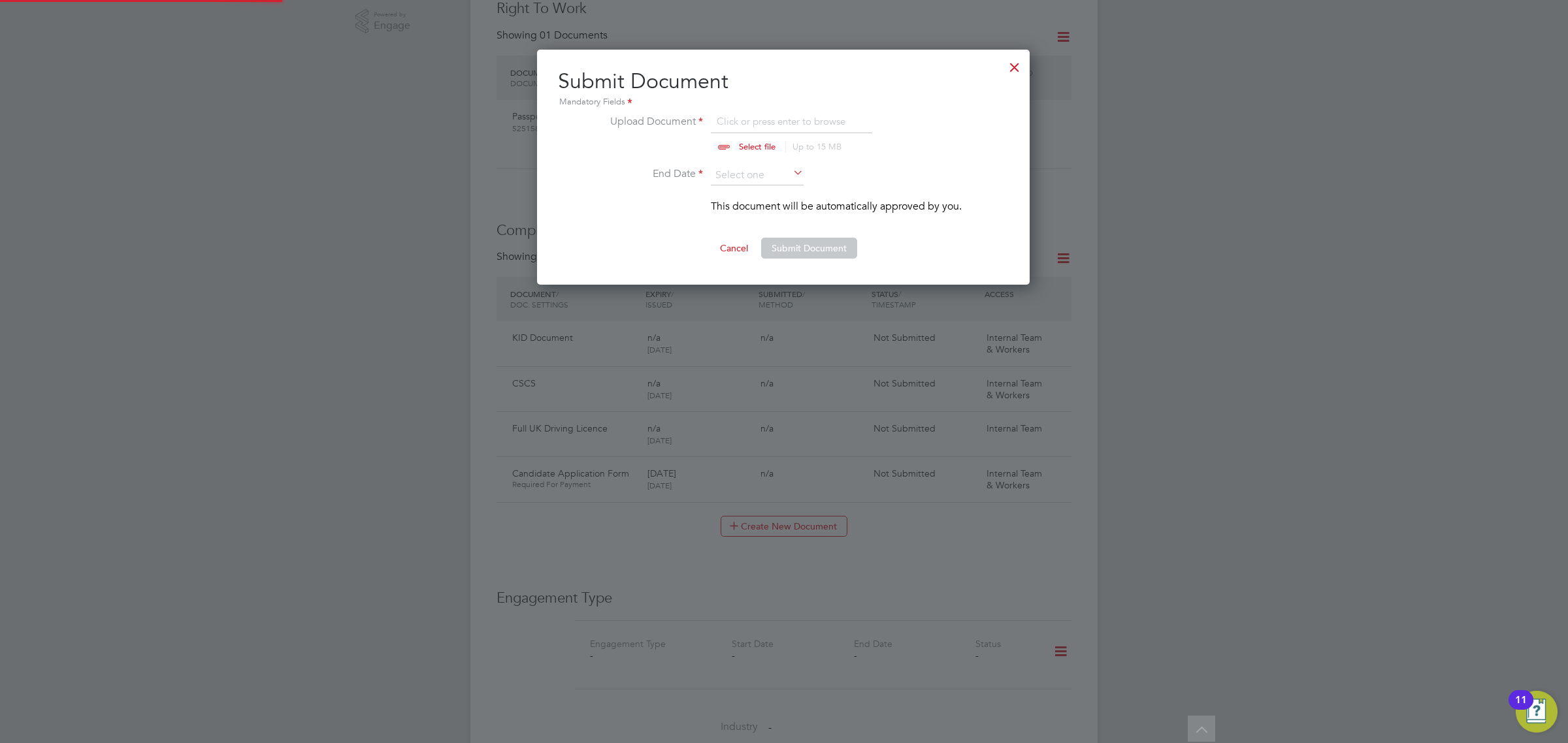
scroll to position [236, 494]
click at [742, 144] on input "file" at bounding box center [769, 132] width 205 height 39
click at [777, 147] on input "file" at bounding box center [769, 132] width 205 height 39
click at [758, 152] on input "file" at bounding box center [769, 132] width 205 height 39
type input "C:\fakepath\Alan Mulhall DL.html"
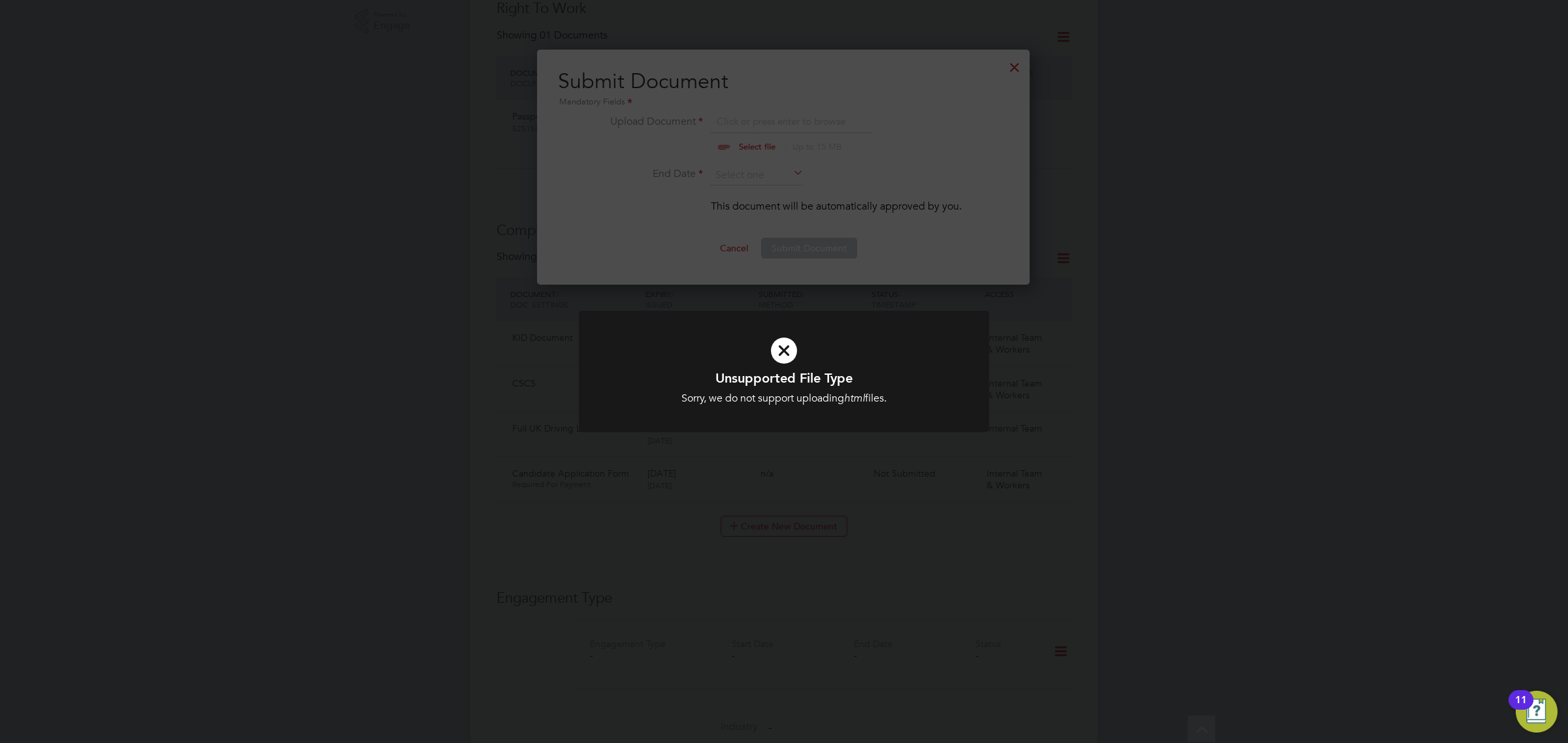
click at [814, 183] on div "Unsupported File Type Sorry, we do not support uploading html files. Cancel Okay" at bounding box center [784, 372] width 1568 height 743
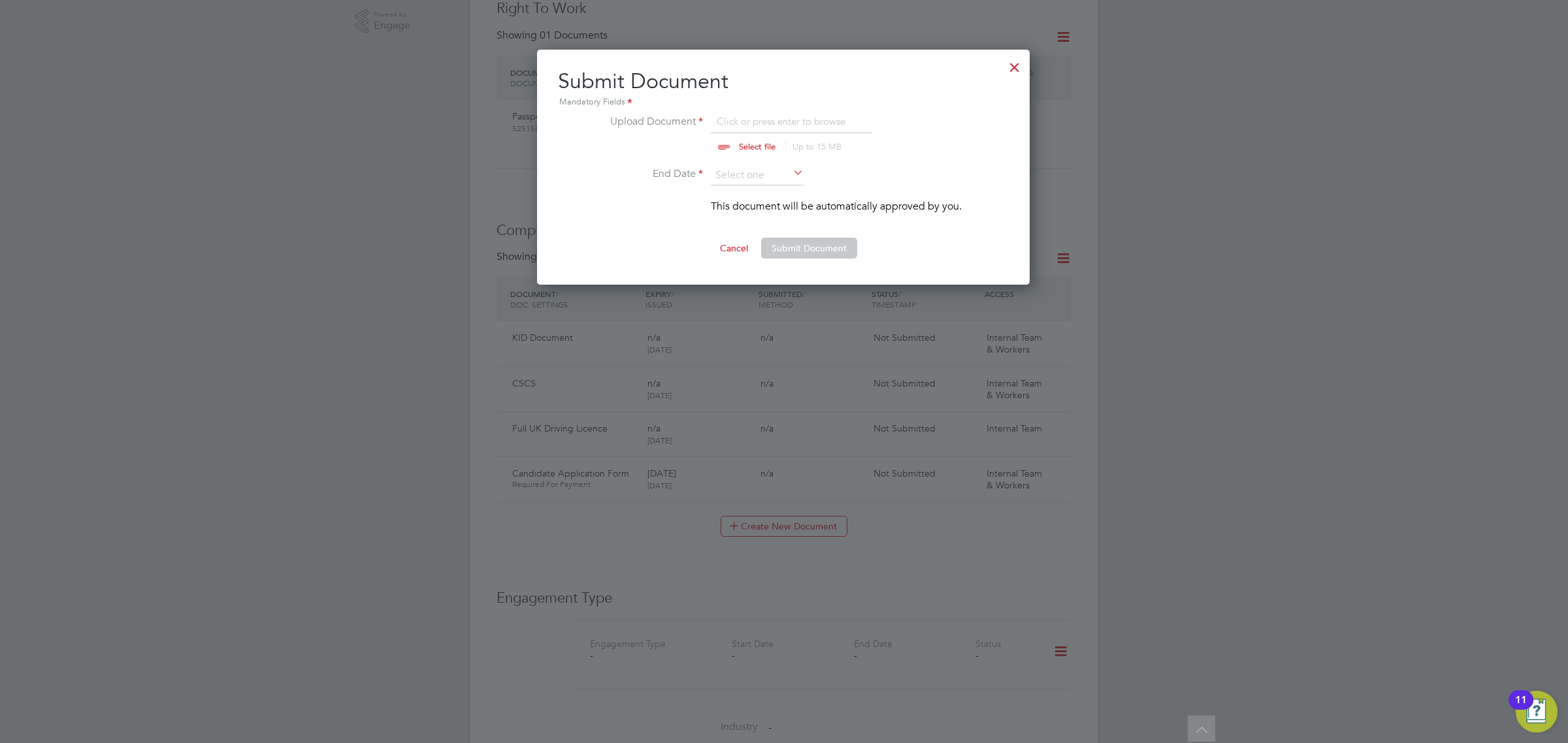
click at [749, 138] on input "file" at bounding box center [769, 132] width 205 height 39
type input "C:\fakepath\Alan-Mulhall-Mr.pdf"
click at [755, 176] on input at bounding box center [757, 175] width 93 height 19
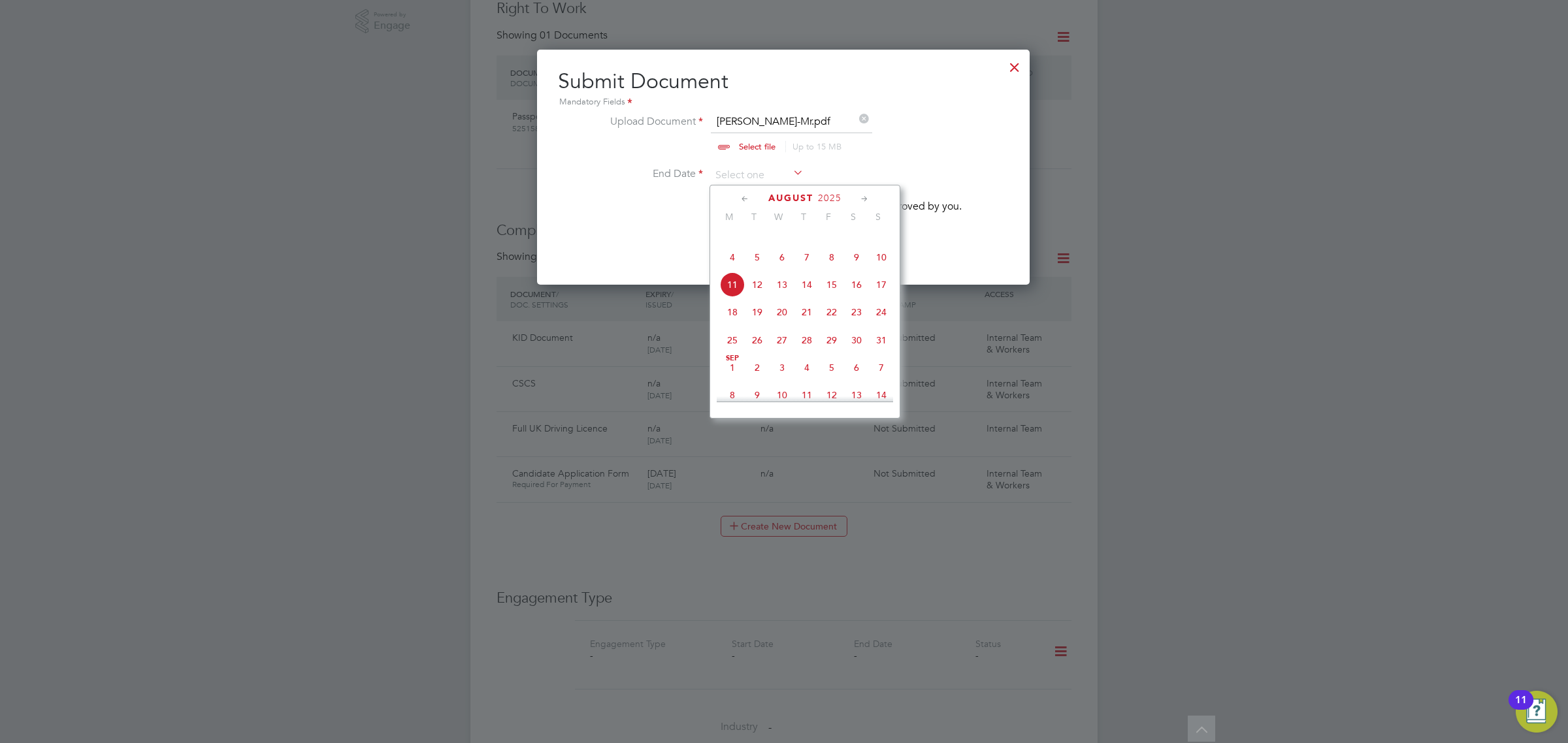
click at [831, 196] on span "2025" at bounding box center [830, 198] width 24 height 11
click at [738, 319] on span "2025" at bounding box center [731, 307] width 25 height 25
click at [761, 330] on span "11" at bounding box center [756, 316] width 25 height 25
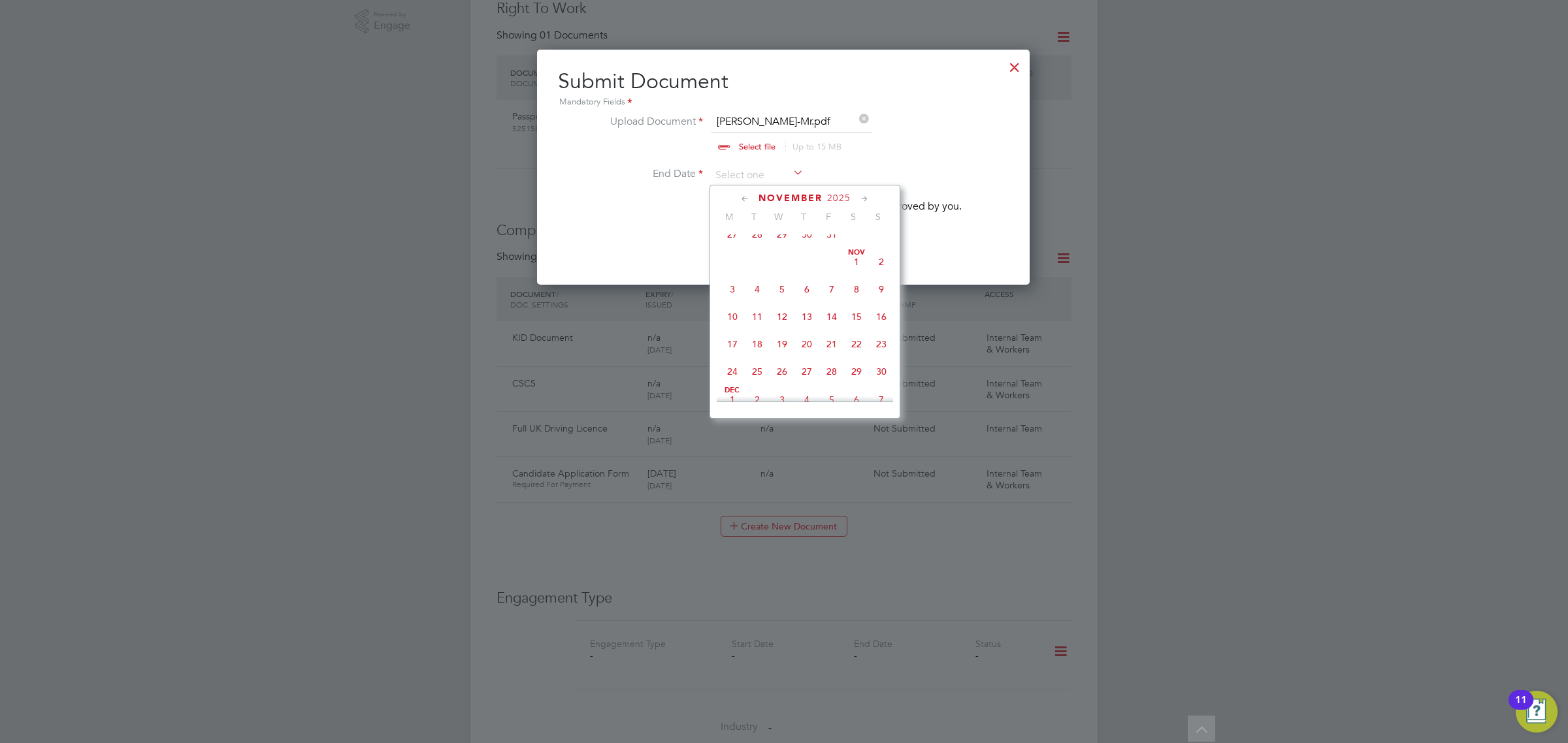
type input "[DATE]"
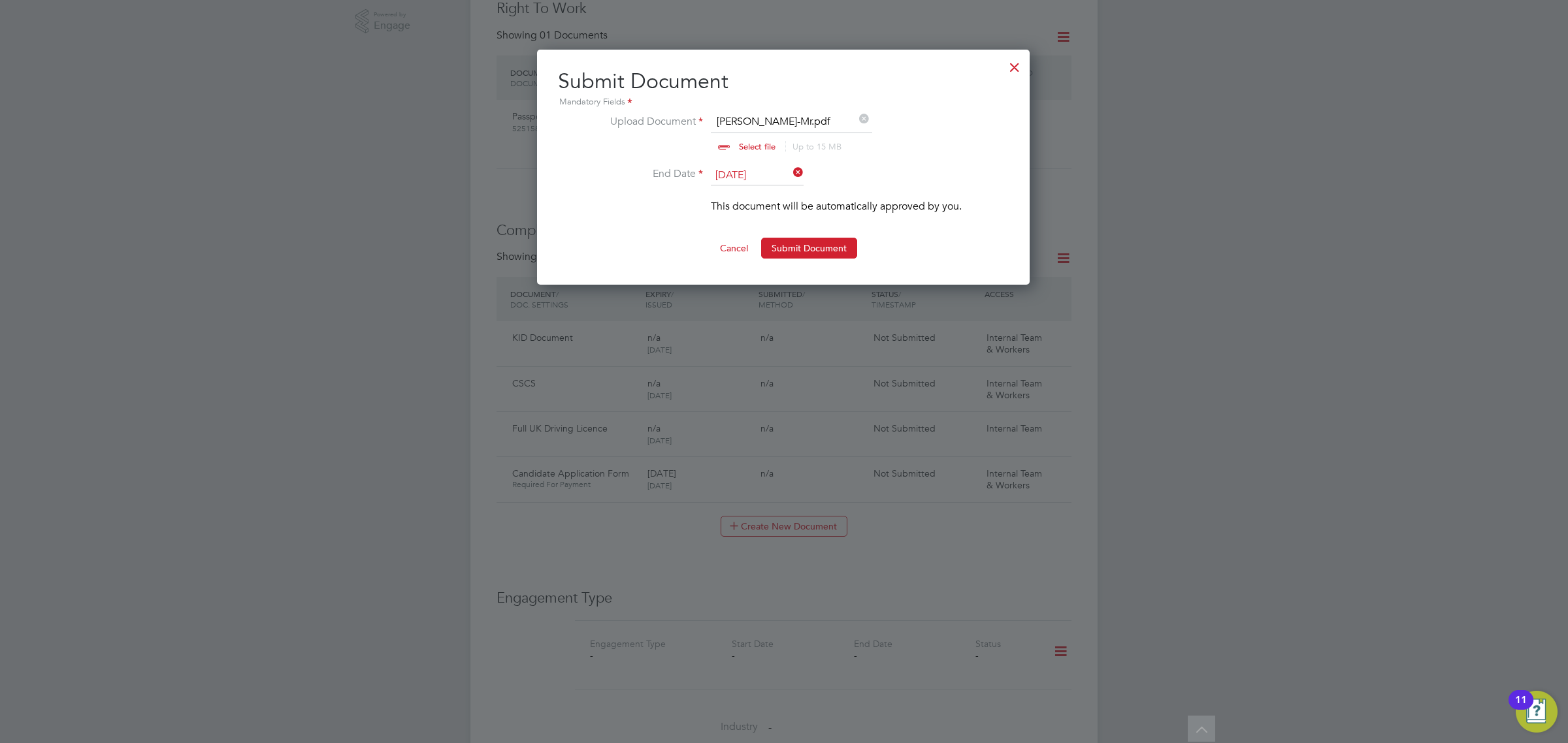
click at [814, 122] on input "file" at bounding box center [769, 132] width 205 height 39
type input "C:\fakepath\drivers-licence.jpg"
click at [833, 242] on button "Submit Document" at bounding box center [808, 247] width 96 height 21
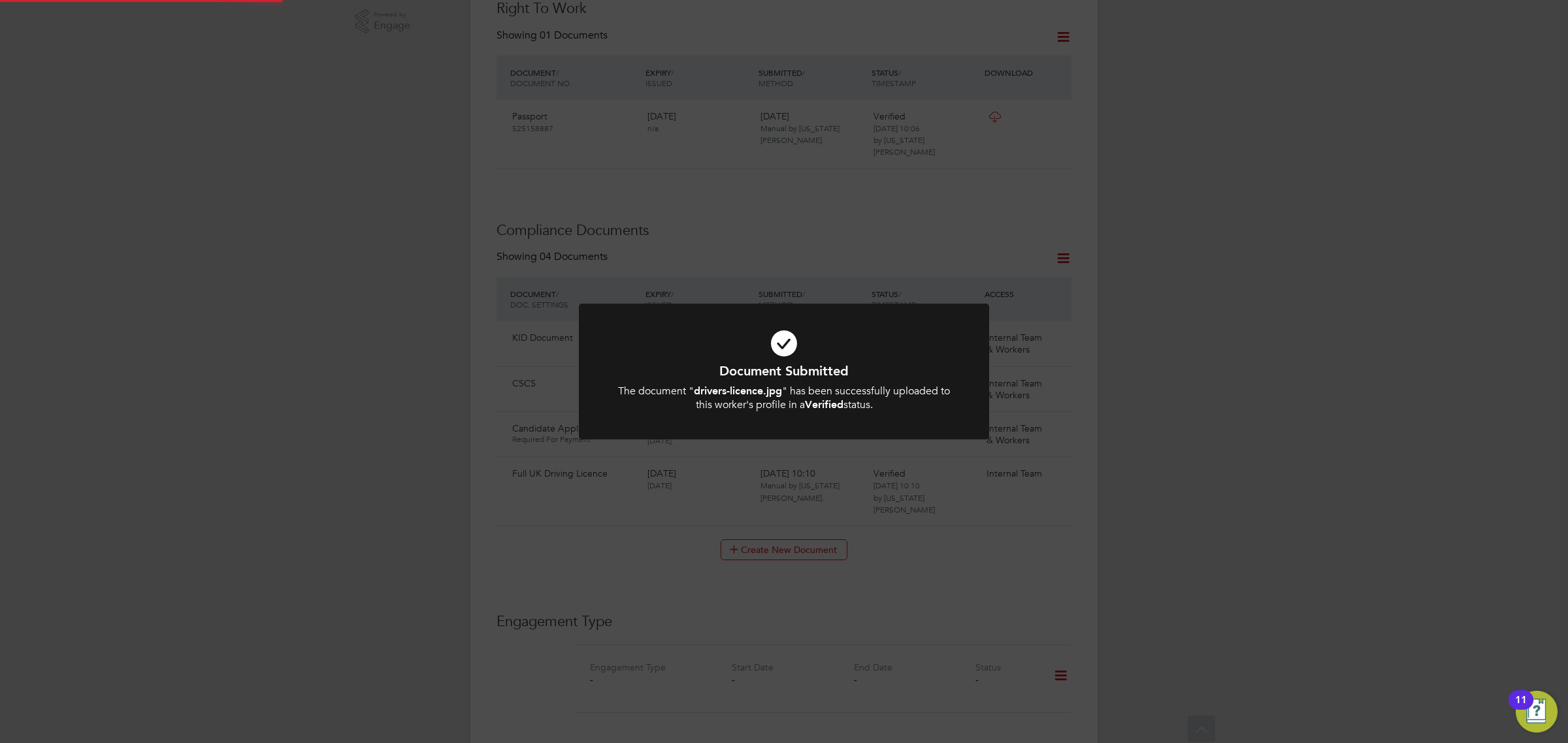
click at [1073, 533] on div "Document Submitted The document " drivers-licence.jpg " has been successfully u…" at bounding box center [784, 372] width 1568 height 743
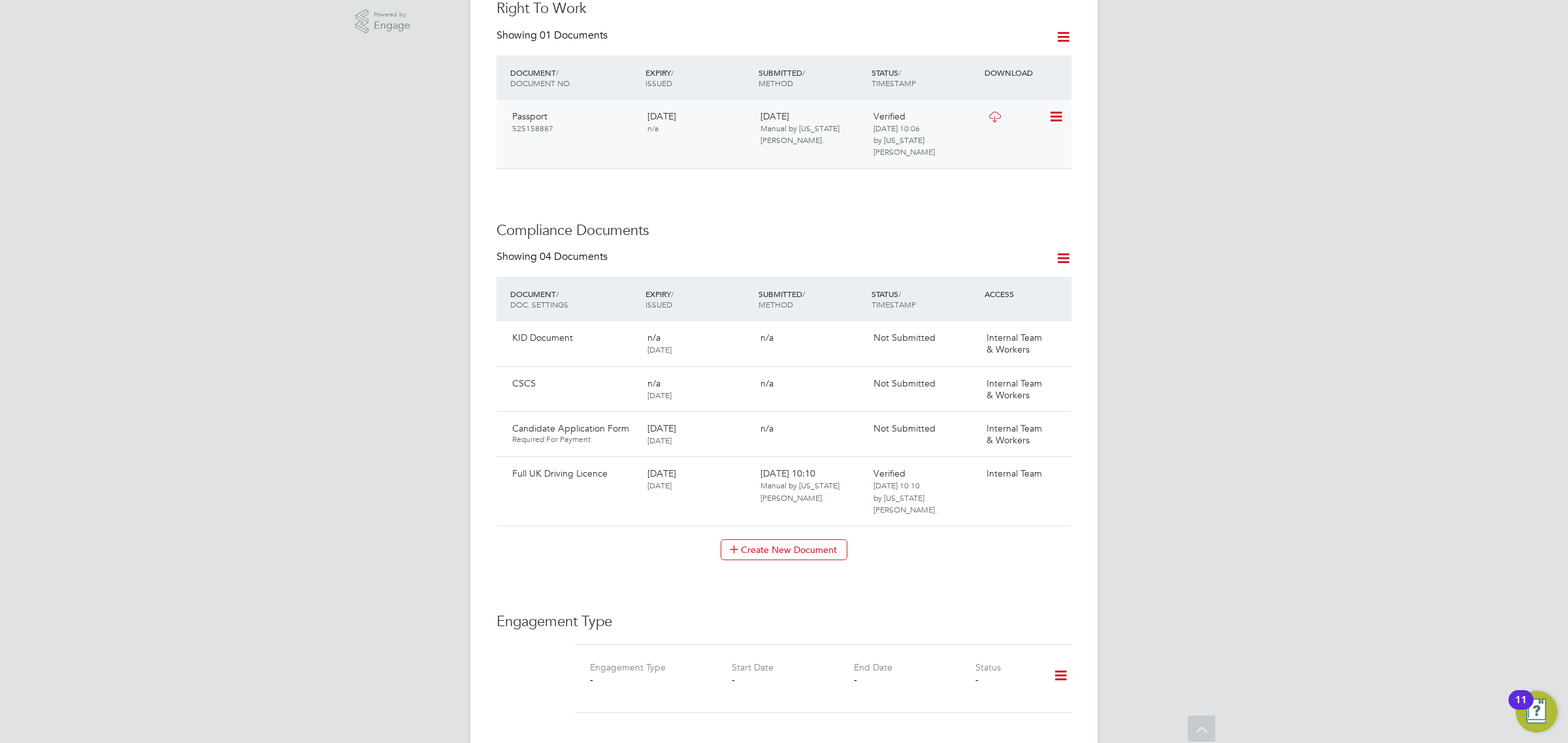
scroll to position [0, 0]
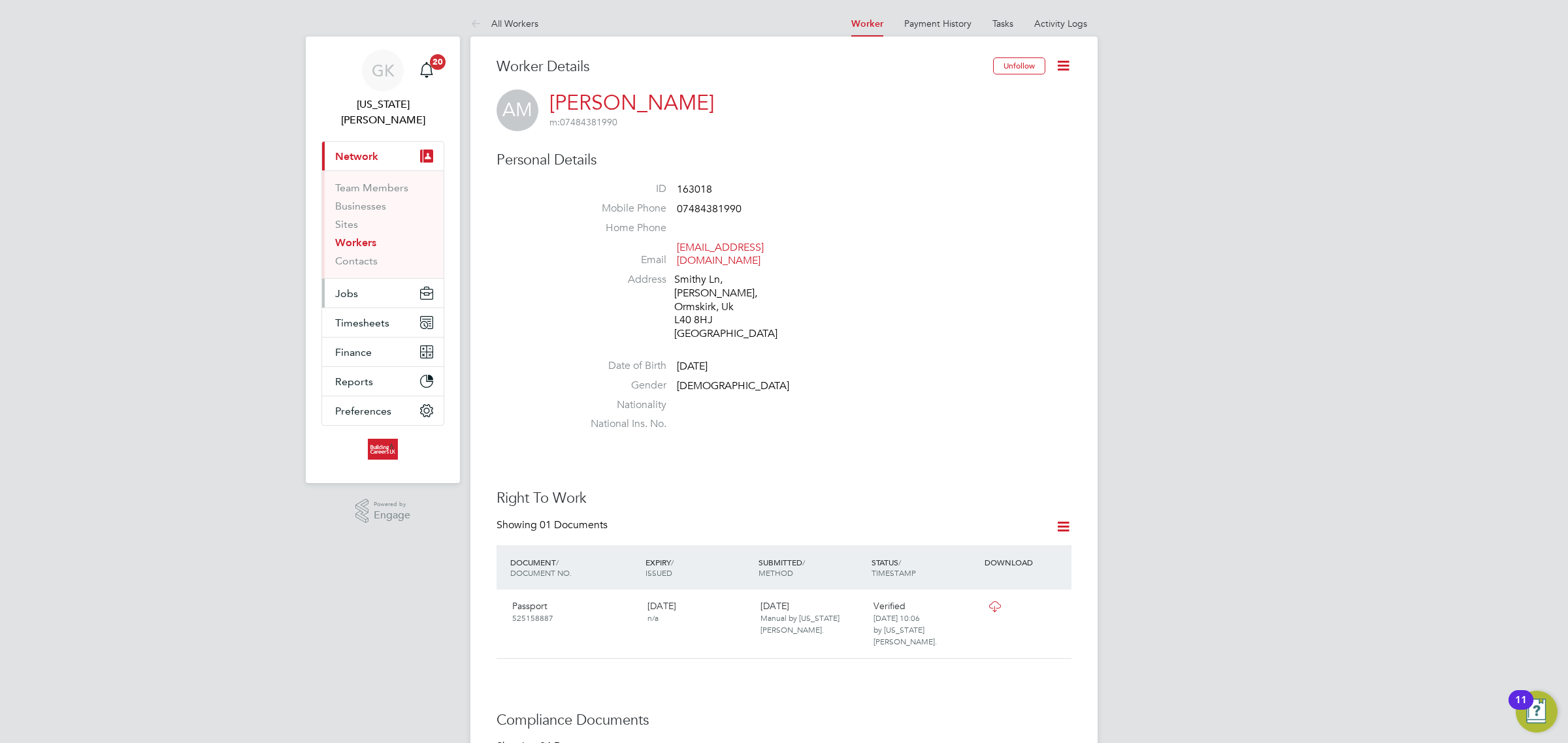
click at [325, 278] on button "Jobs" at bounding box center [383, 292] width 121 height 28
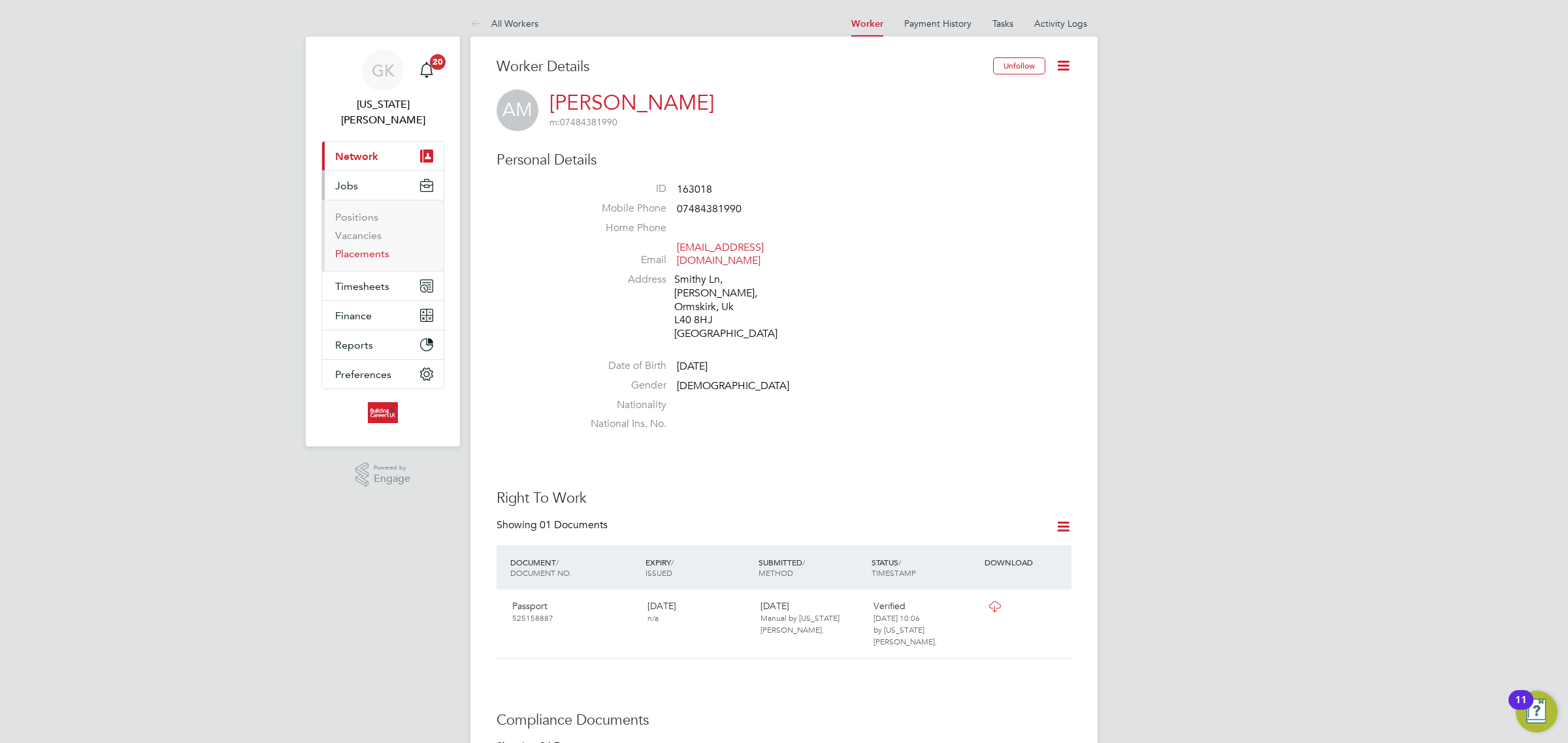
click at [356, 247] on link "Placements" at bounding box center [362, 254] width 54 height 13
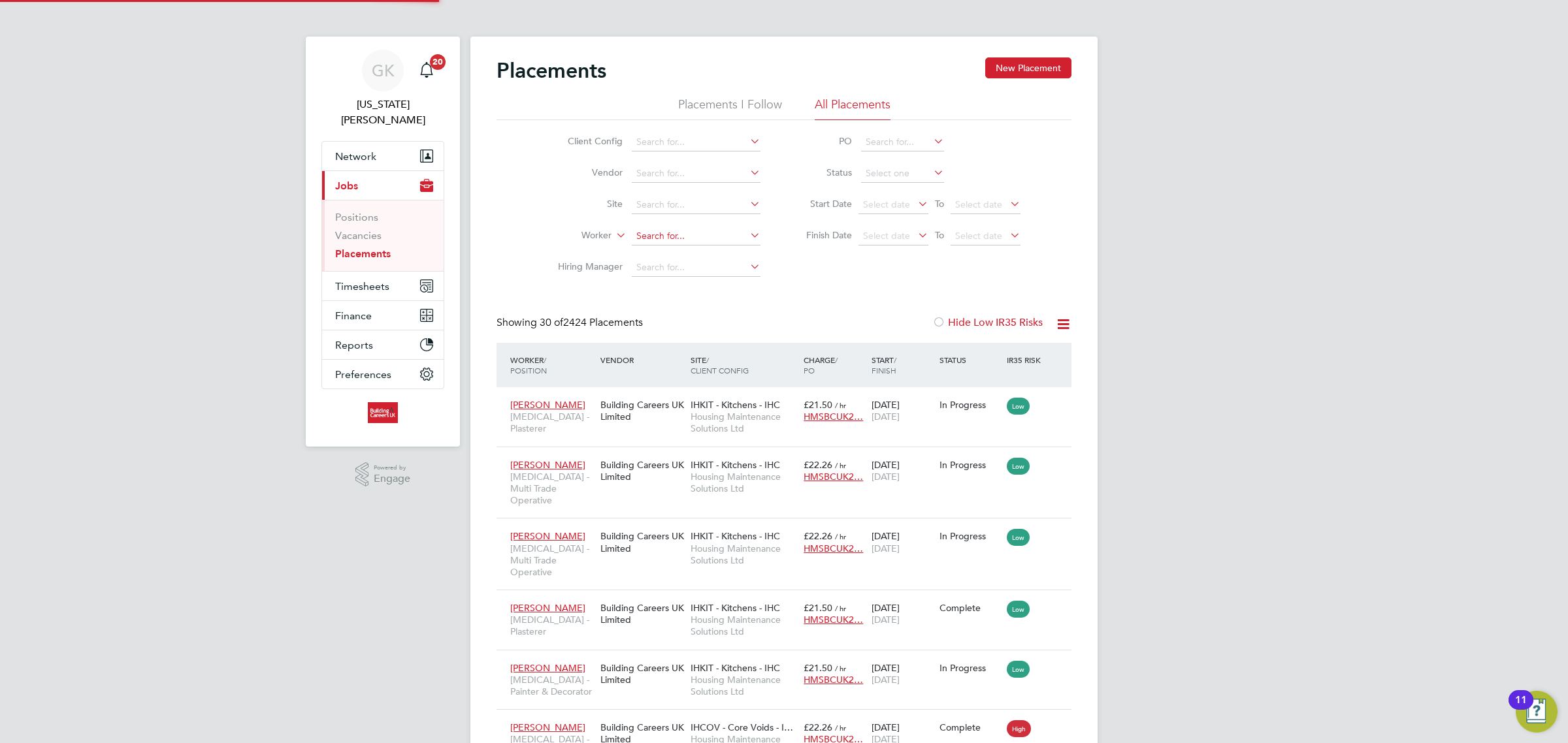
click at [680, 231] on input at bounding box center [696, 236] width 129 height 18
click at [687, 246] on li "Alan Mu lhall Mulhall" at bounding box center [720, 253] width 178 height 17
type input "[PERSON_NAME]"
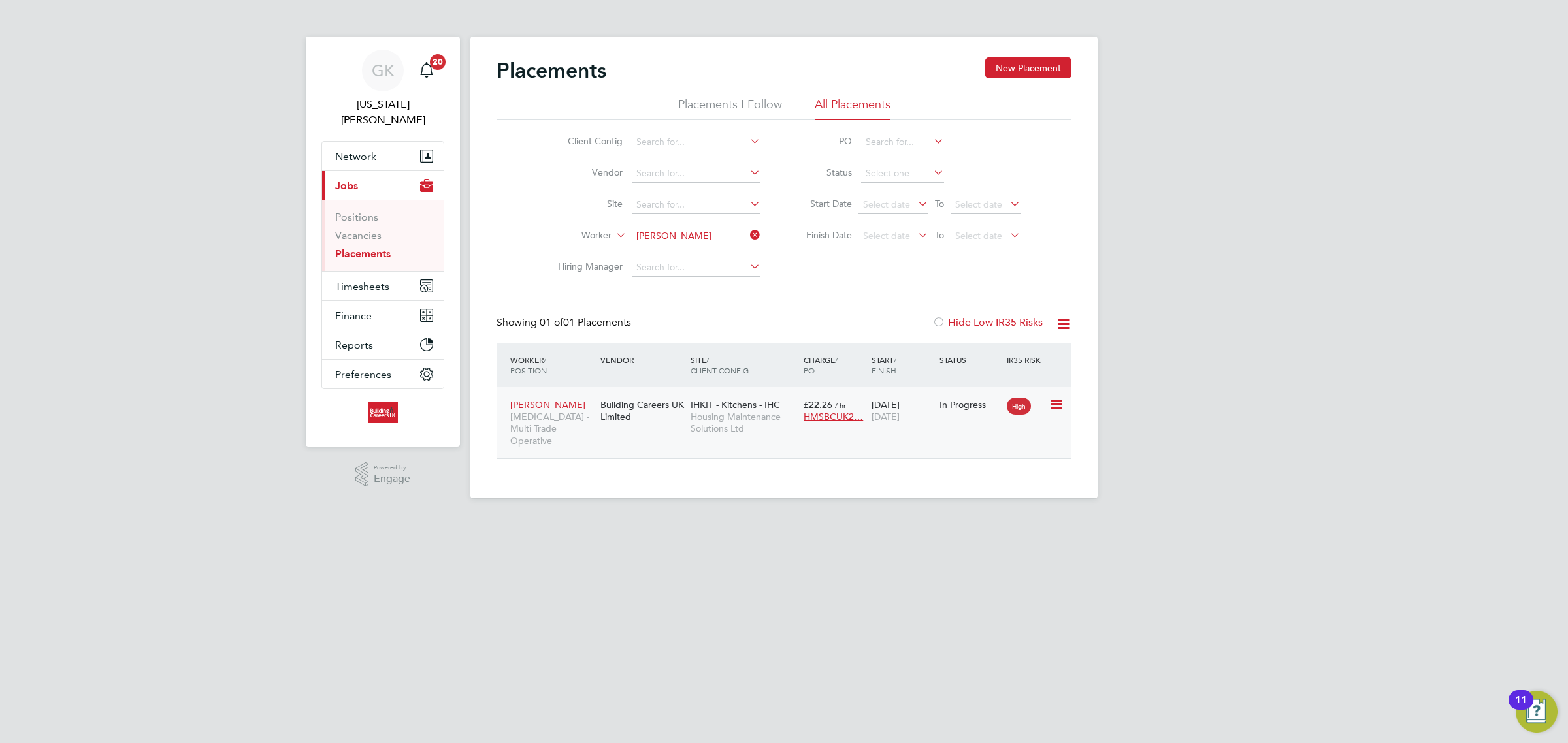
click at [574, 396] on div "Alan Mulhall Mulhall HMS - Multi Trade Operative" at bounding box center [552, 423] width 90 height 61
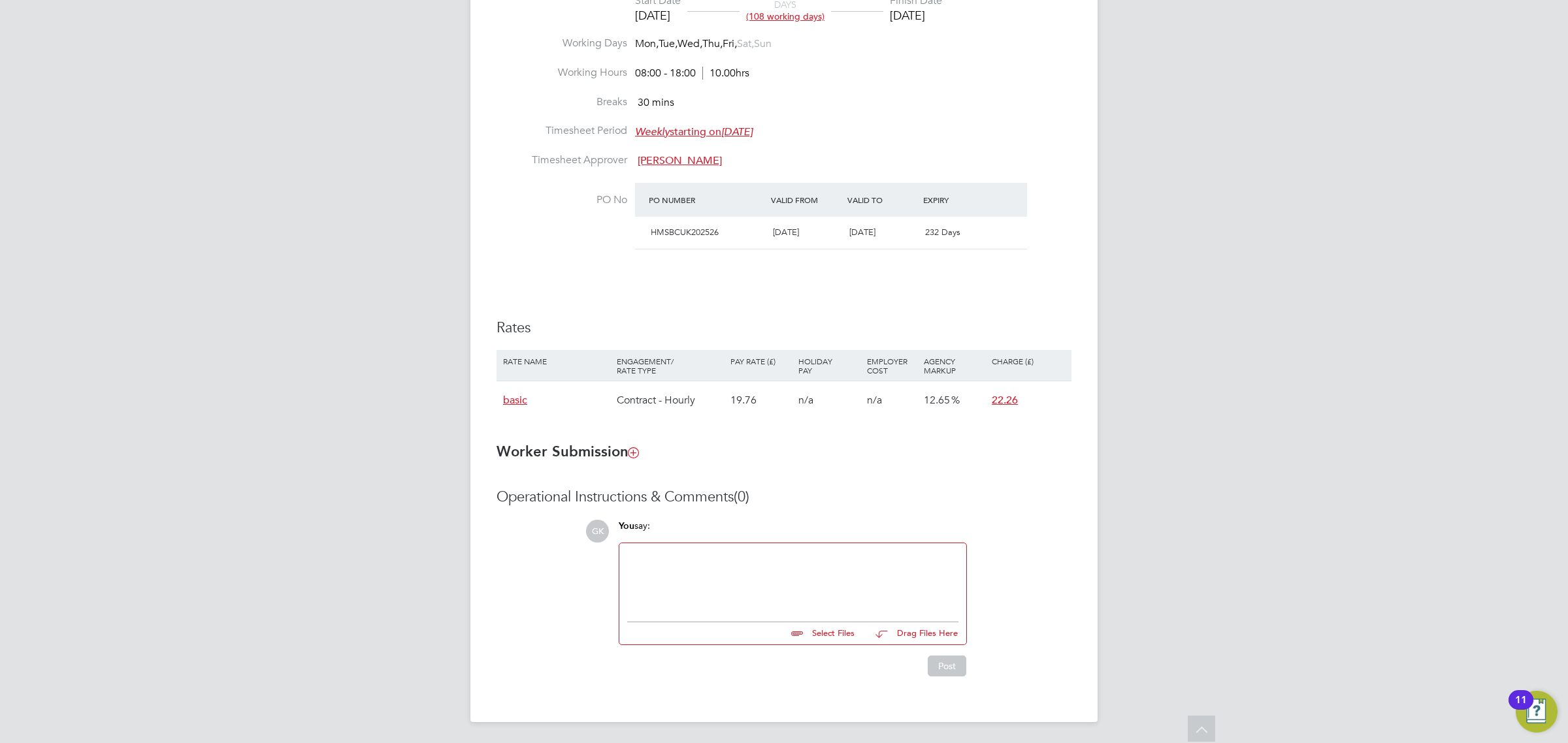
click at [866, 598] on div at bounding box center [793, 580] width 331 height 57
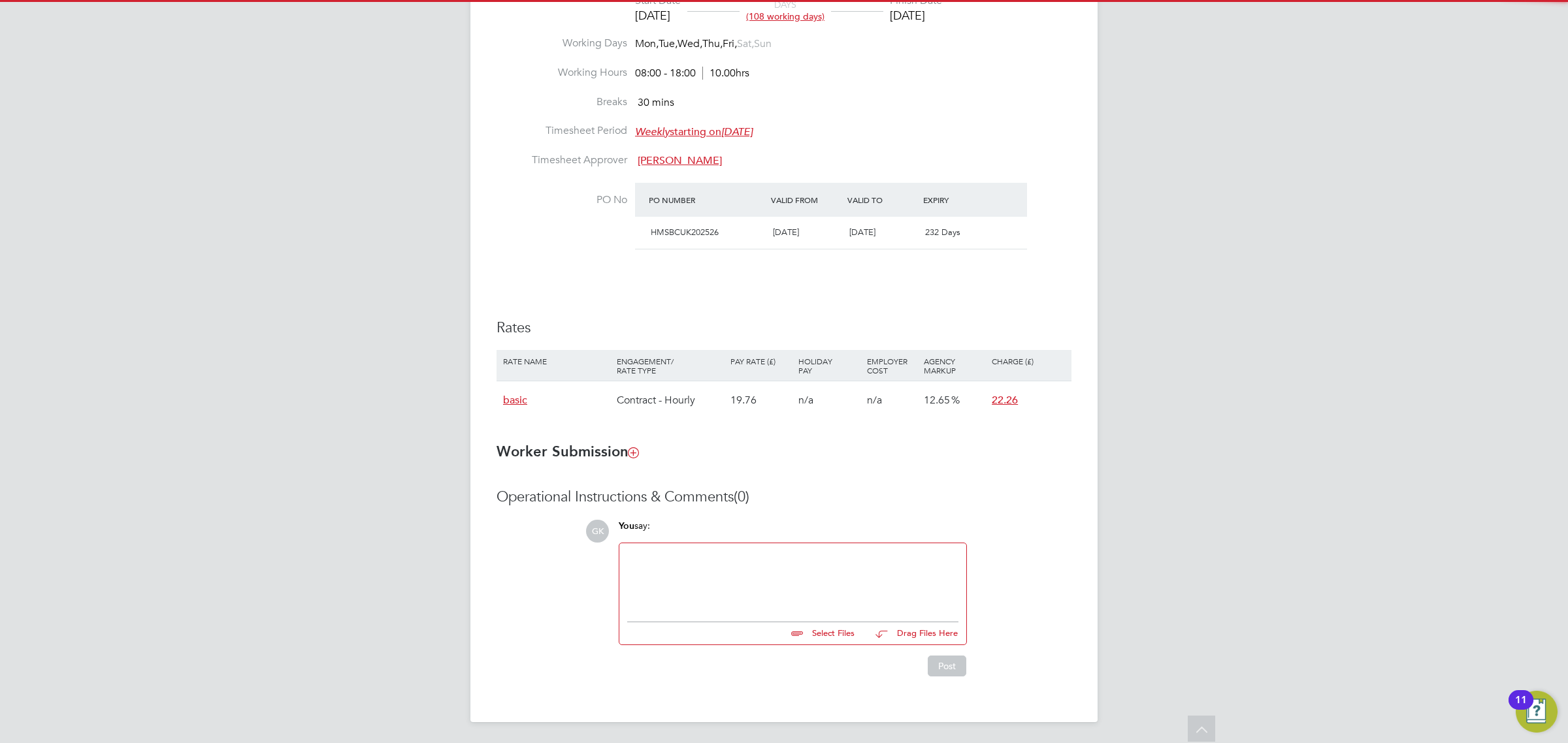
click at [846, 634] on input "file" at bounding box center [860, 632] width 196 height 18
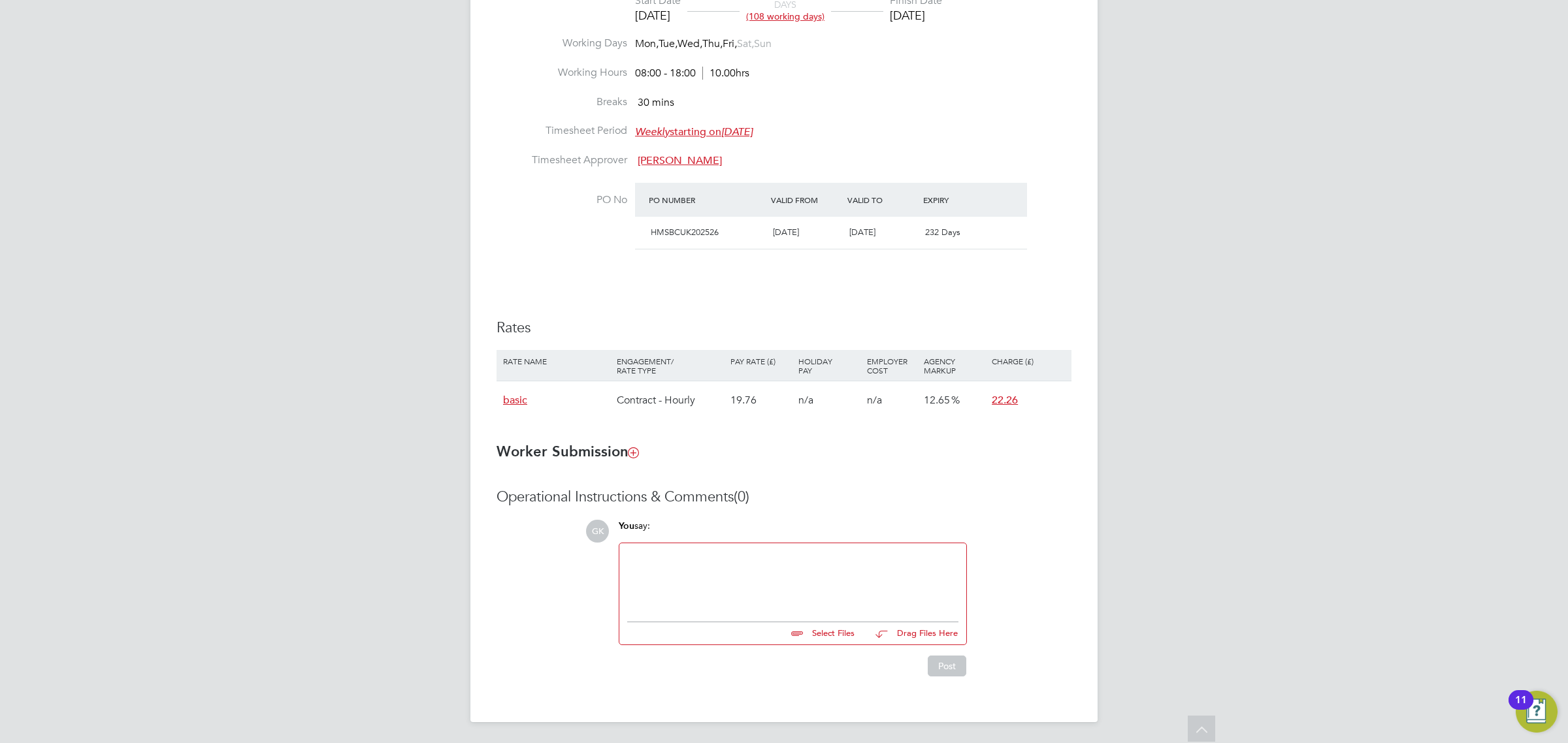
type input "C:\fakepath\[PERSON_NAME] Gold CSCS.jpg"
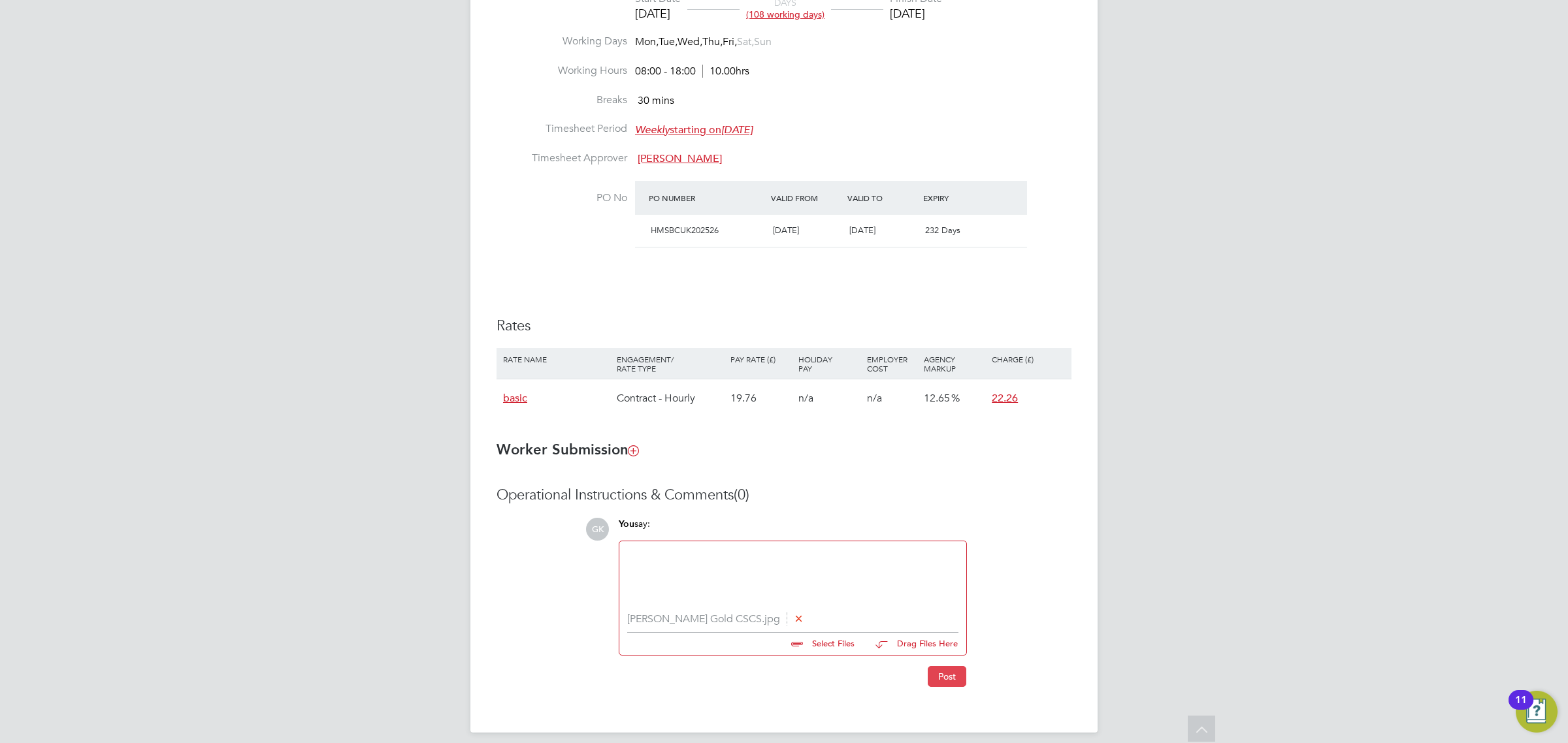
click at [957, 685] on button "Post" at bounding box center [947, 676] width 38 height 21
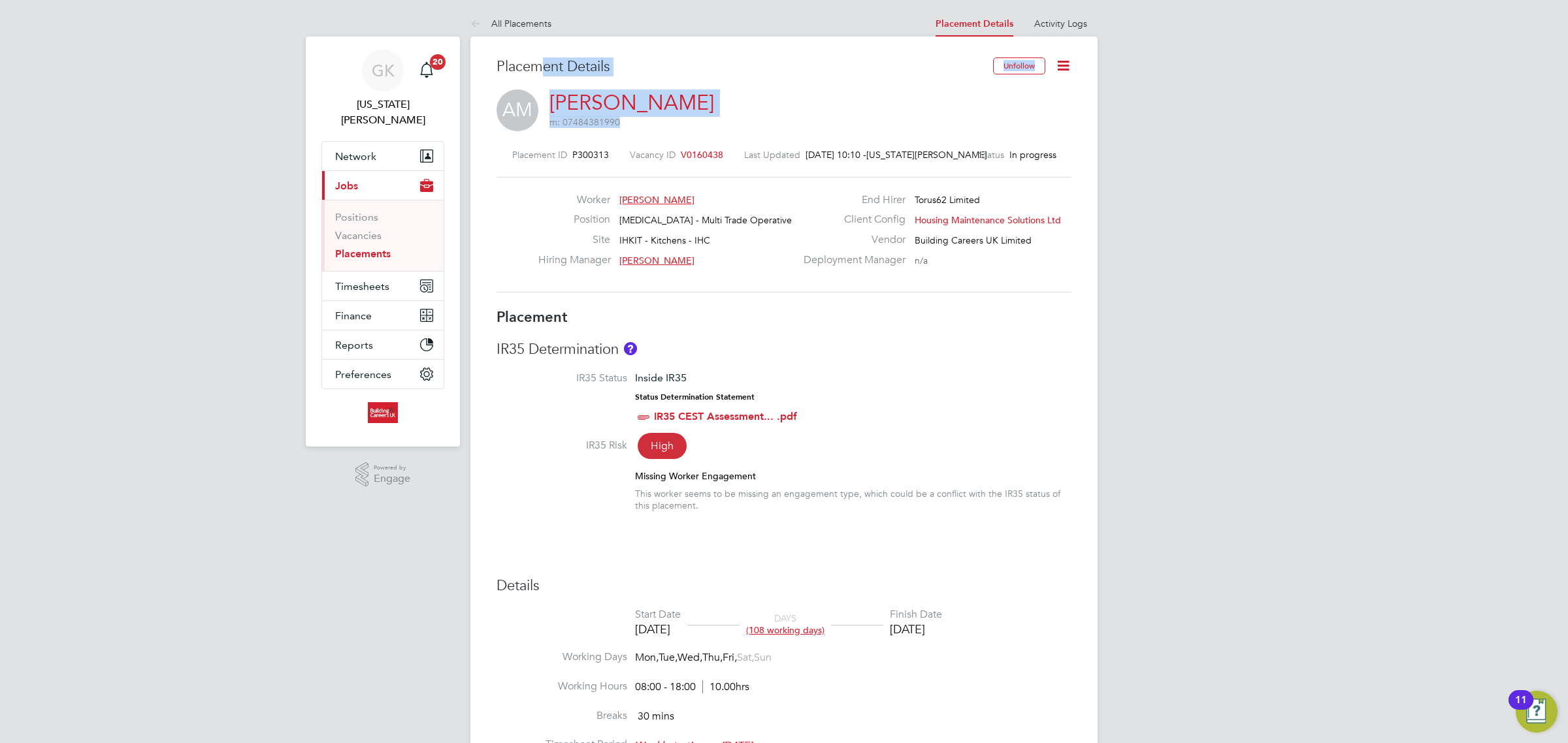
drag, startPoint x: 760, startPoint y: 109, endPoint x: 1266, endPoint y: 125, distance: 506.3
click at [547, 68] on div "Placement Details Unfollow AM [PERSON_NAME] m: 07484381990 Placement ID P300313…" at bounding box center [784, 183] width 574 height 251
drag, startPoint x: 1372, startPoint y: 129, endPoint x: 1298, endPoint y: 102, distance: 78.8
click at [1367, 128] on div "GK [US_STATE][PERSON_NAME] Notifications 20 Applications: Network Team Members …" at bounding box center [784, 725] width 1568 height 1449
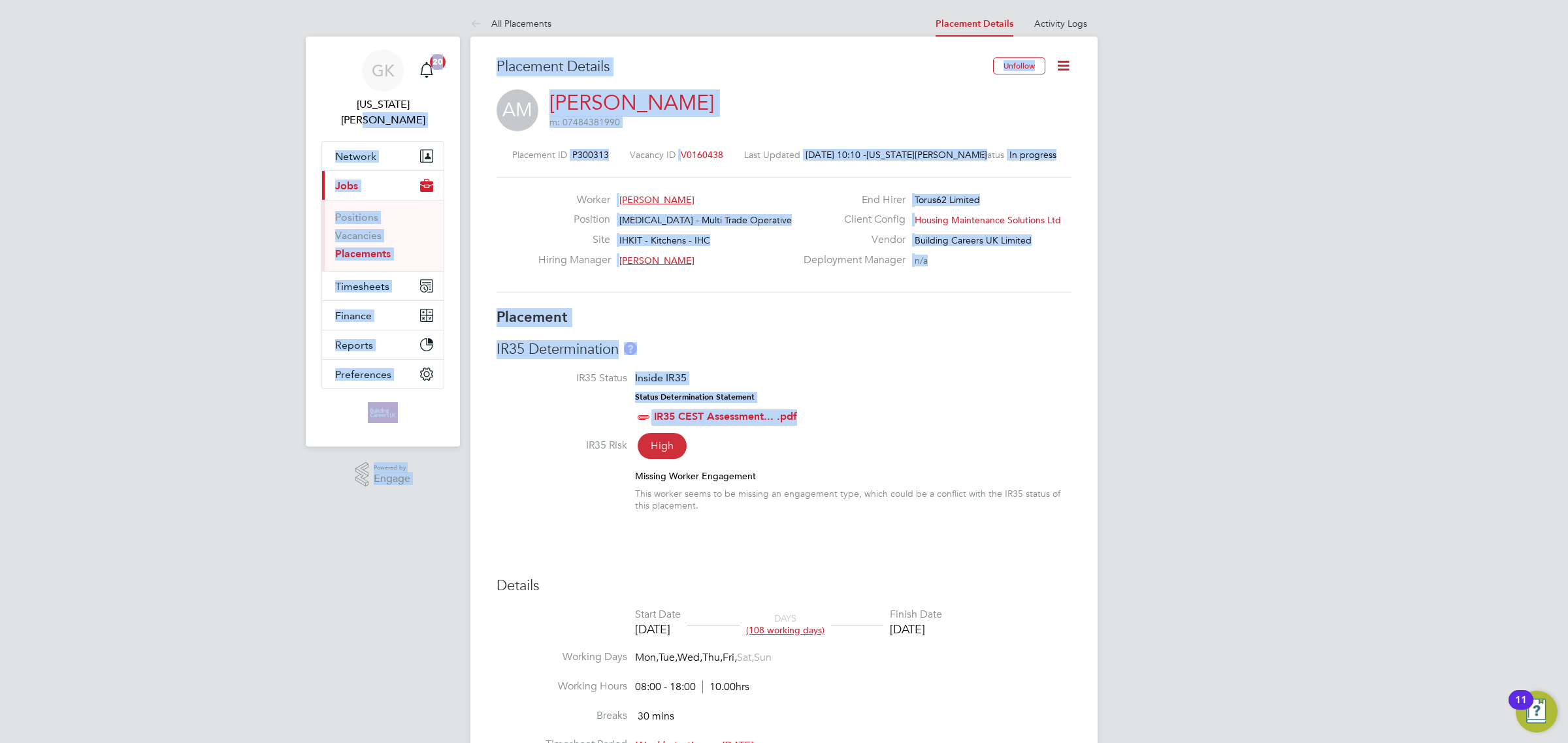
drag, startPoint x: 1151, startPoint y: 424, endPoint x: 1252, endPoint y: 311, distance: 151.6
click at [449, 116] on div "GK [US_STATE][PERSON_NAME] Notifications 20 Applications: Network Team Members …" at bounding box center [784, 725] width 1568 height 1449
click at [1305, 319] on div "GK [US_STATE][PERSON_NAME] Notifications 20 Applications: Network Team Members …" at bounding box center [784, 725] width 1568 height 1449
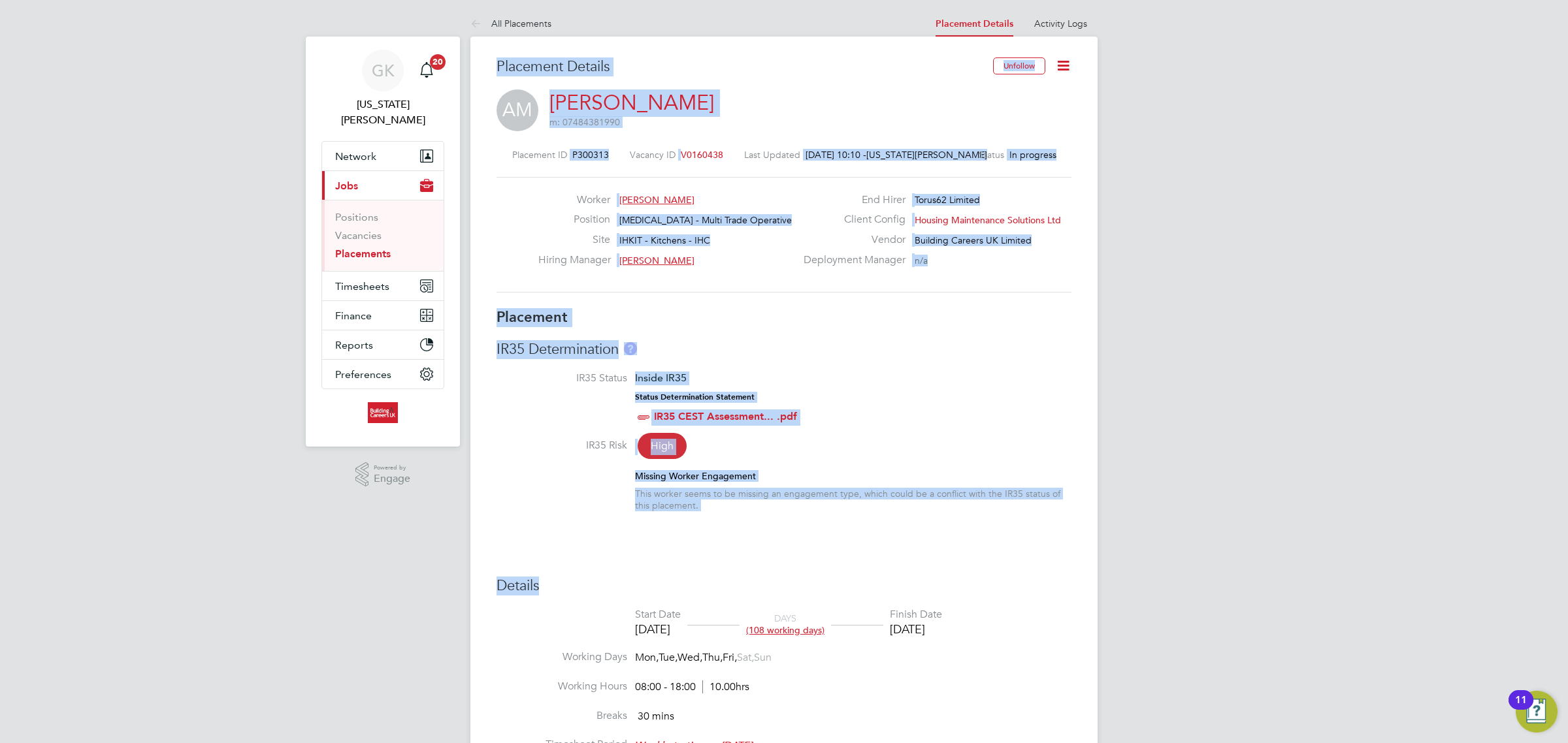
drag, startPoint x: 1205, startPoint y: 549, endPoint x: 1064, endPoint y: 319, distance: 269.8
click at [470, 16] on div "GK [US_STATE][PERSON_NAME] Notifications 20 Applications: Network Team Members …" at bounding box center [784, 725] width 1568 height 1449
click at [1166, 407] on div "GK [US_STATE][PERSON_NAME] Notifications 20 Applications: Network Team Members …" at bounding box center [784, 725] width 1568 height 1449
drag, startPoint x: 1233, startPoint y: 528, endPoint x: 1207, endPoint y: 509, distance: 32.2
click at [1207, 509] on div "GK [US_STATE][PERSON_NAME] Notifications 20 Applications: Network Team Members …" at bounding box center [784, 725] width 1568 height 1449
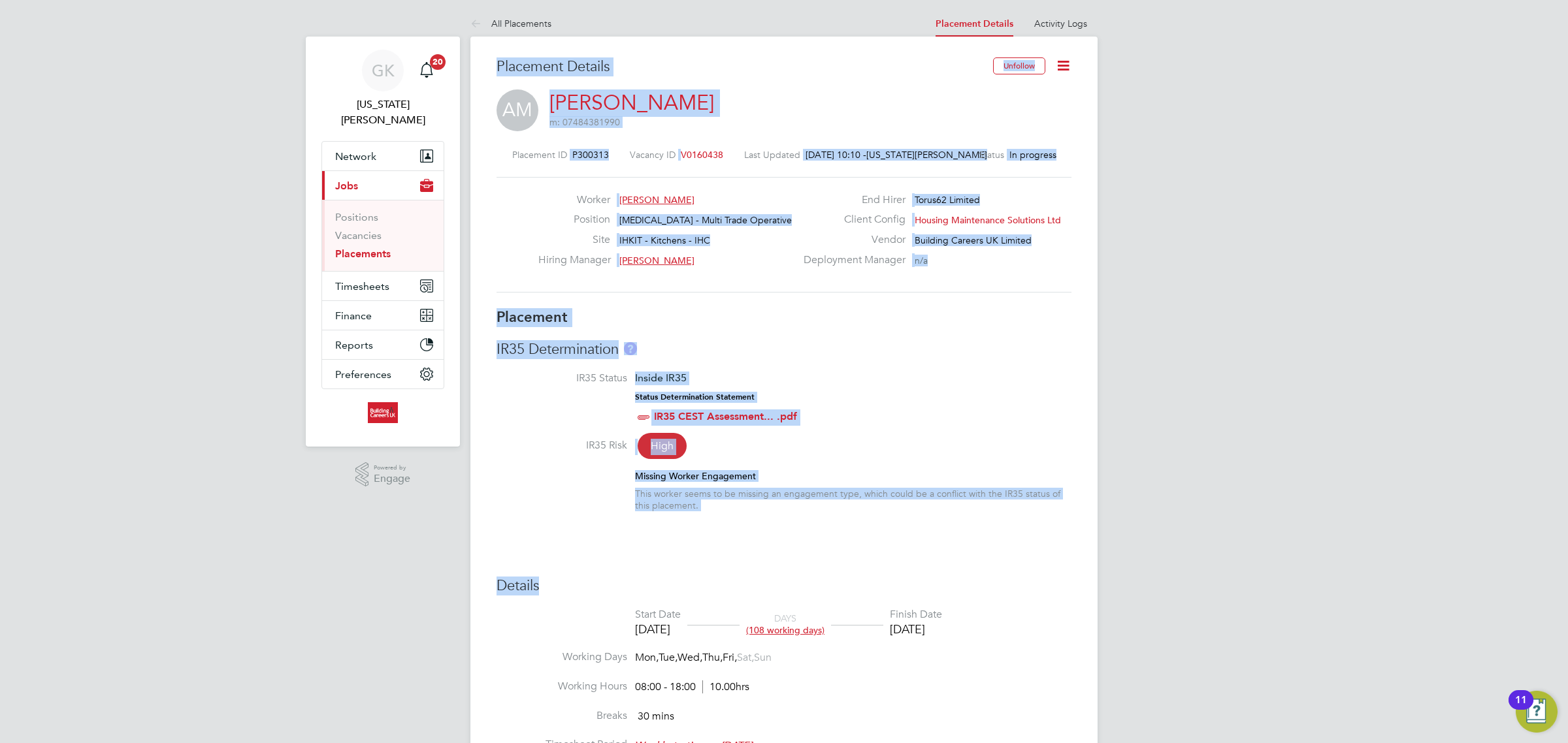
click at [1207, 508] on div "GK [US_STATE][PERSON_NAME] Notifications 20 Applications: Network Team Members …" at bounding box center [784, 725] width 1568 height 1449
click at [1196, 433] on div "GK [US_STATE][PERSON_NAME] Notifications 20 Applications: Network Team Members …" at bounding box center [784, 725] width 1568 height 1449
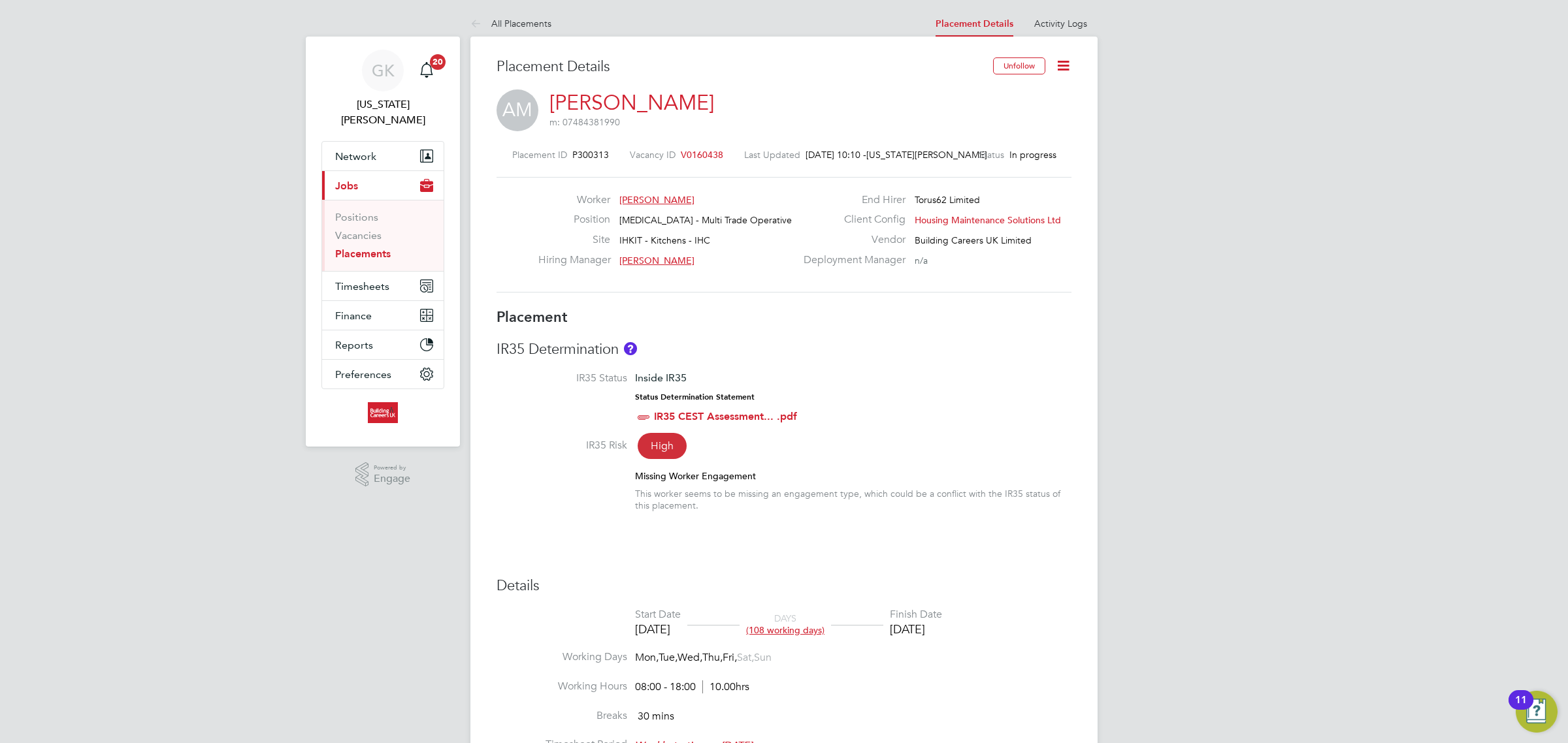
click at [1196, 433] on div "GK [US_STATE][PERSON_NAME] Notifications 20 Applications: Network Team Members …" at bounding box center [784, 725] width 1568 height 1449
